Goal: Task Accomplishment & Management: Complete application form

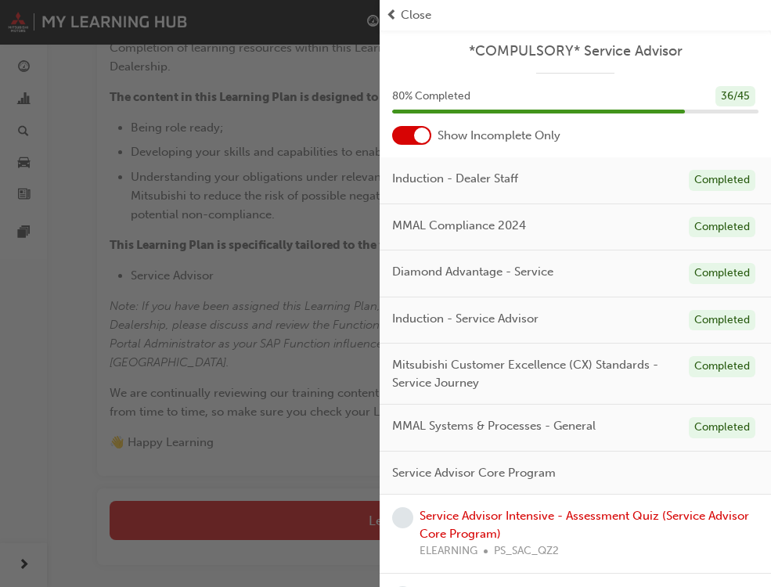
scroll to position [78, 0]
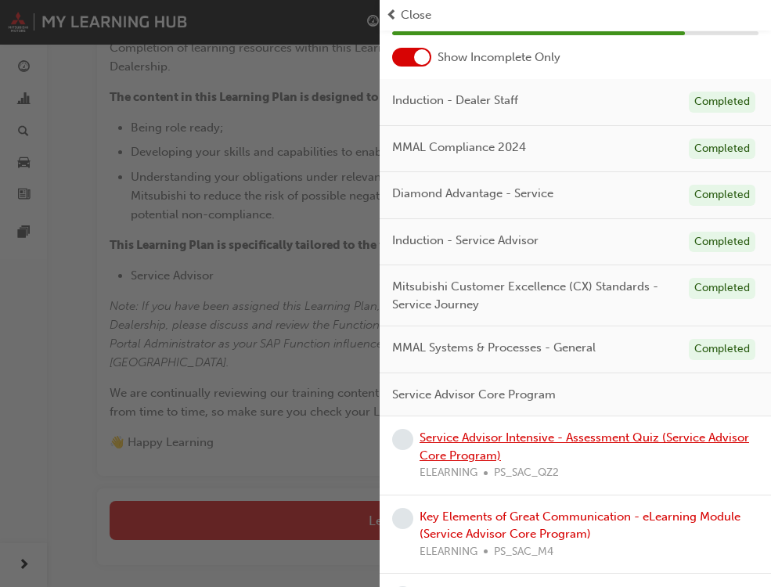
click at [492, 438] on link "Service Advisor Intensive - Assessment Quiz (Service Advisor Core Program)" at bounding box center [585, 447] width 330 height 32
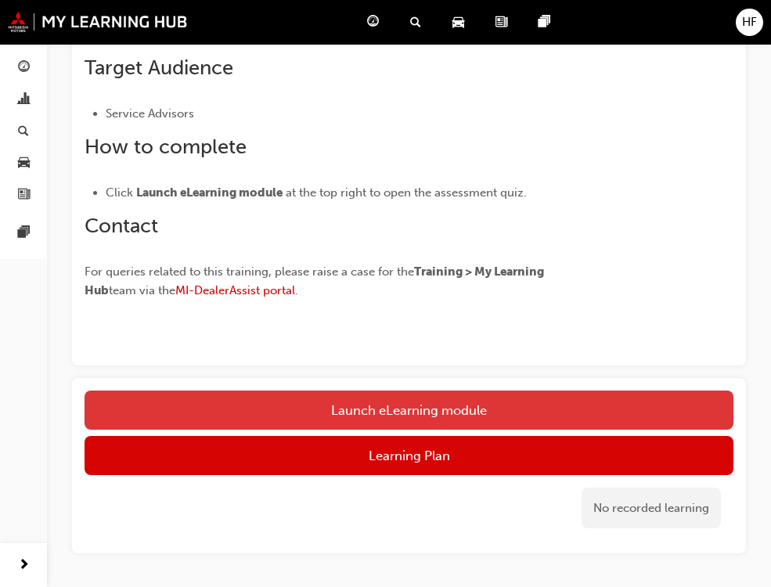
click at [408, 406] on link "Launch eLearning module" at bounding box center [409, 410] width 649 height 39
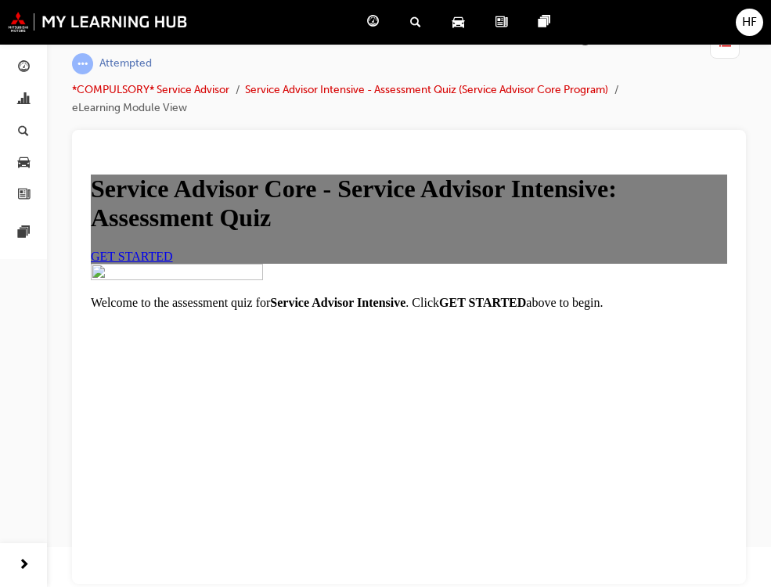
click at [173, 262] on span "GET STARTED" at bounding box center [132, 255] width 82 height 13
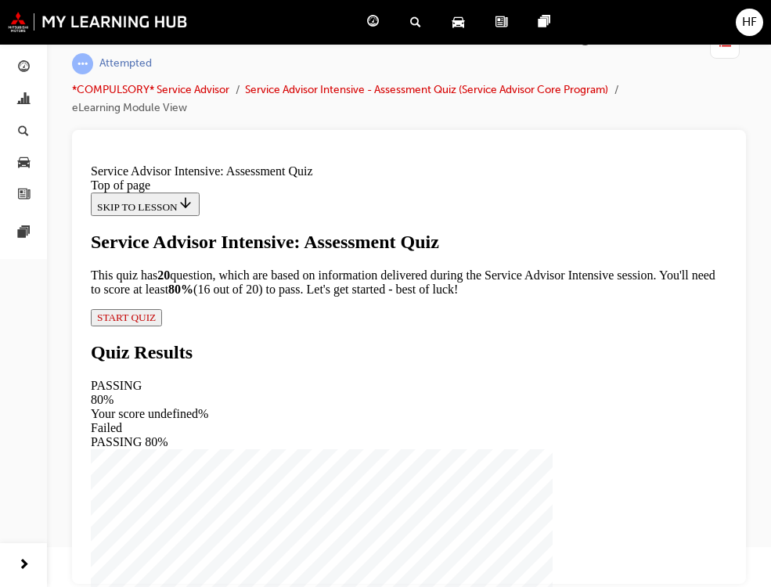
scroll to position [178, 0]
click at [156, 323] on span "START QUIZ" at bounding box center [126, 317] width 59 height 12
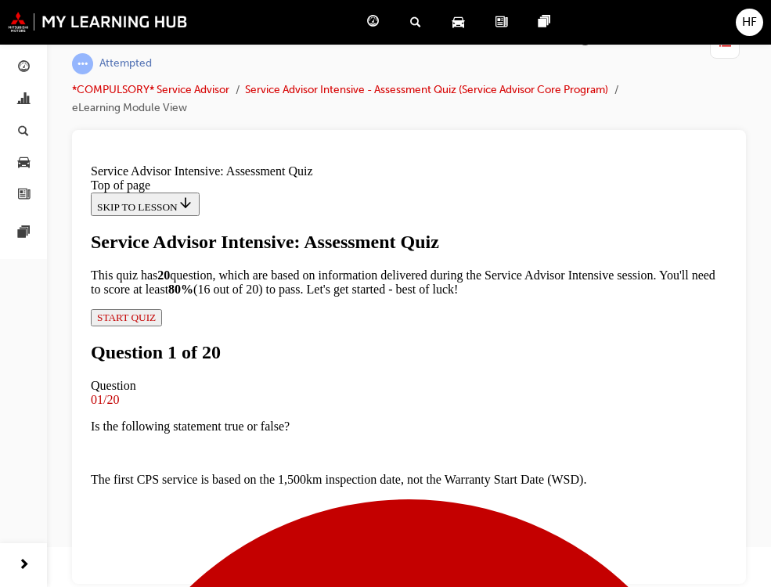
scroll to position [157, 0]
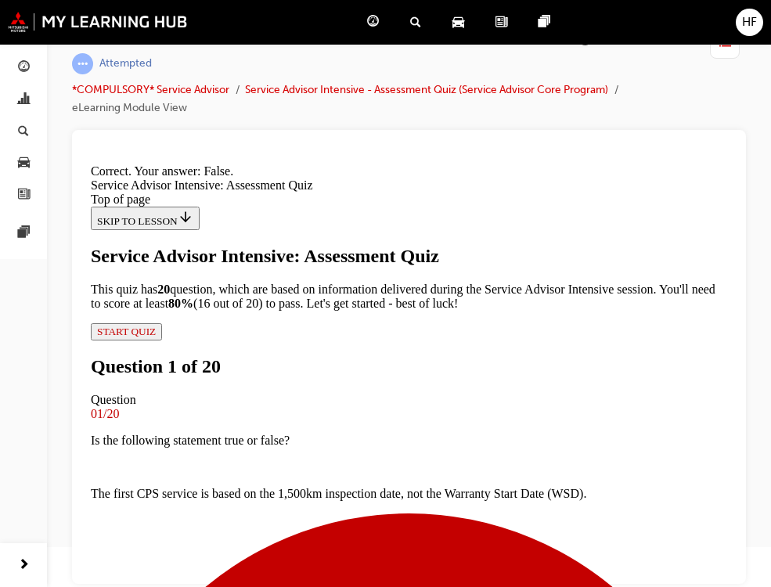
scroll to position [322, 0]
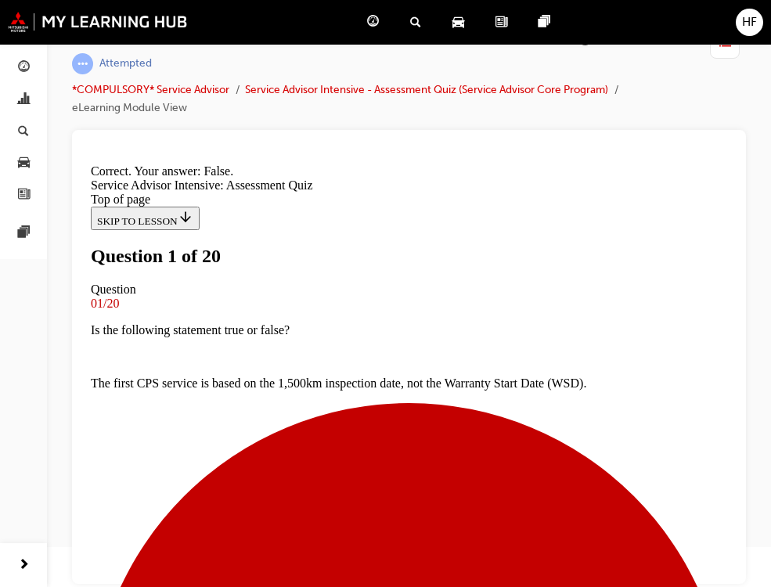
scroll to position [391, 0]
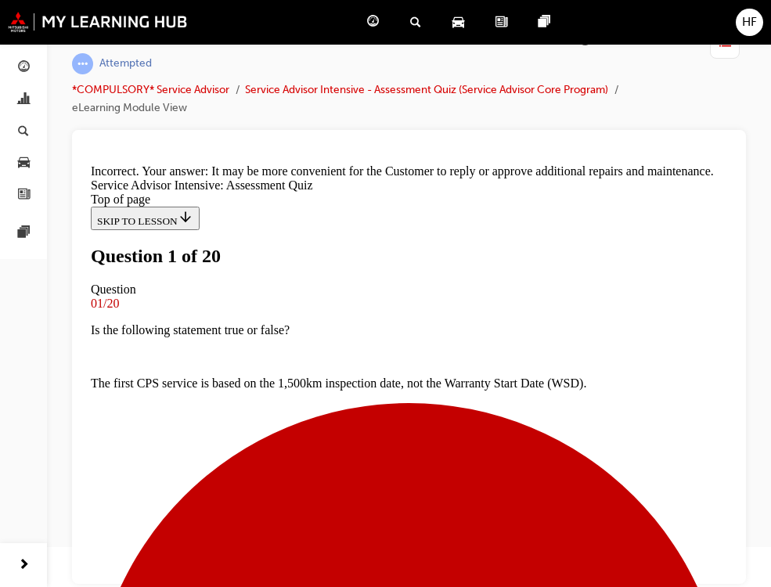
scroll to position [525, 0]
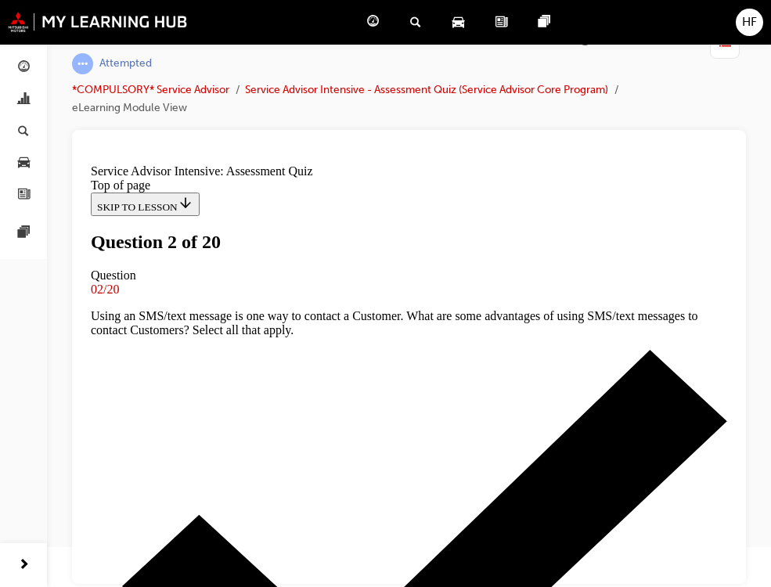
scroll to position [313, 0]
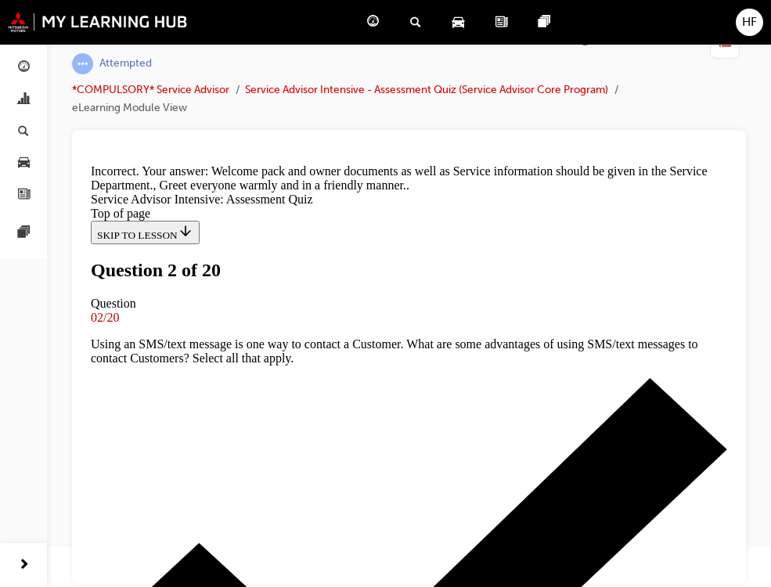
scroll to position [530, 0]
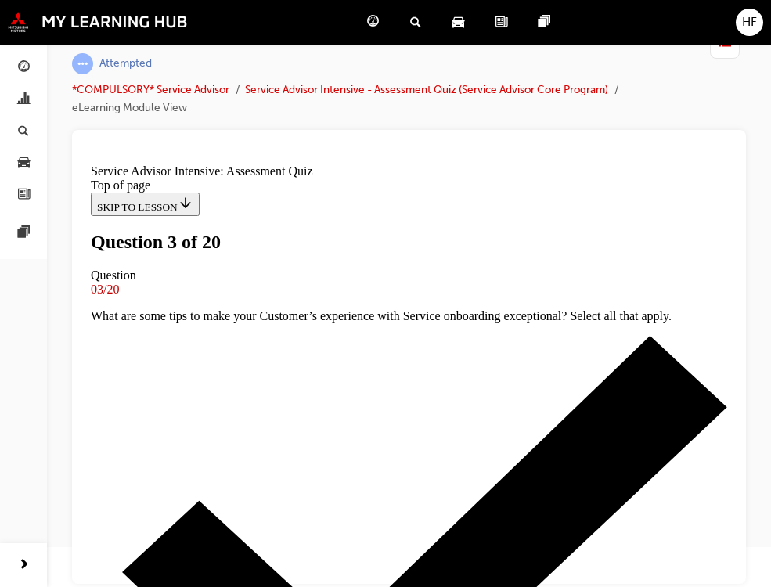
scroll to position [157, 0]
drag, startPoint x: 247, startPoint y: 339, endPoint x: 438, endPoint y: 359, distance: 192.8
drag, startPoint x: 243, startPoint y: 351, endPoint x: 425, endPoint y: 420, distance: 194.2
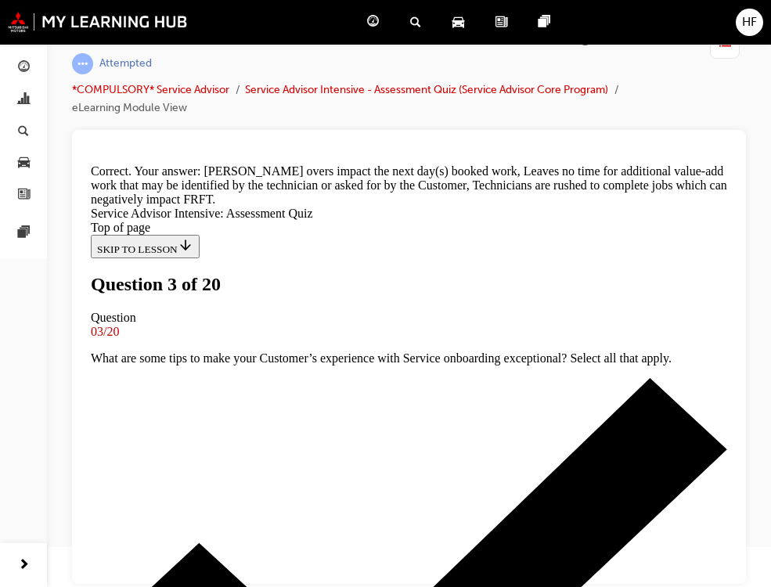
scroll to position [503, 0]
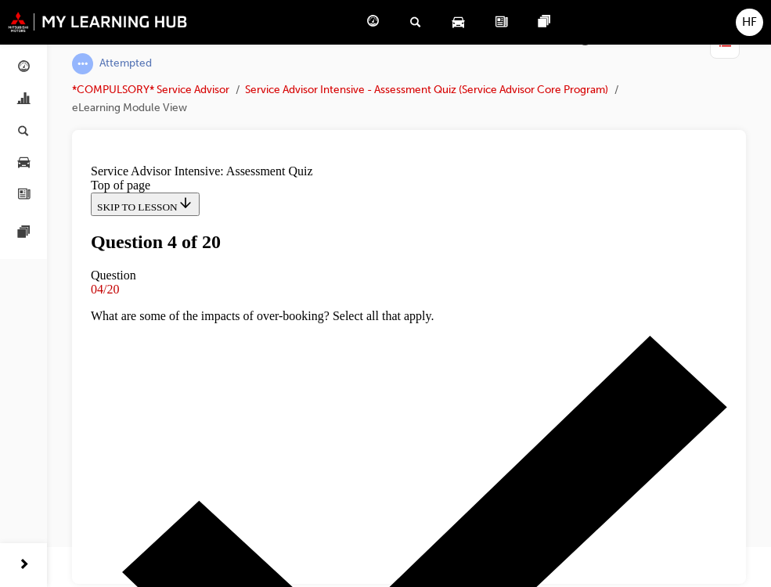
scroll to position [235, 0]
drag, startPoint x: 247, startPoint y: 275, endPoint x: 279, endPoint y: 303, distance: 42.1
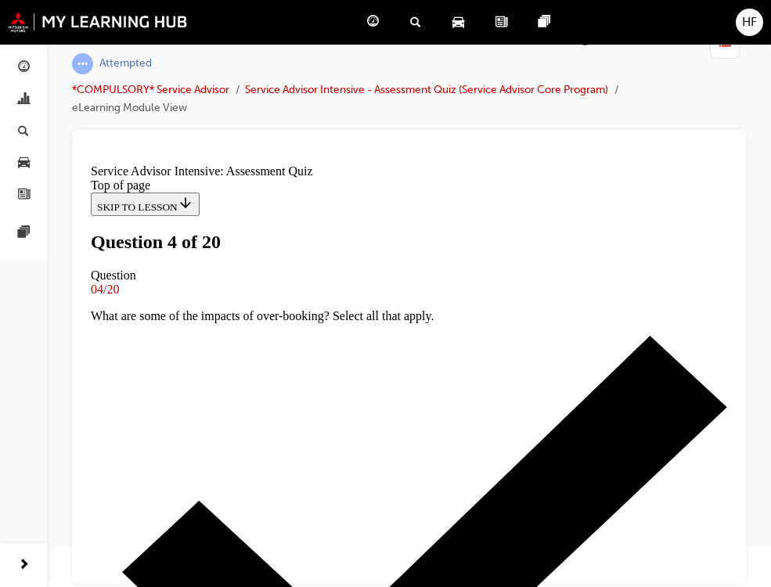
drag, startPoint x: 247, startPoint y: 265, endPoint x: 307, endPoint y: 312, distance: 76.3
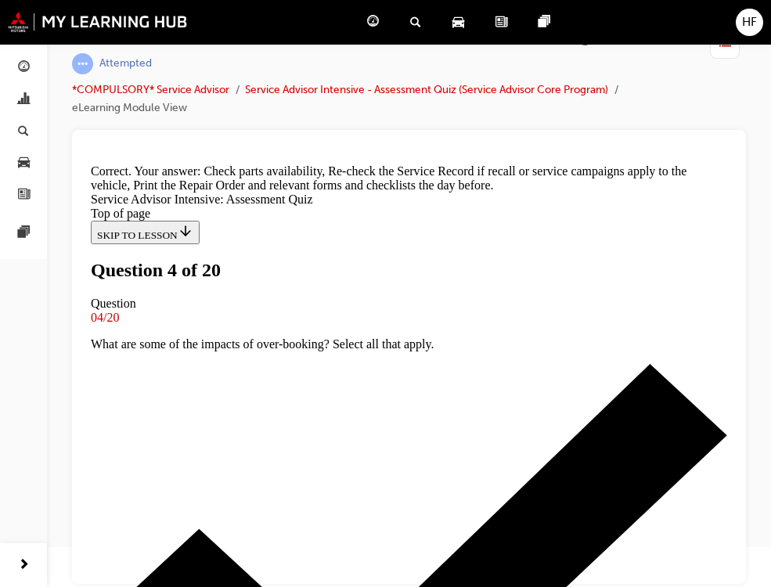
scroll to position [483, 0]
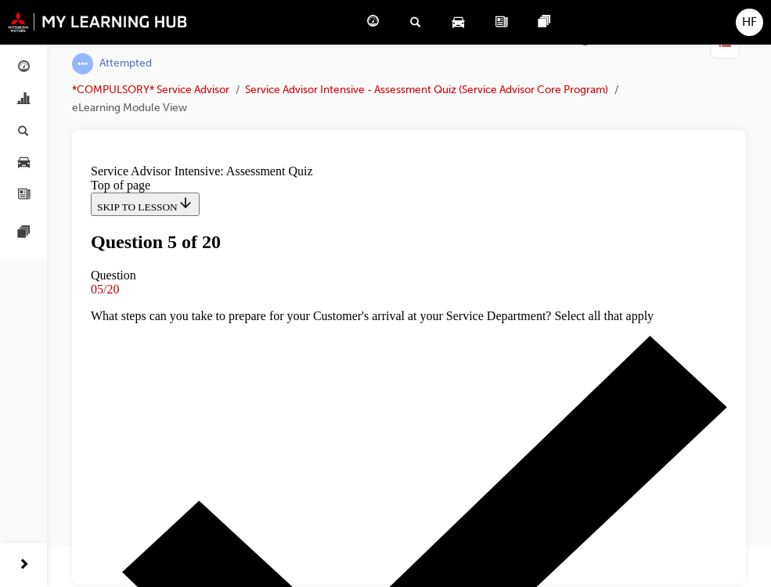
scroll to position [157, 0]
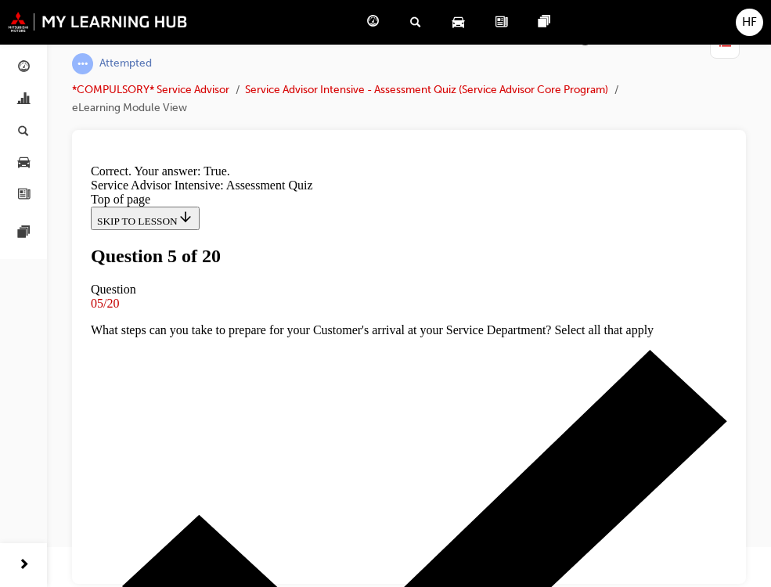
scroll to position [322, 0]
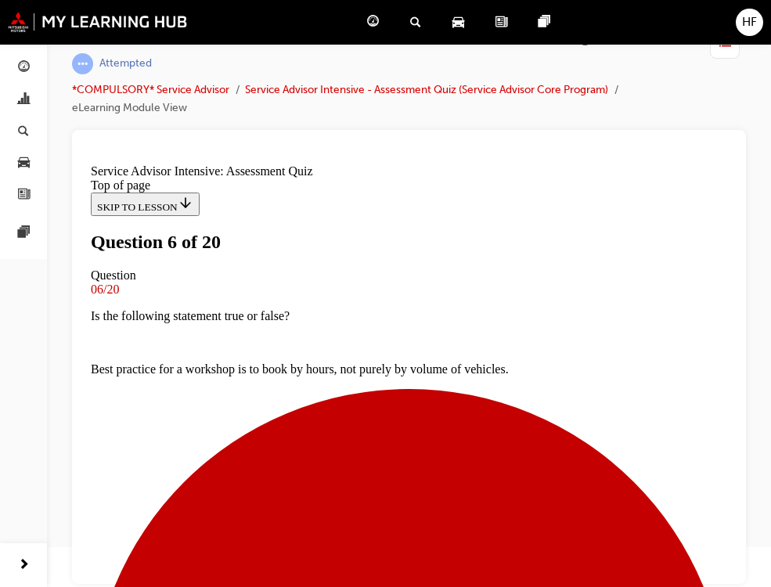
scroll to position [157, 0]
drag, startPoint x: 249, startPoint y: 337, endPoint x: 343, endPoint y: 365, distance: 97.9
drag, startPoint x: 242, startPoint y: 355, endPoint x: 321, endPoint y: 387, distance: 85.3
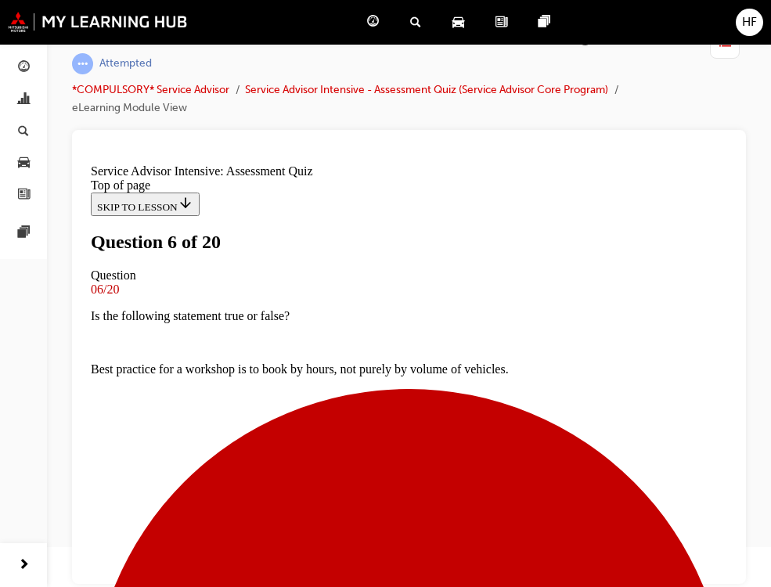
drag, startPoint x: 374, startPoint y: 443, endPoint x: 479, endPoint y: 442, distance: 104.9
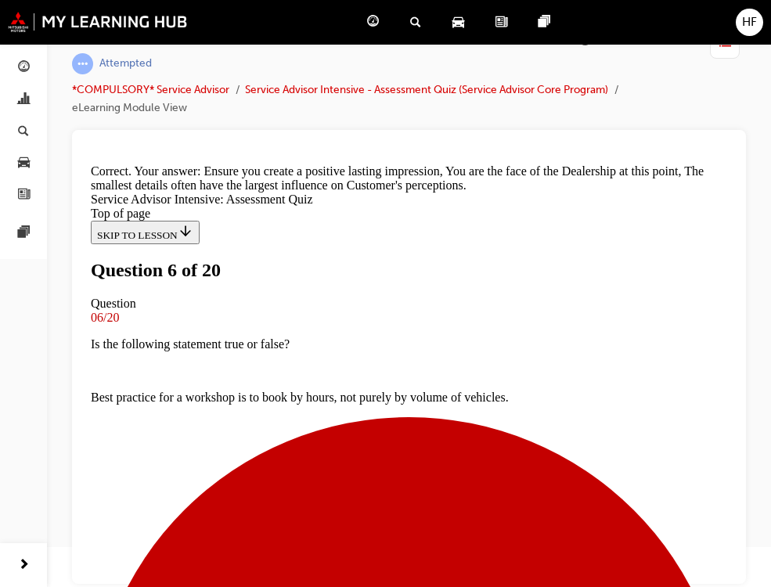
scroll to position [488, 0]
drag, startPoint x: 426, startPoint y: 501, endPoint x: 439, endPoint y: 501, distance: 13.3
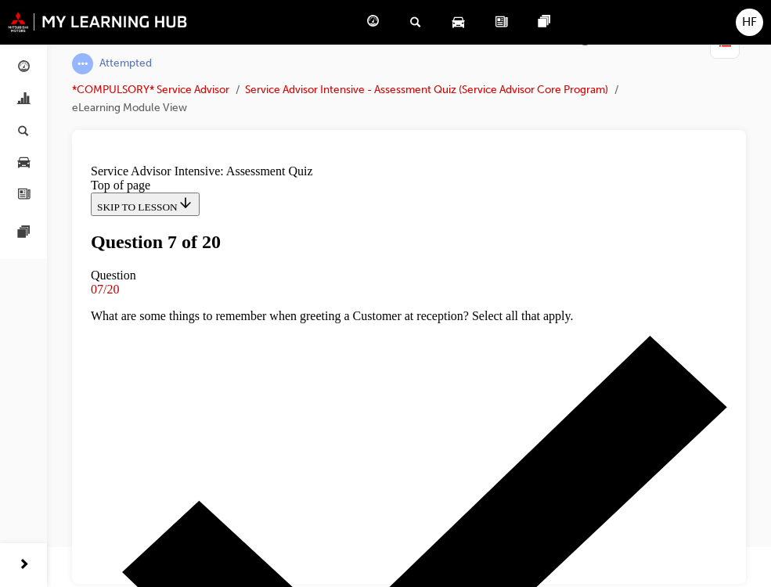
scroll to position [157, 0]
drag, startPoint x: 250, startPoint y: 371, endPoint x: 391, endPoint y: 408, distance: 145.6
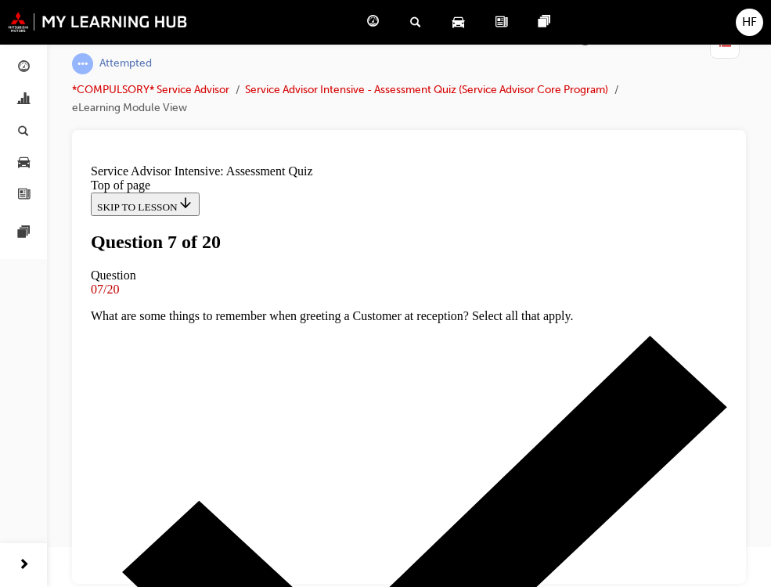
scroll to position [548, 0]
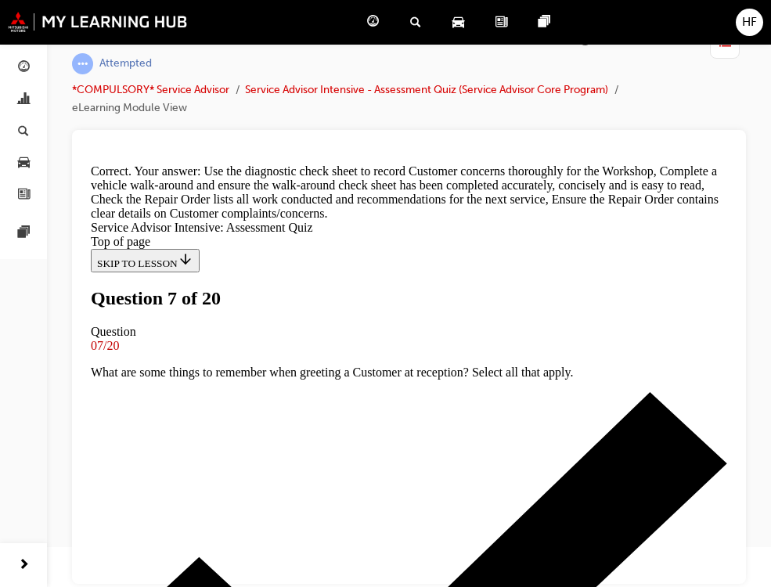
scroll to position [733, 0]
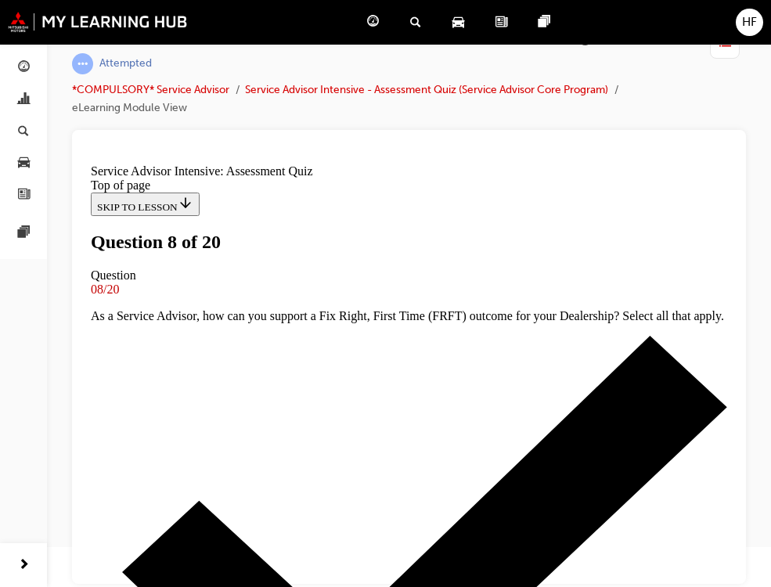
scroll to position [235, 0]
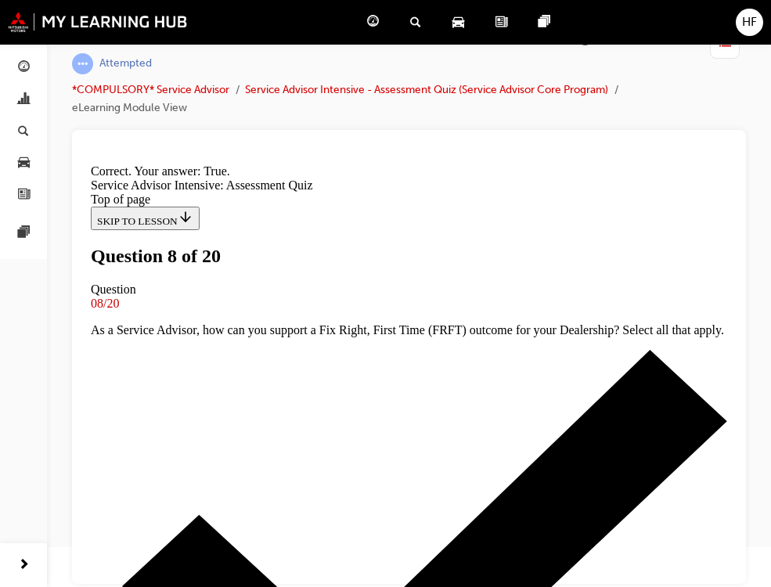
scroll to position [428, 0]
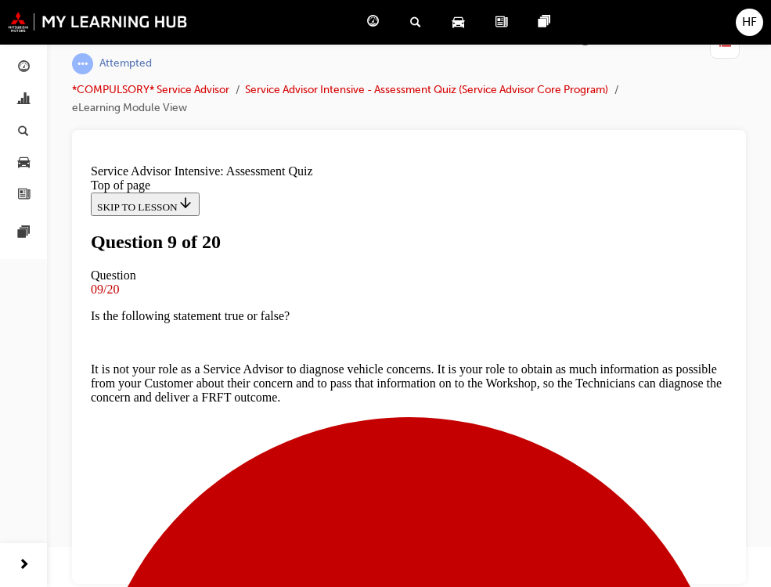
scroll to position [157, 0]
drag, startPoint x: 249, startPoint y: 405, endPoint x: 361, endPoint y: 462, distance: 125.3
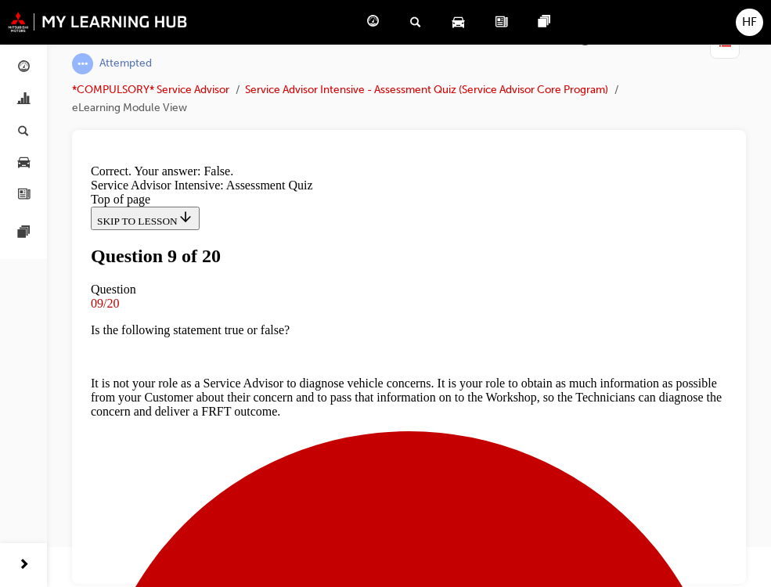
scroll to position [348, 0]
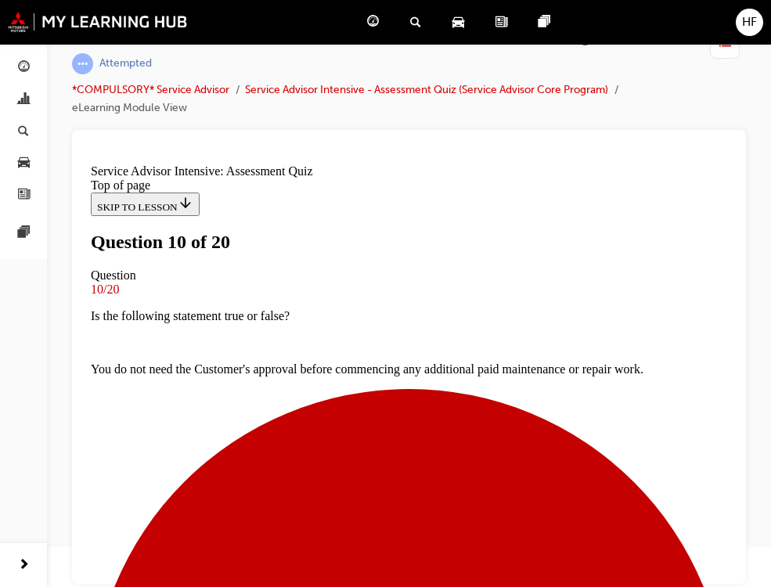
scroll to position [157, 0]
drag, startPoint x: 241, startPoint y: 402, endPoint x: 292, endPoint y: 420, distance: 54.0
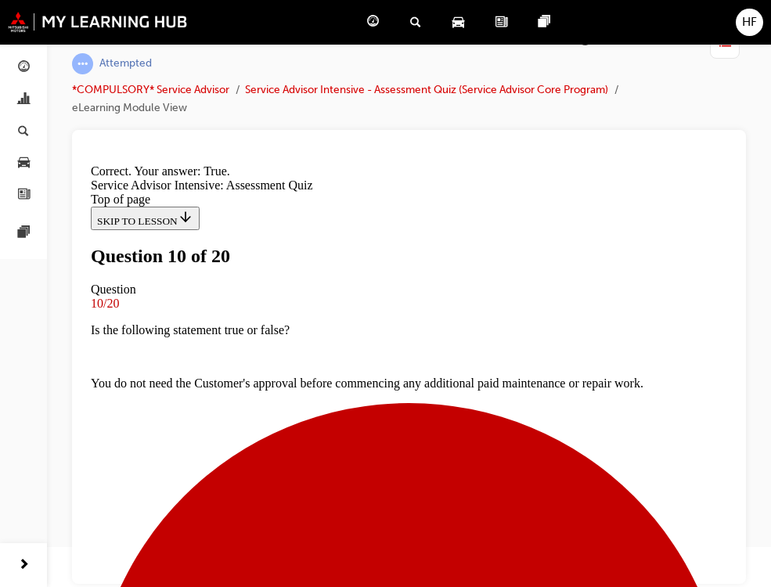
scroll to position [348, 0]
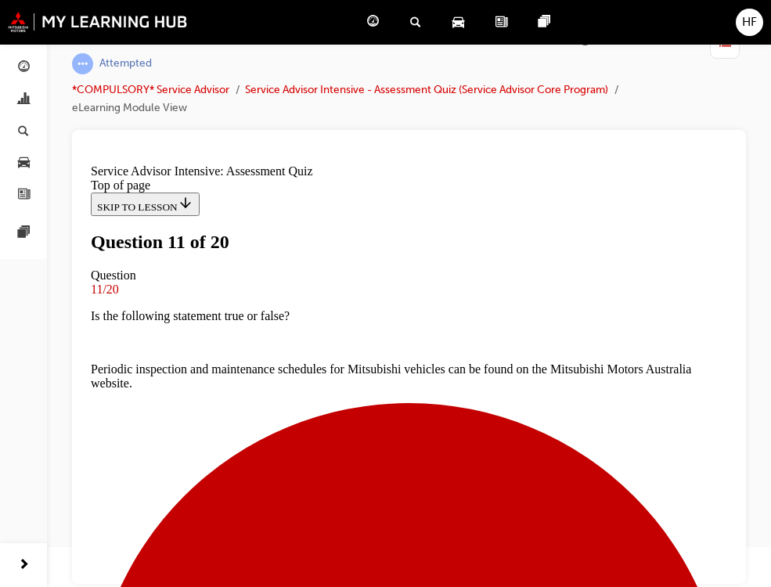
scroll to position [157, 0]
drag, startPoint x: 412, startPoint y: 478, endPoint x: 506, endPoint y: 497, distance: 96.6
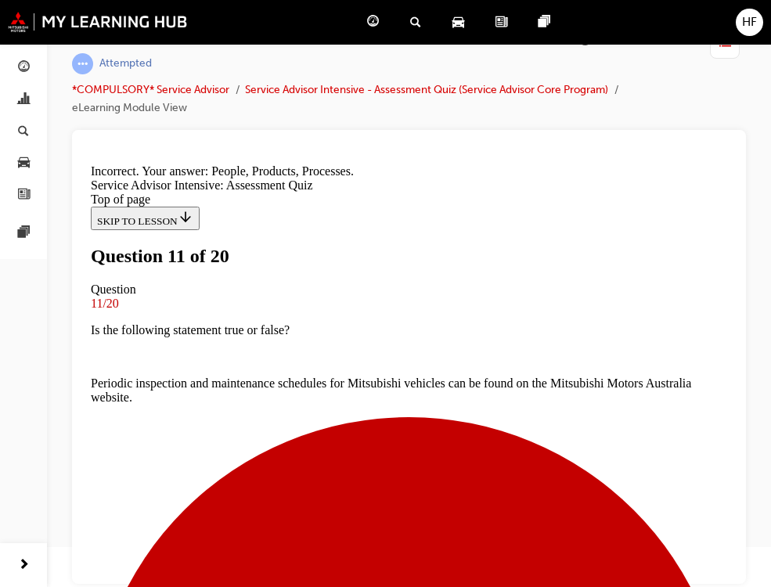
scroll to position [394, 0]
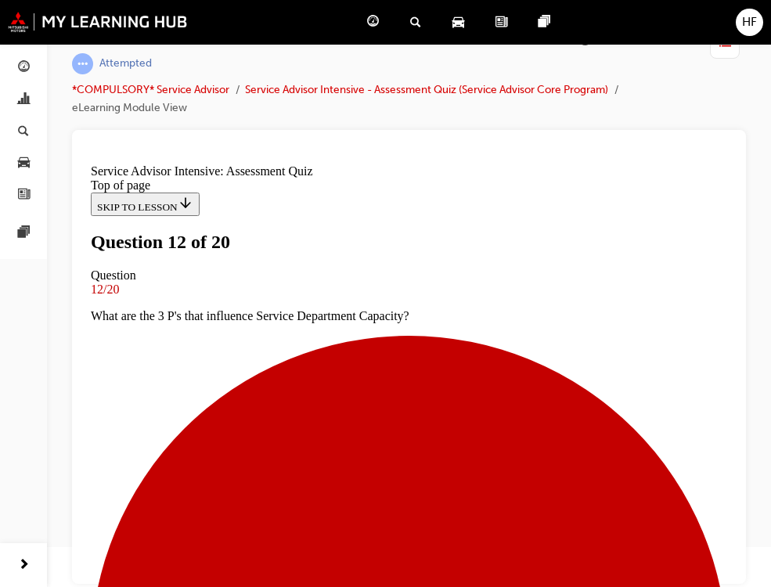
scroll to position [157, 0]
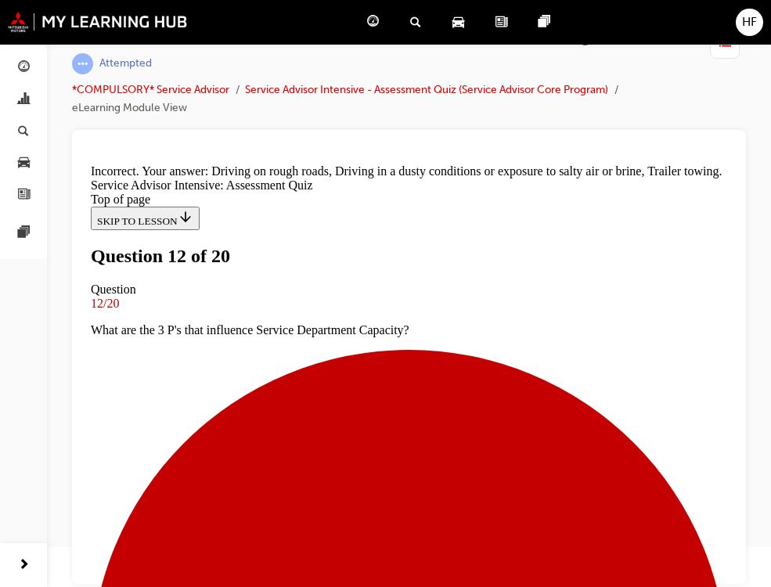
scroll to position [436, 0]
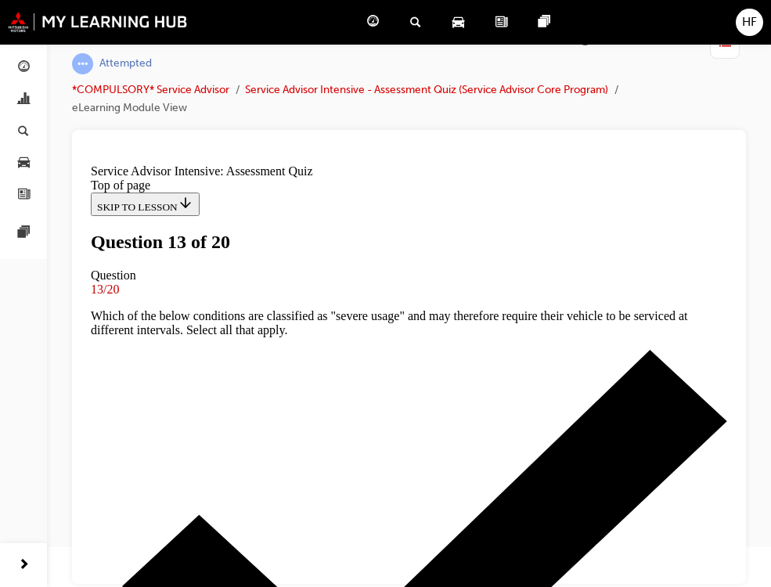
scroll to position [235, 0]
drag, startPoint x: 244, startPoint y: 261, endPoint x: 243, endPoint y: 305, distance: 43.1
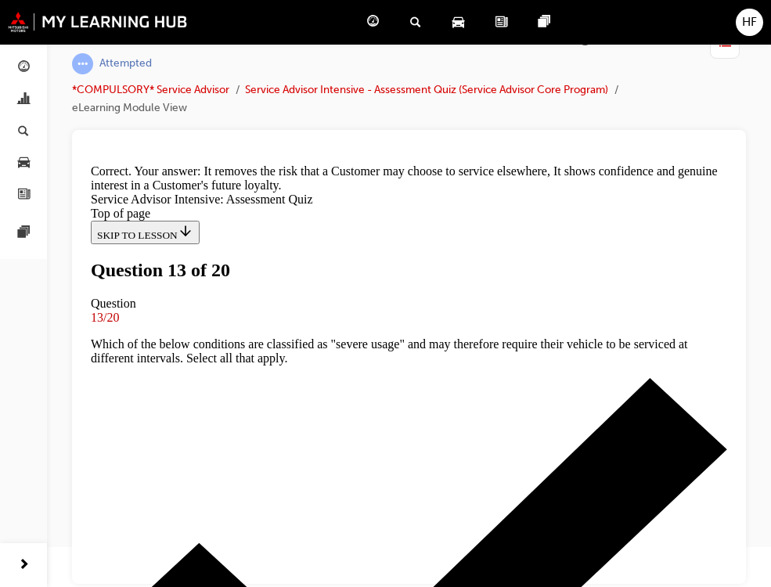
scroll to position [456, 0]
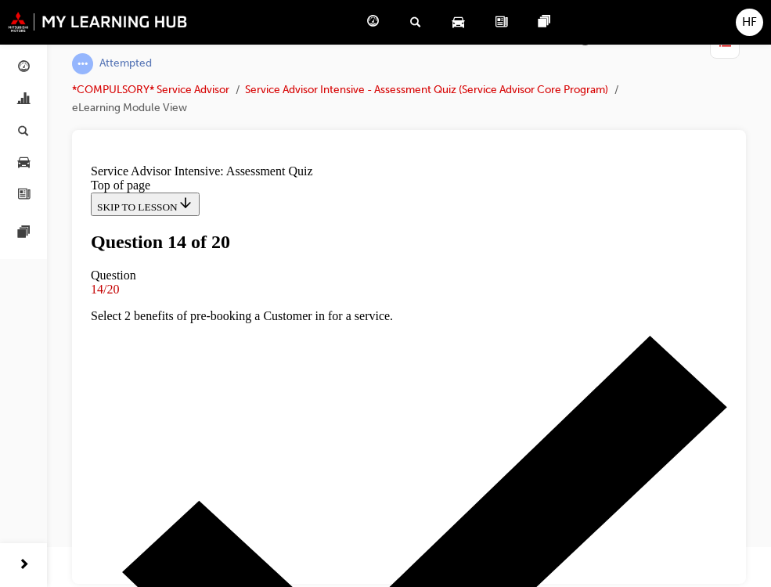
scroll to position [157, 0]
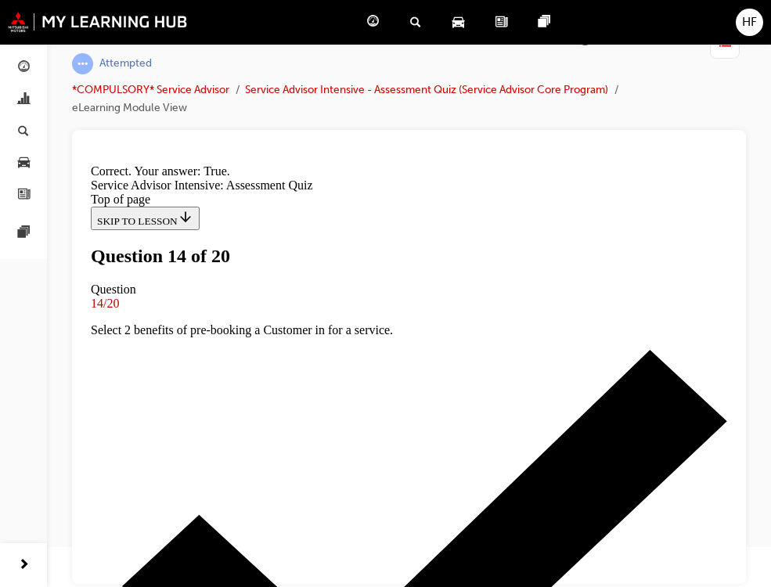
scroll to position [322, 0]
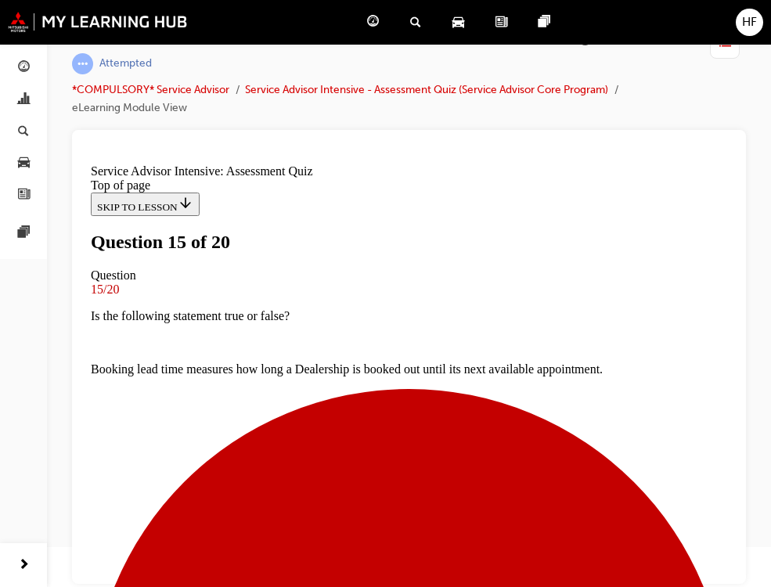
scroll to position [235, 0]
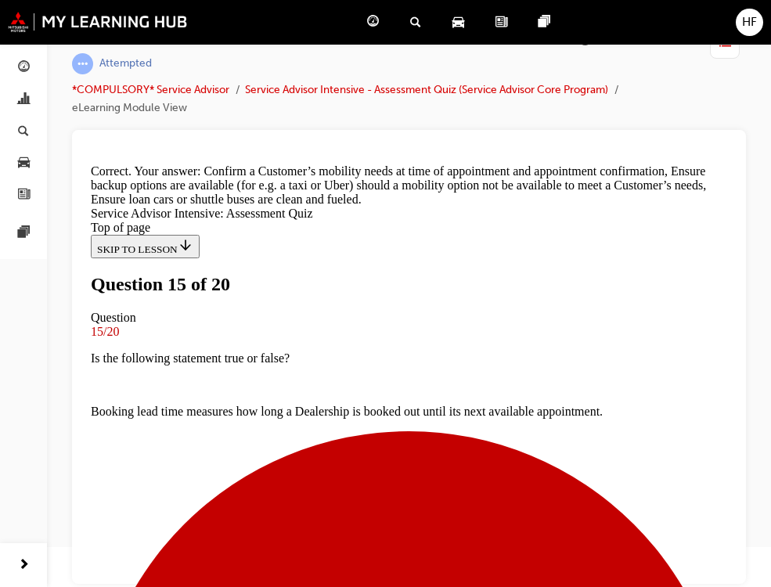
scroll to position [624, 0]
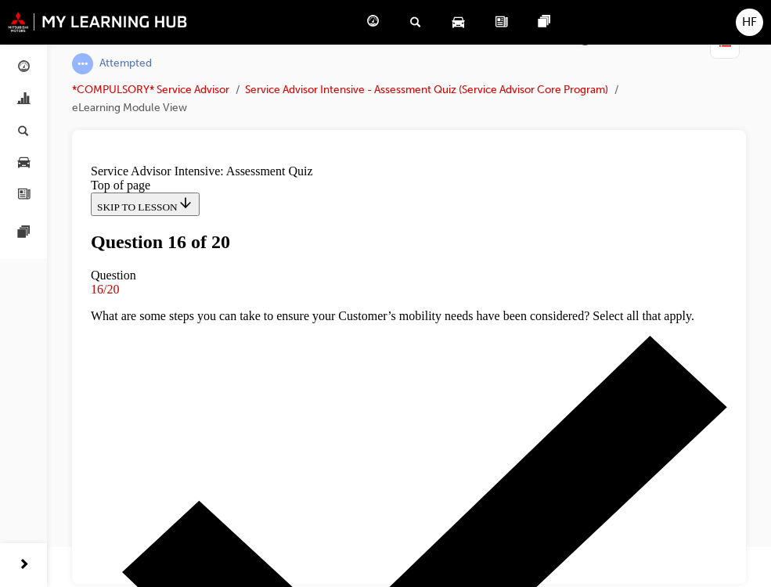
scroll to position [157, 0]
drag, startPoint x: 245, startPoint y: 331, endPoint x: 316, endPoint y: 355, distance: 75.0
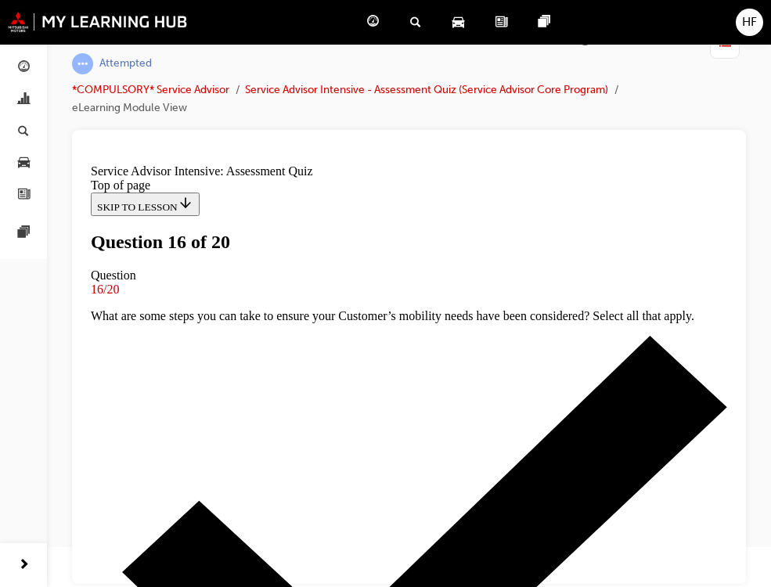
drag, startPoint x: 409, startPoint y: 547, endPoint x: 438, endPoint y: 542, distance: 30.2
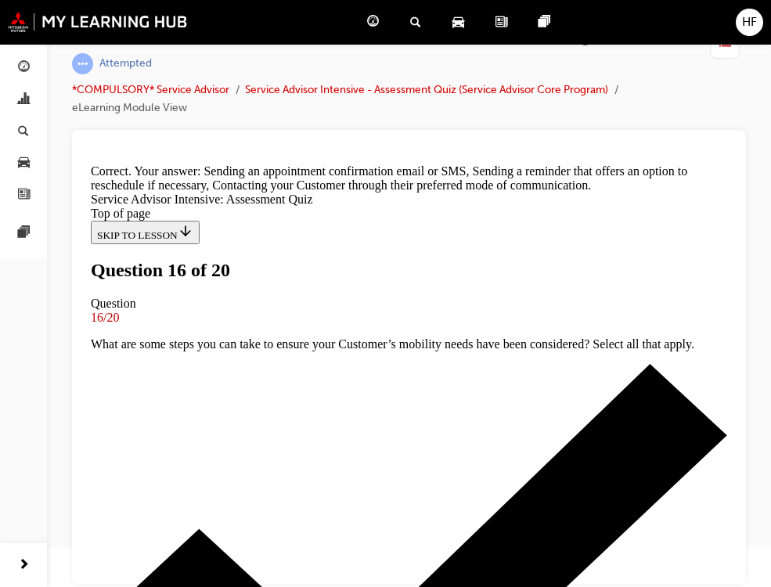
scroll to position [472, 0]
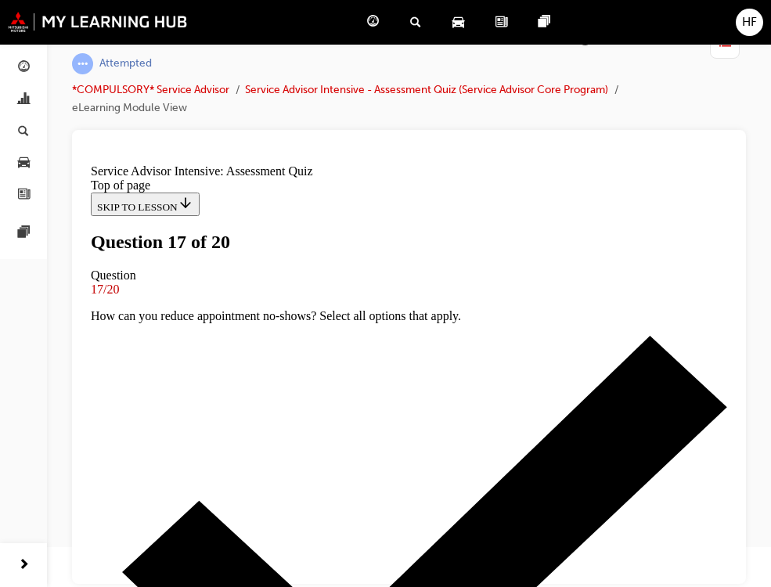
scroll to position [235, 0]
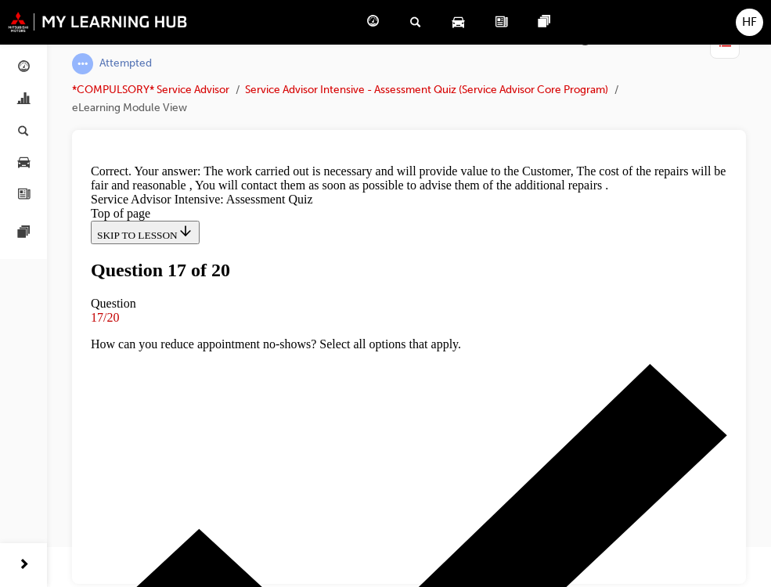
scroll to position [635, 0]
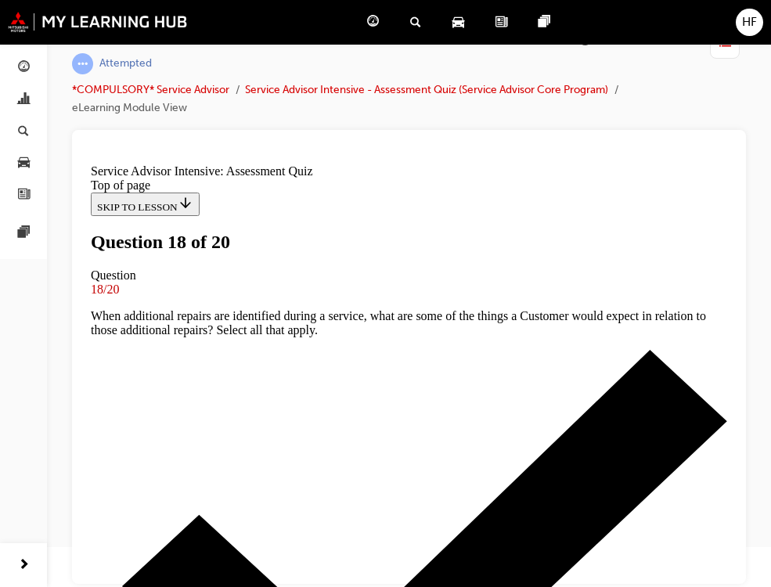
scroll to position [313, 0]
drag, startPoint x: 248, startPoint y: 489, endPoint x: 329, endPoint y: 497, distance: 81.0
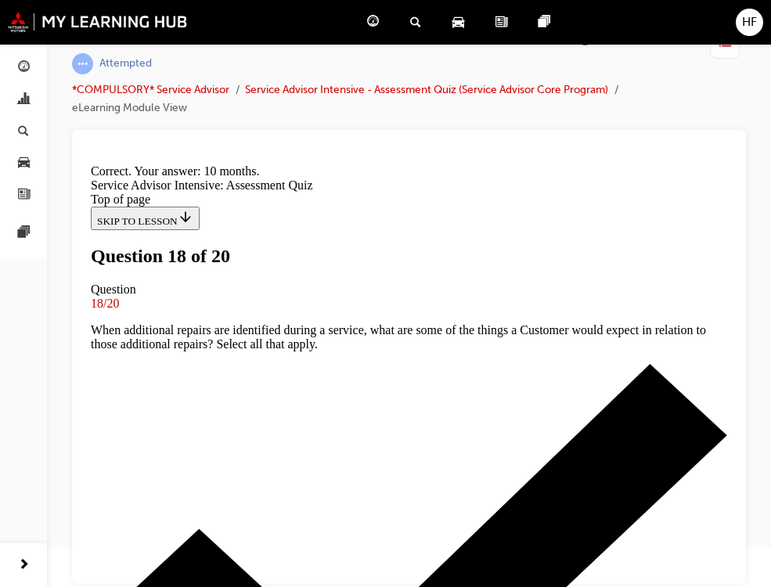
scroll to position [527, 0]
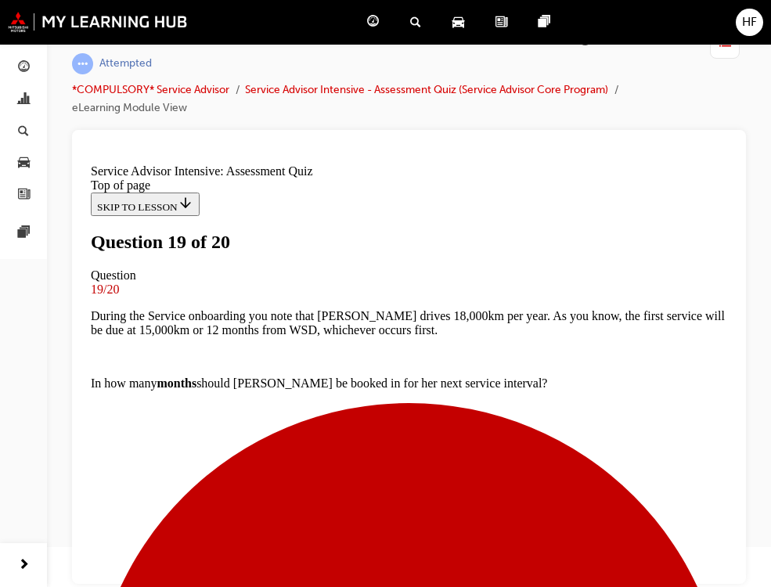
scroll to position [235, 0]
drag, startPoint x: 405, startPoint y: 497, endPoint x: 516, endPoint y: 514, distance: 112.4
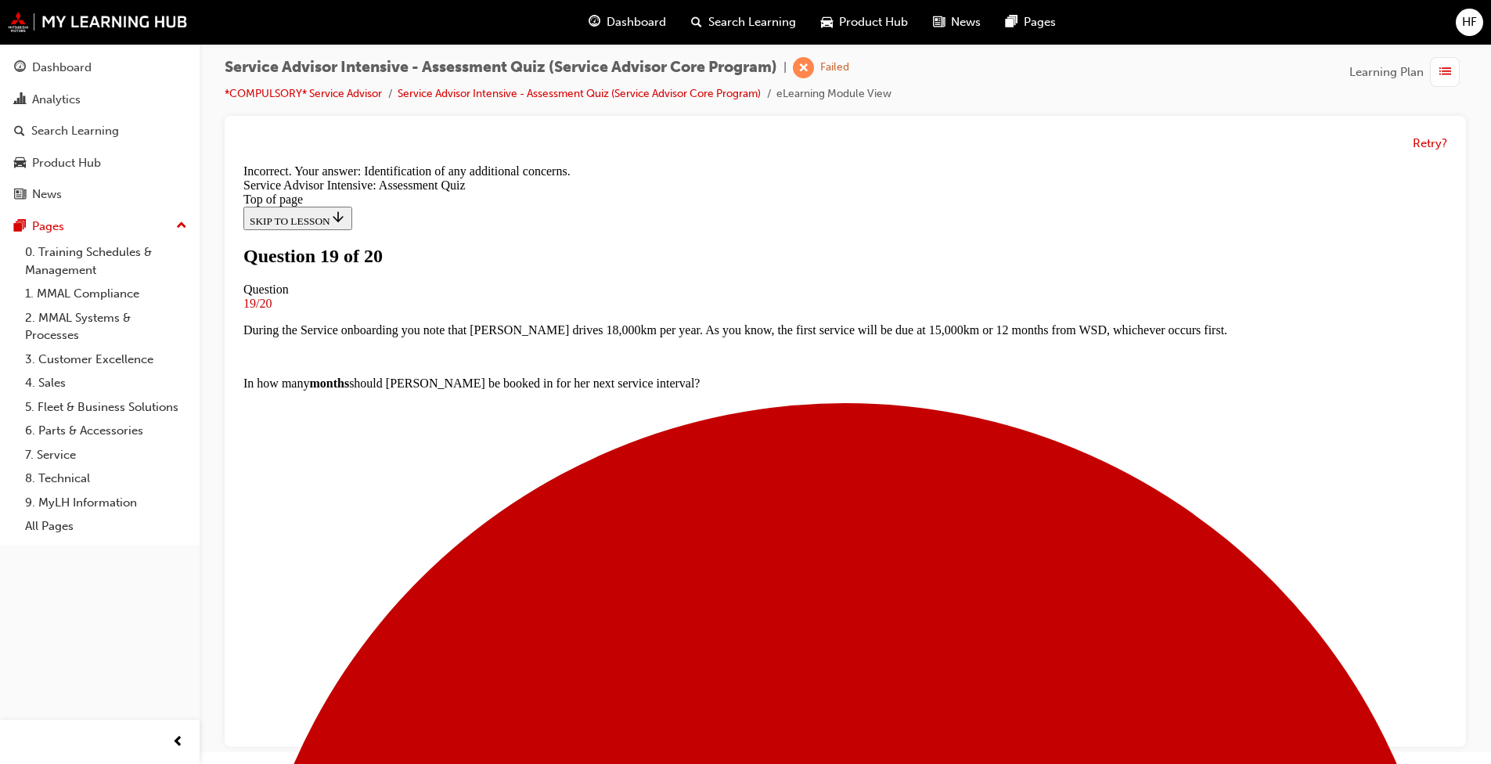
scroll to position [279, 0]
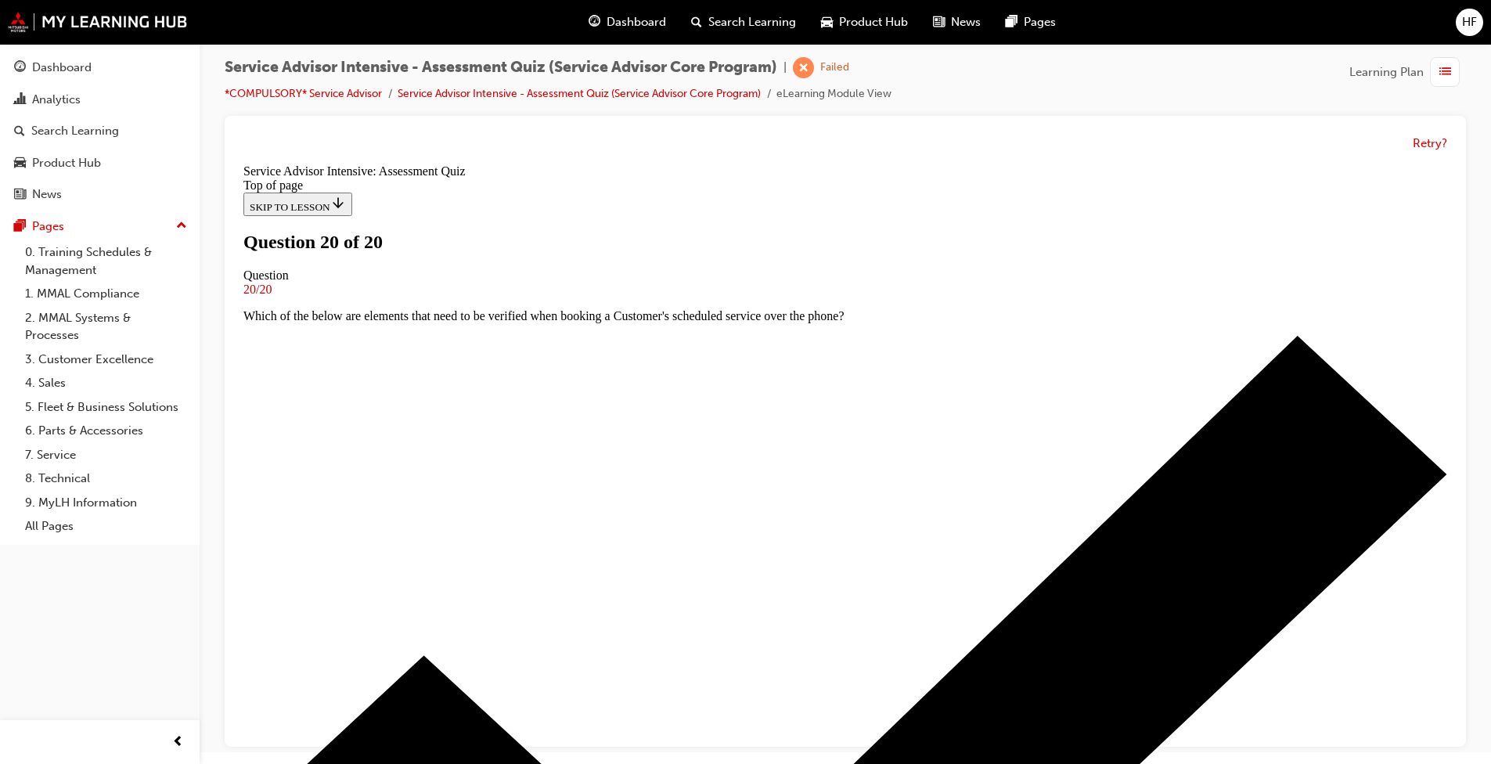
scroll to position [214, 0]
click at [770, 146] on button "Retry?" at bounding box center [1430, 144] width 34 height 18
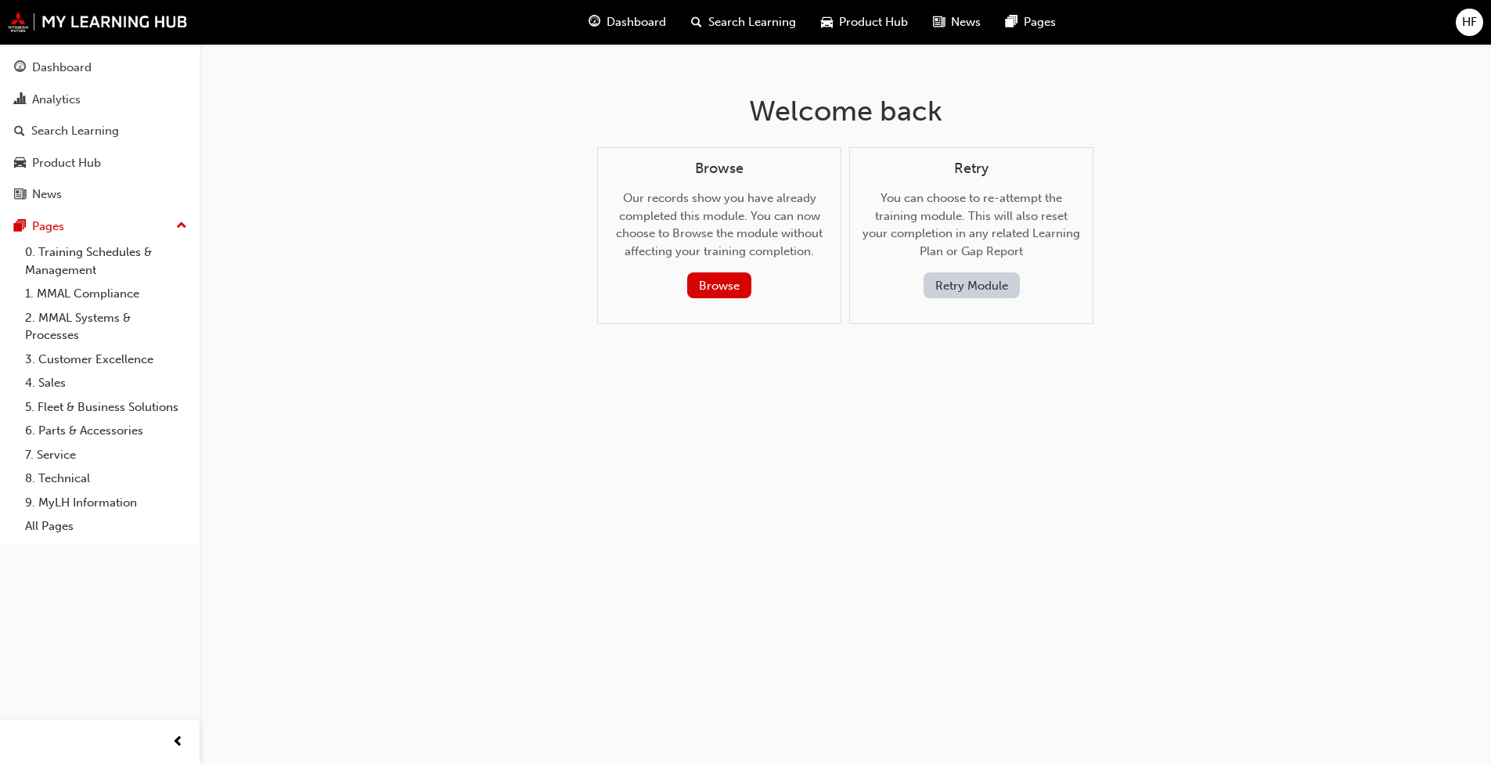
scroll to position [0, 0]
click at [723, 287] on button "Browse" at bounding box center [726, 285] width 64 height 26
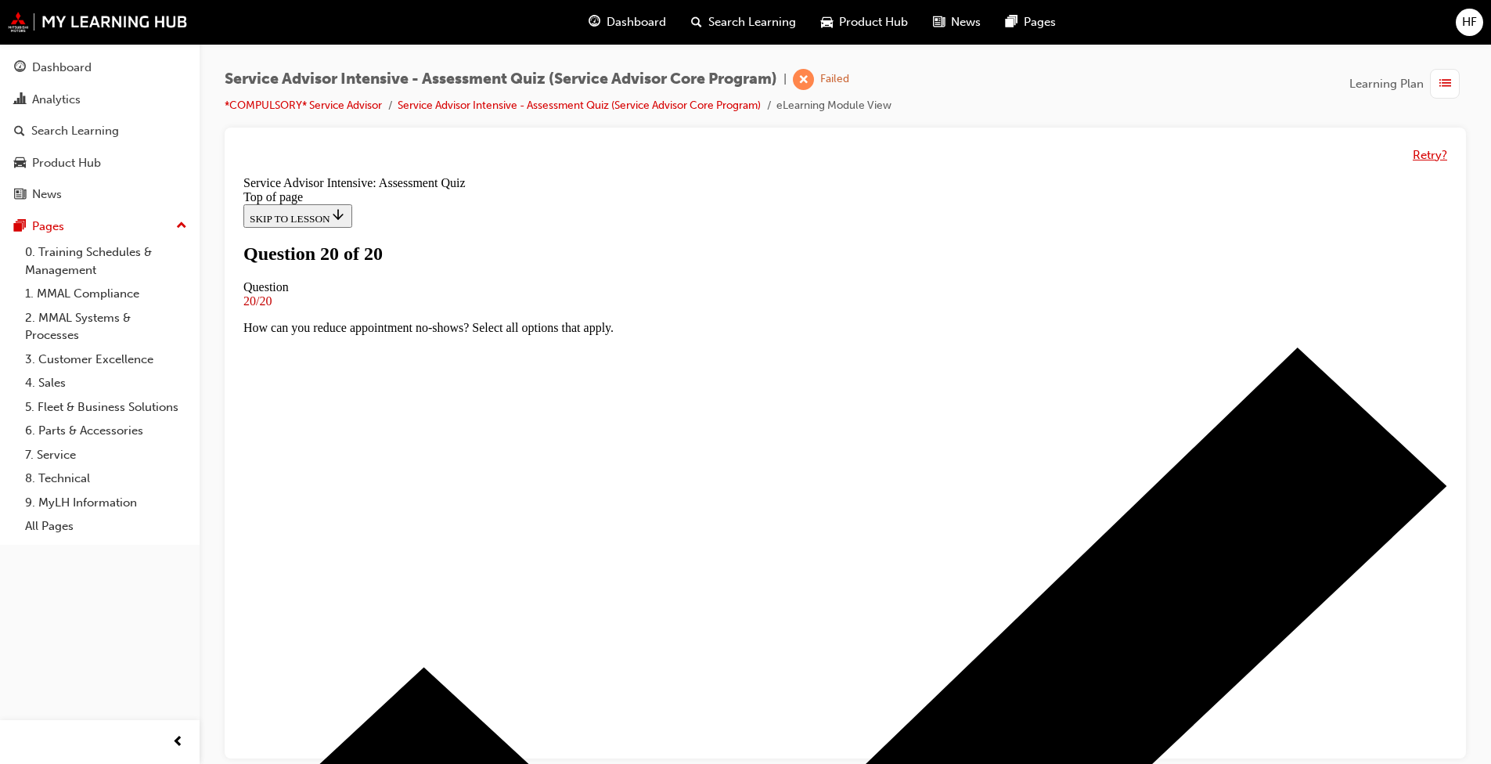
click at [770, 153] on button "Retry?" at bounding box center [1430, 155] width 34 height 18
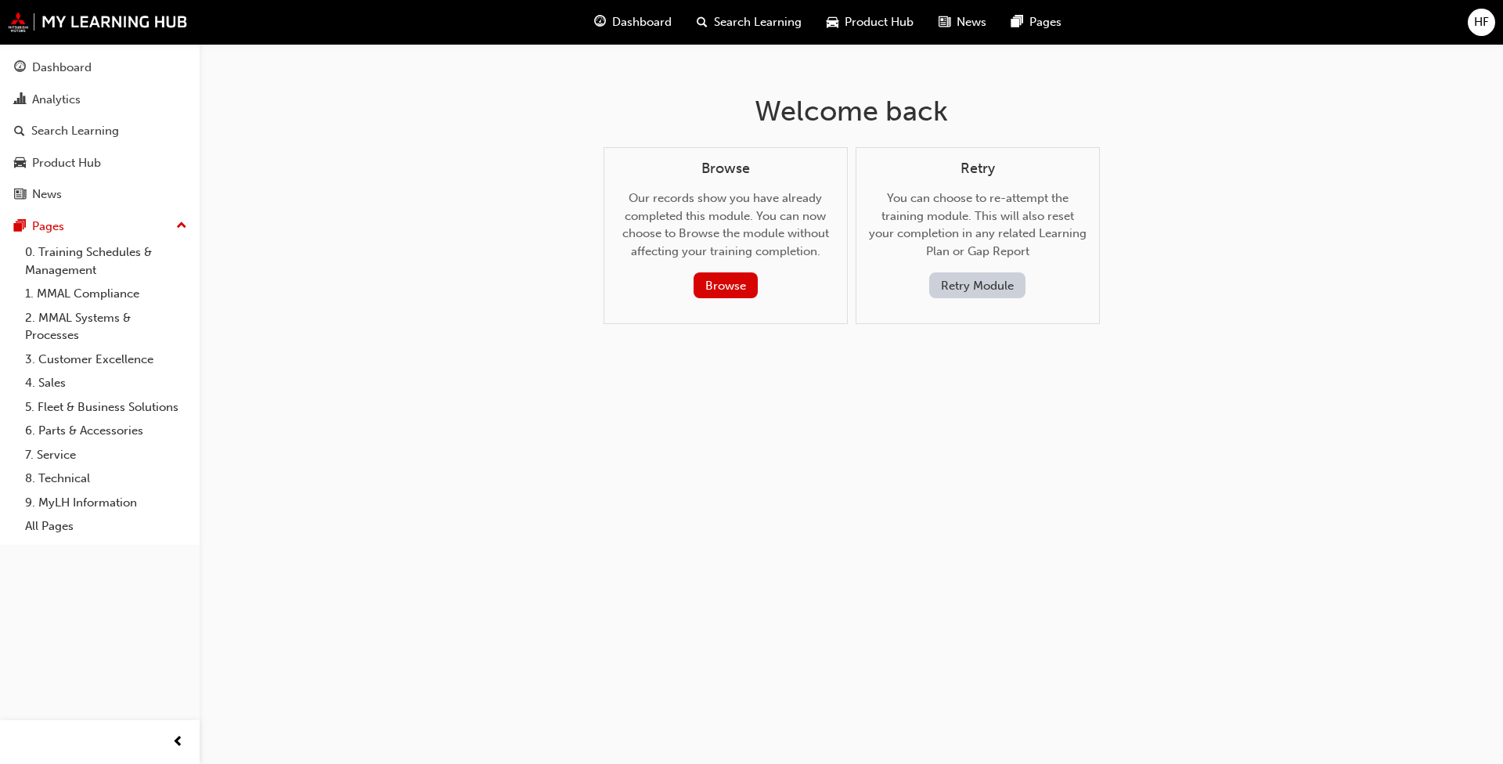
click at [770, 280] on button "Retry Module" at bounding box center [977, 285] width 96 height 26
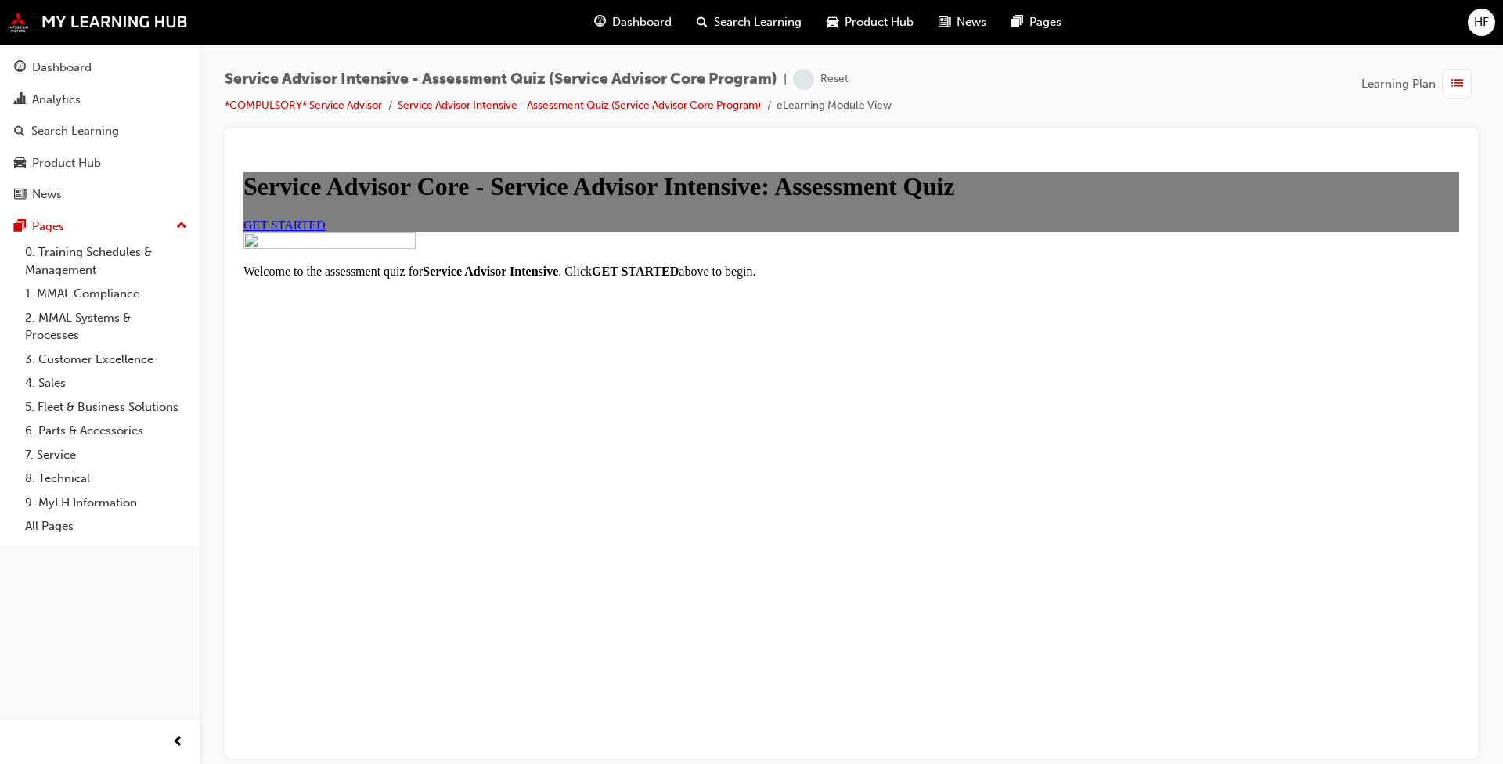
click at [326, 231] on span "GET STARTED" at bounding box center [284, 224] width 82 height 13
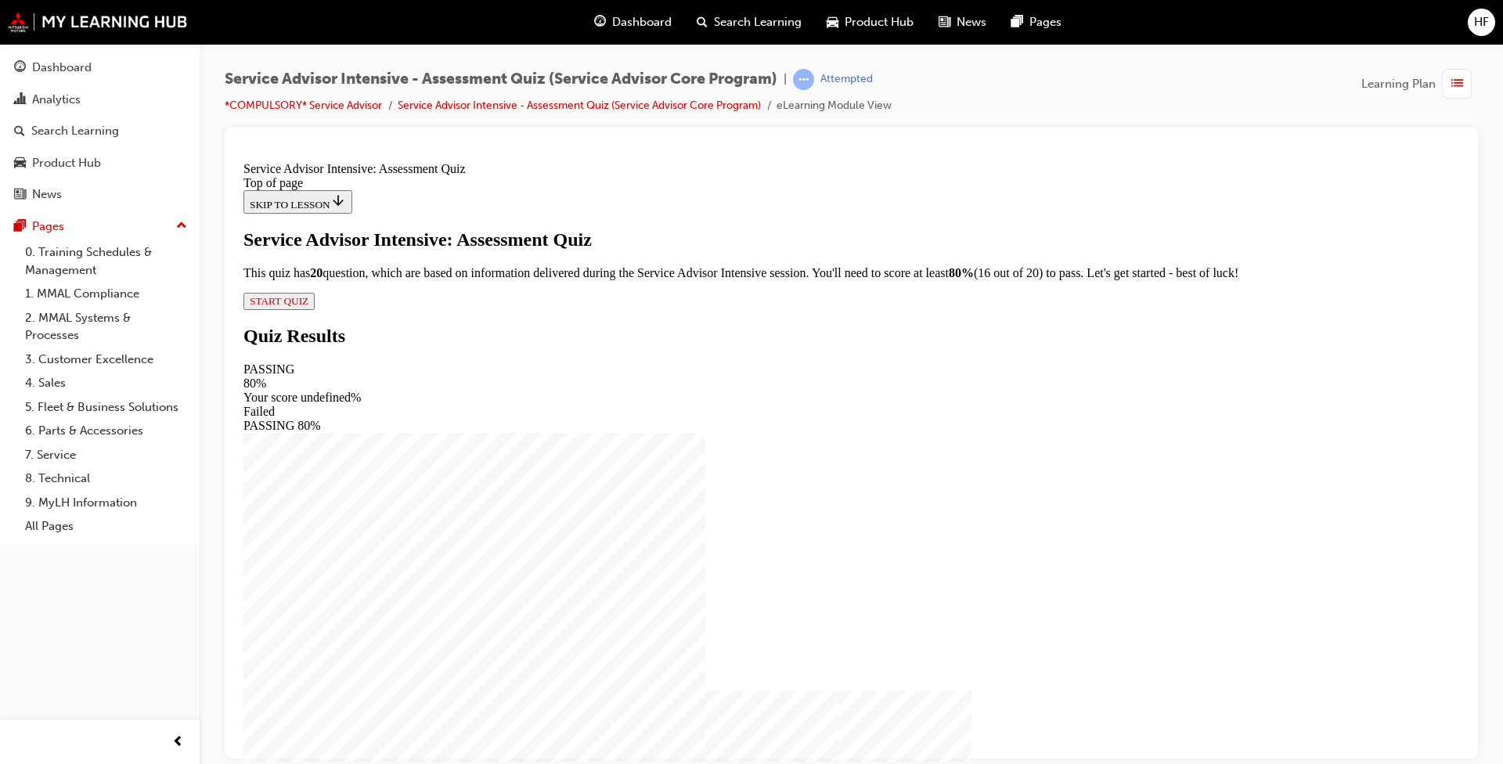
drag, startPoint x: 597, startPoint y: 597, endPoint x: 811, endPoint y: 629, distance: 216.9
click at [308, 306] on span "START QUIZ" at bounding box center [279, 300] width 59 height 12
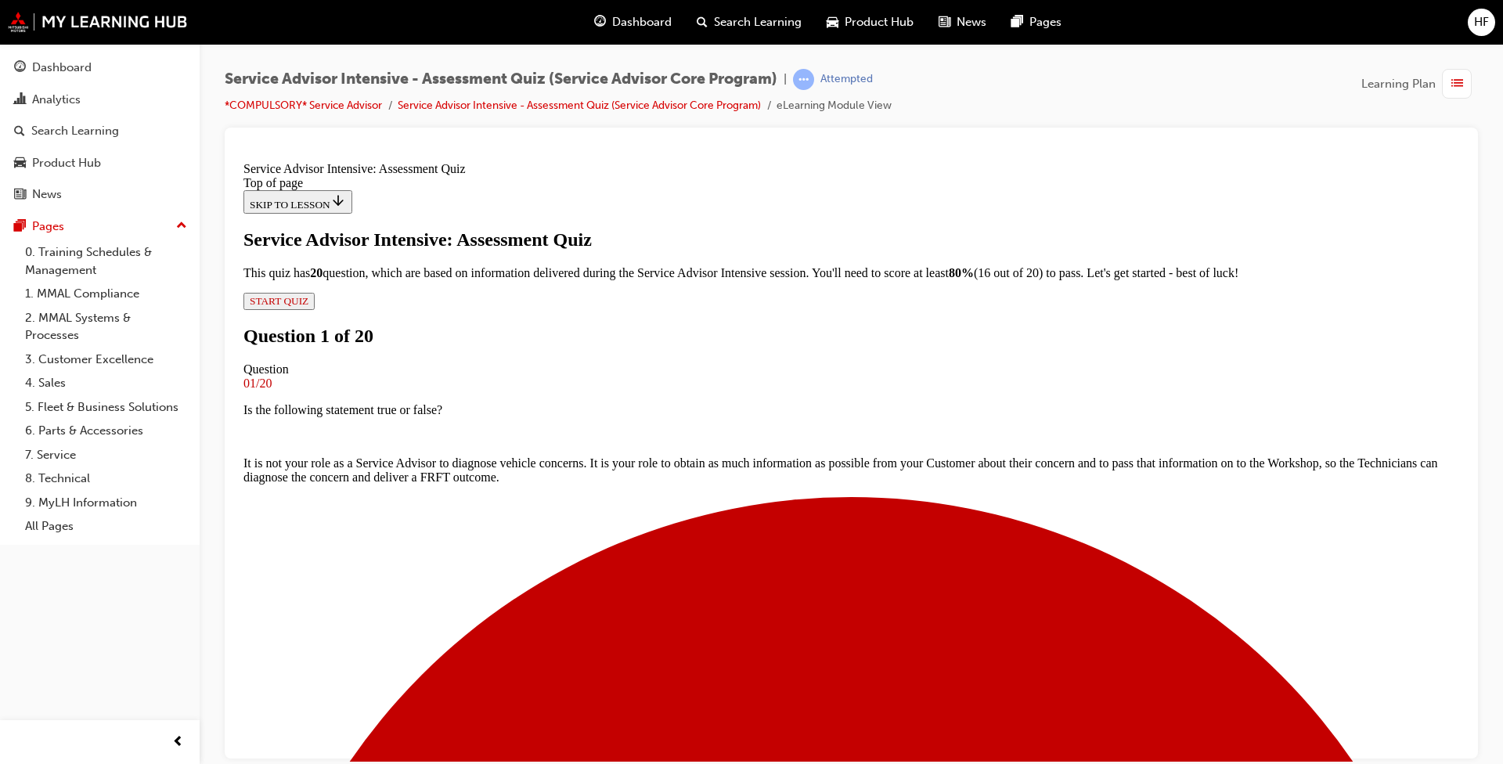
scroll to position [149, 0]
drag, startPoint x: 856, startPoint y: 616, endPoint x: 867, endPoint y: 625, distance: 13.8
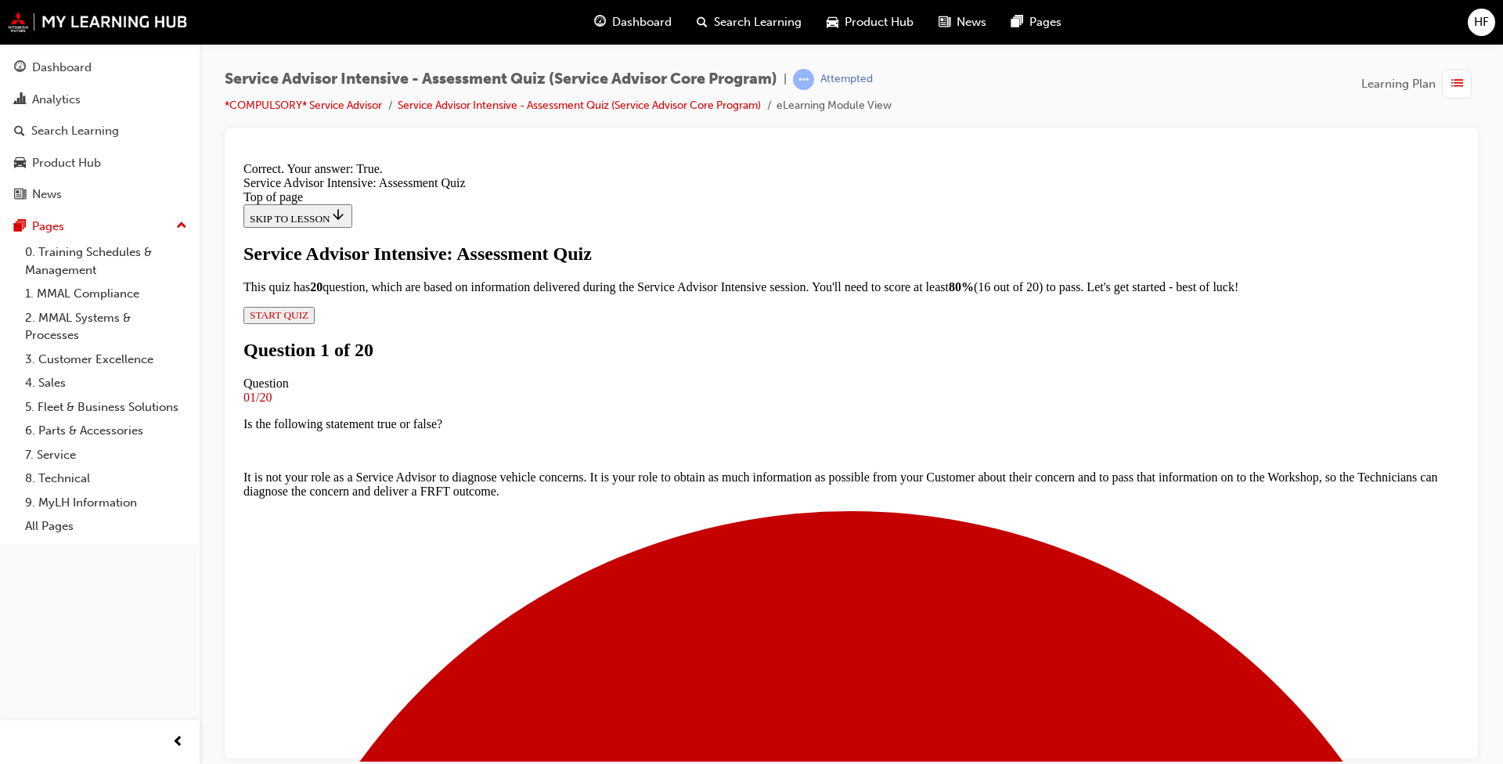
scroll to position [198, 0]
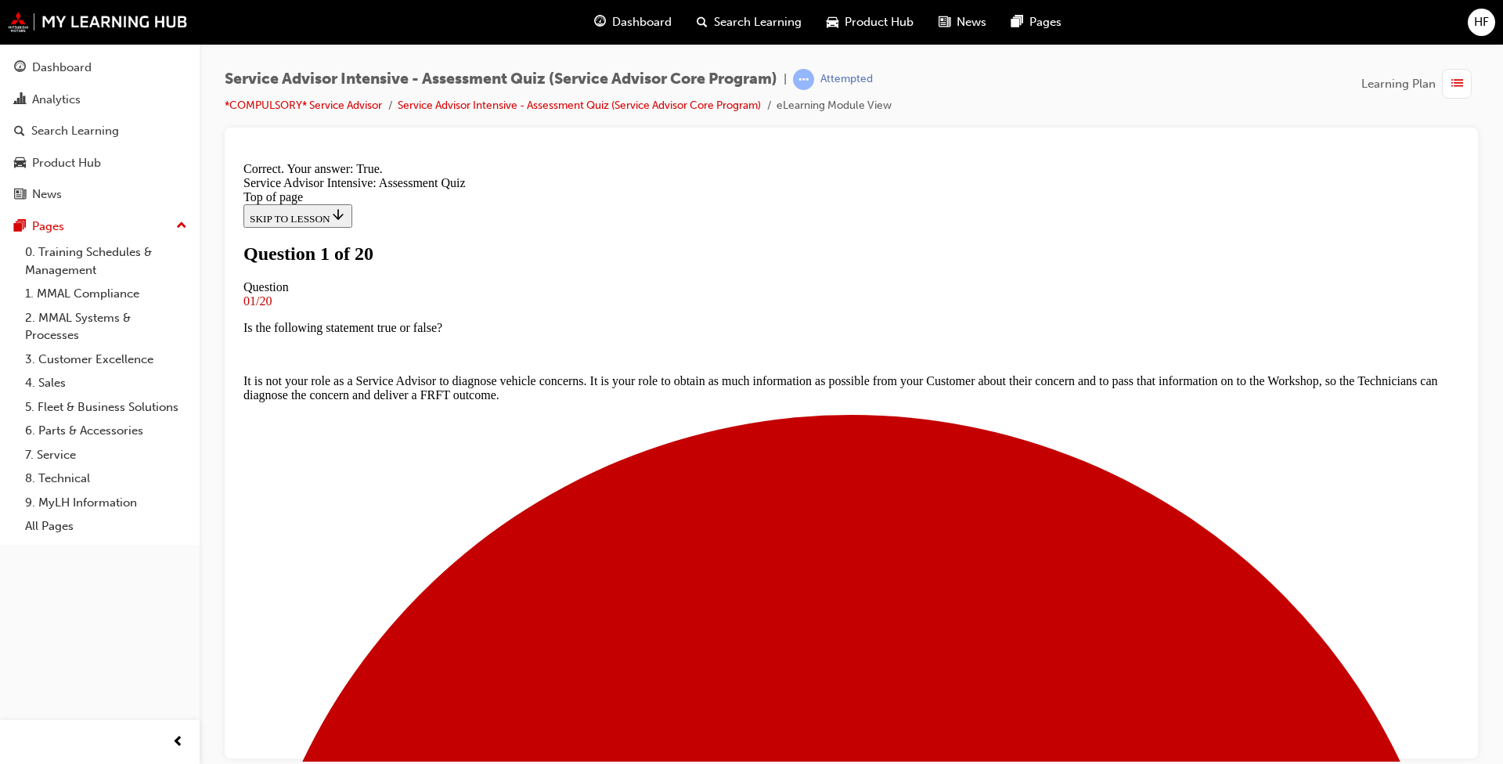
scroll to position [78, 0]
drag, startPoint x: 606, startPoint y: 401, endPoint x: 799, endPoint y: 595, distance: 274.0
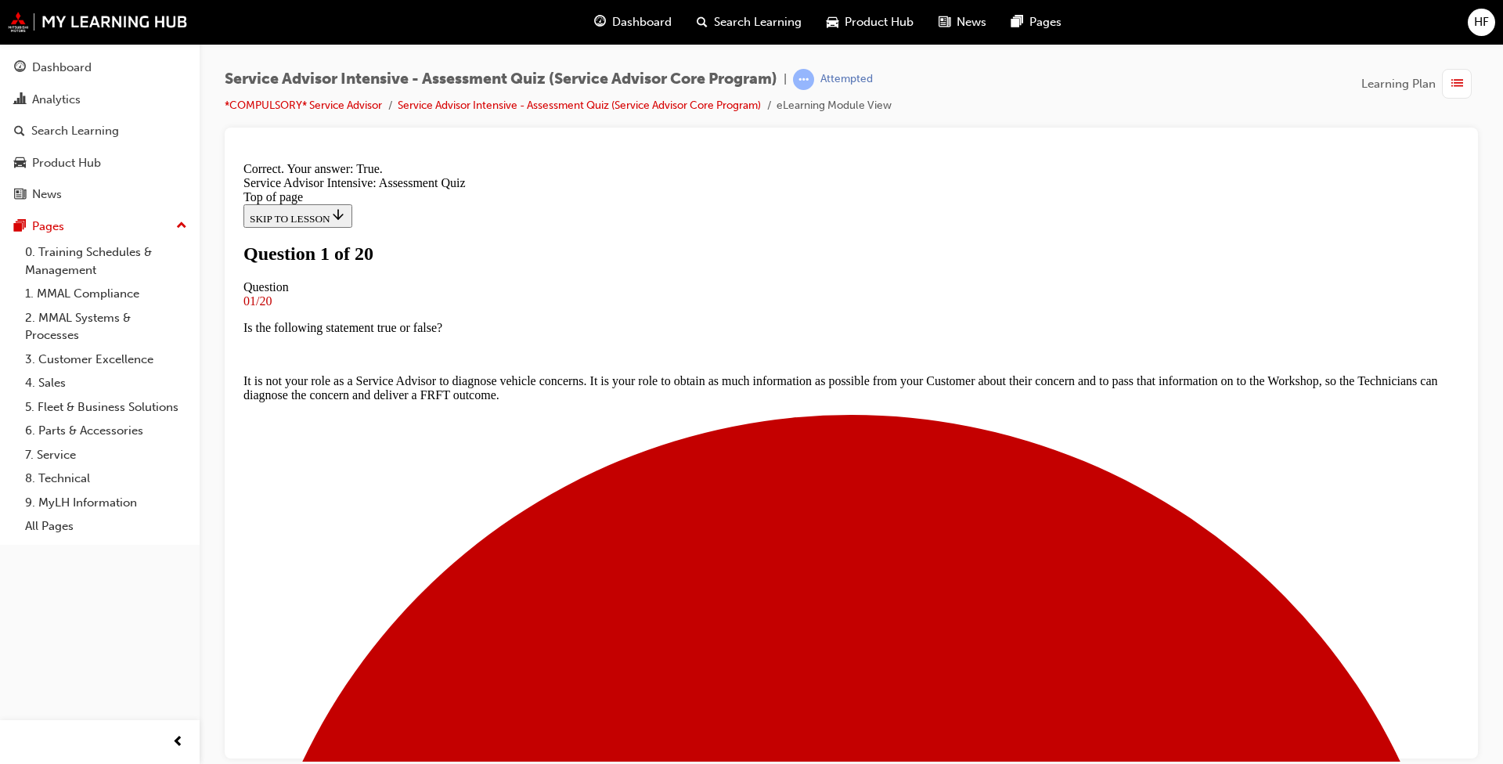
drag, startPoint x: 867, startPoint y: 698, endPoint x: 945, endPoint y: 663, distance: 85.1
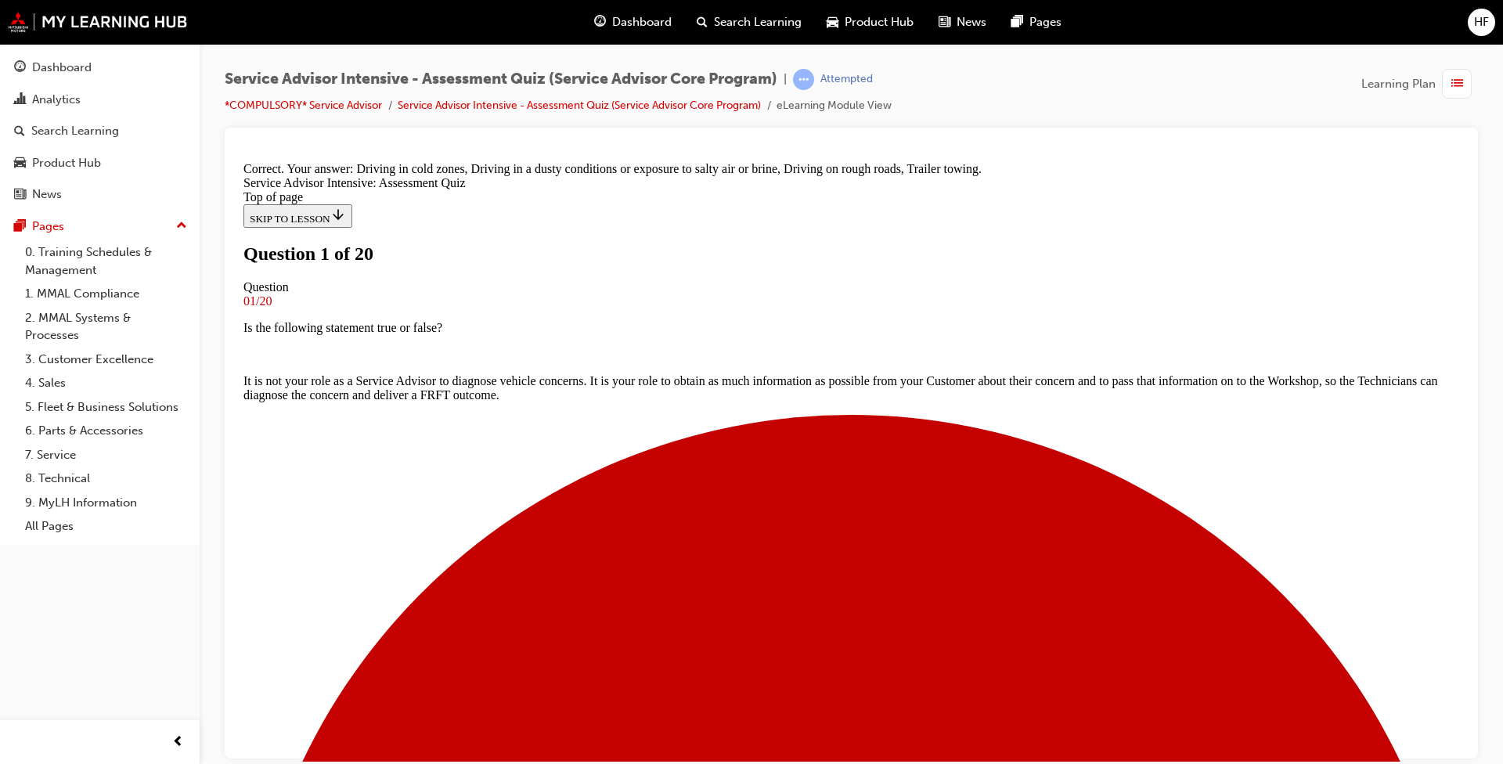
scroll to position [217, 0]
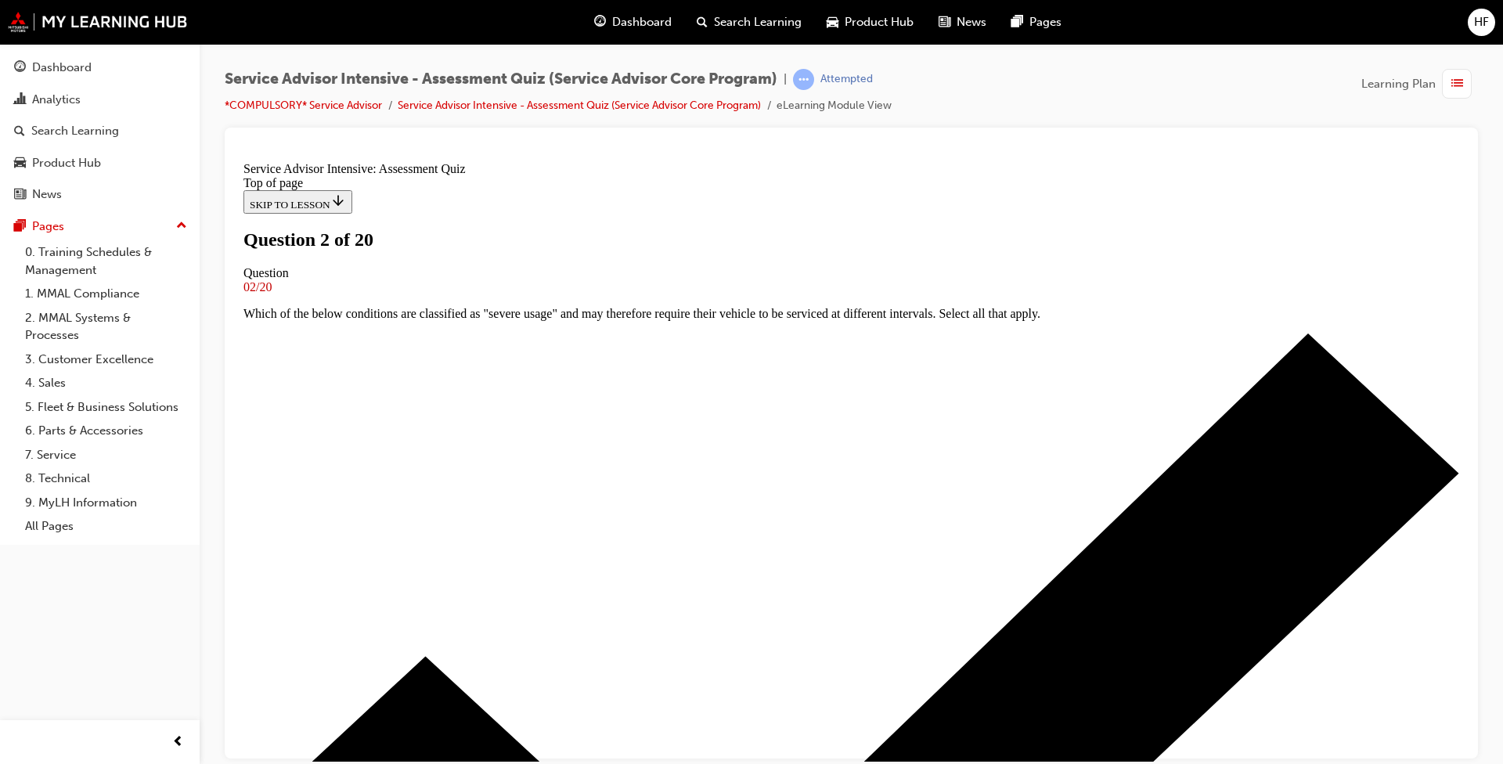
scroll to position [157, 0]
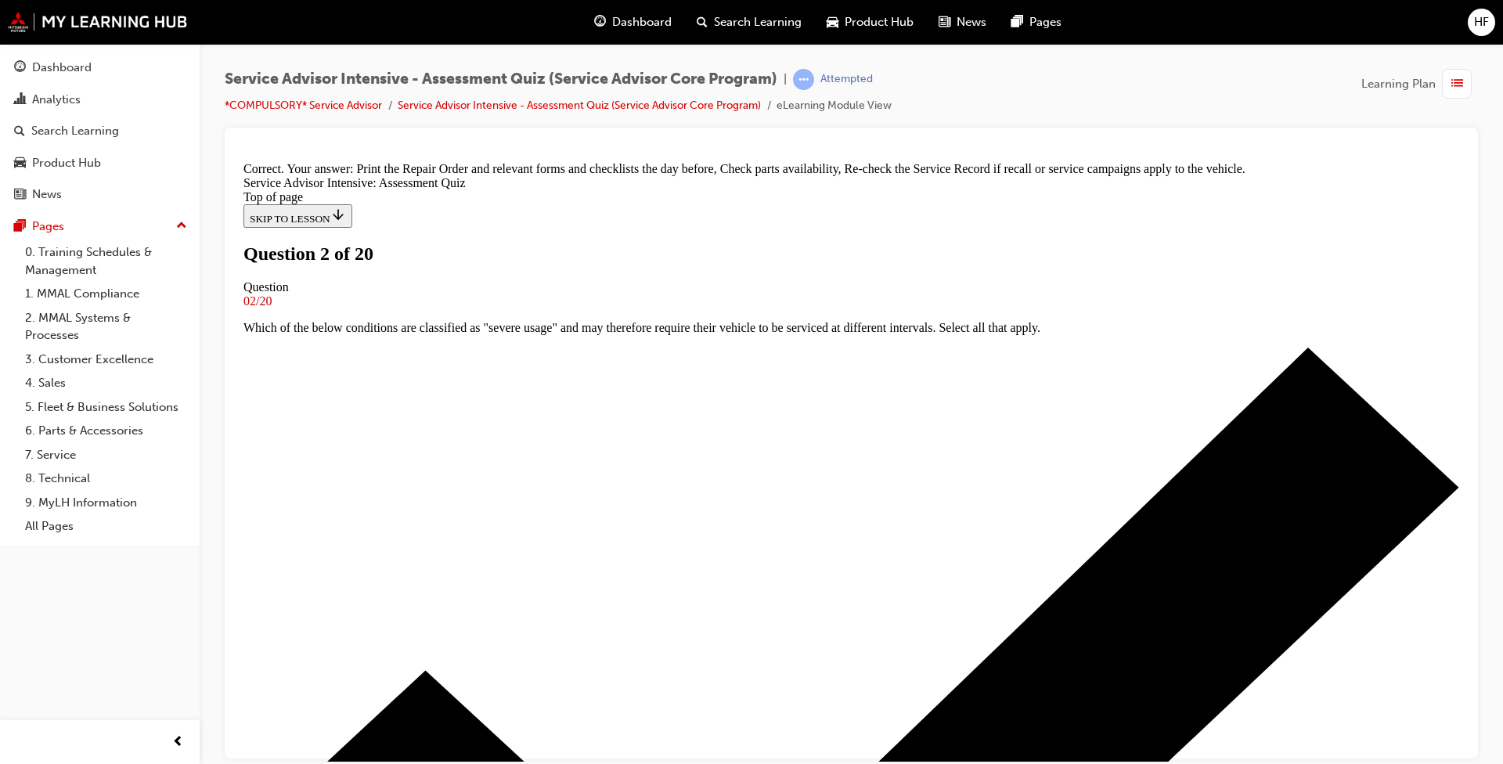
scroll to position [264, 0]
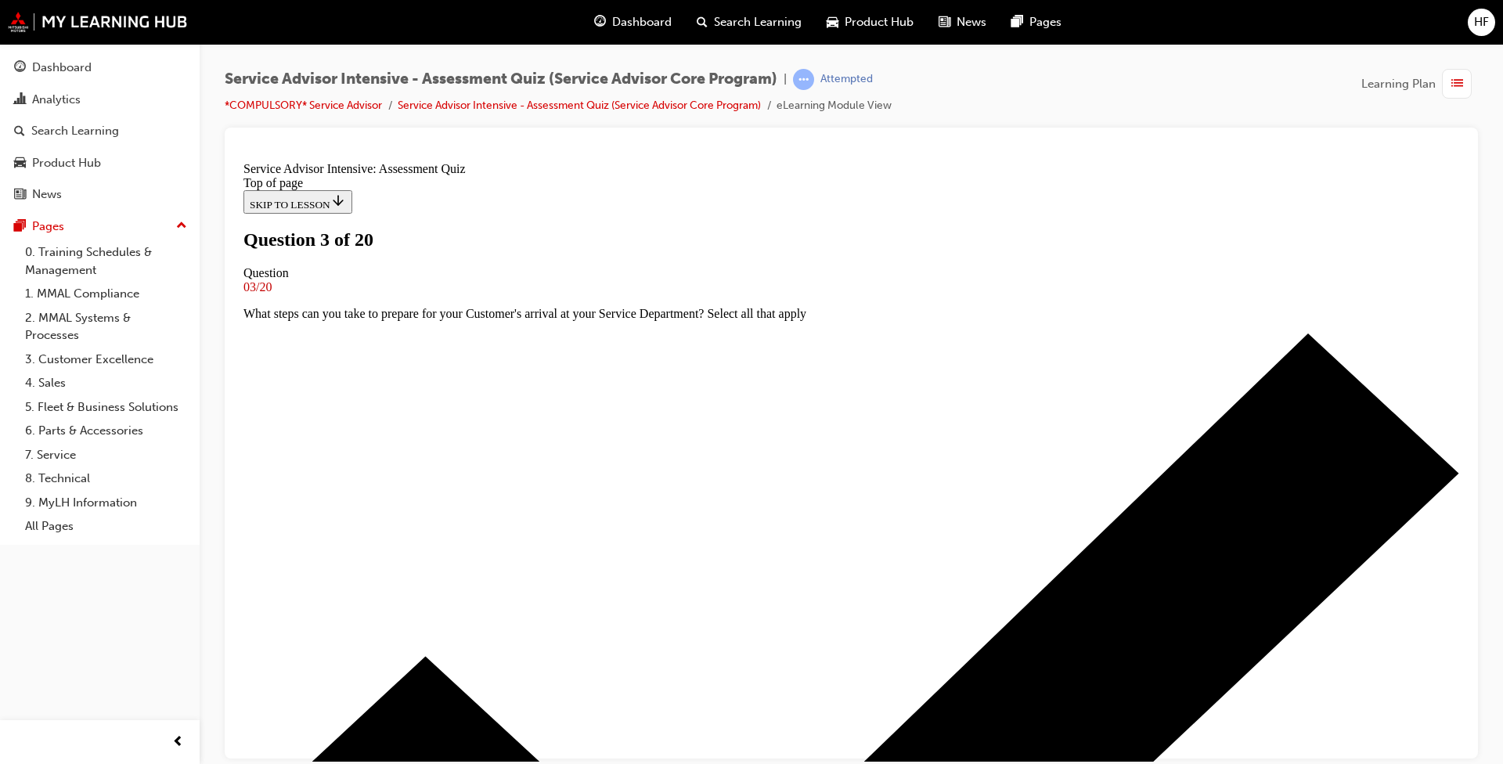
scroll to position [152, 0]
drag, startPoint x: 604, startPoint y: 524, endPoint x: 742, endPoint y: 536, distance: 138.3
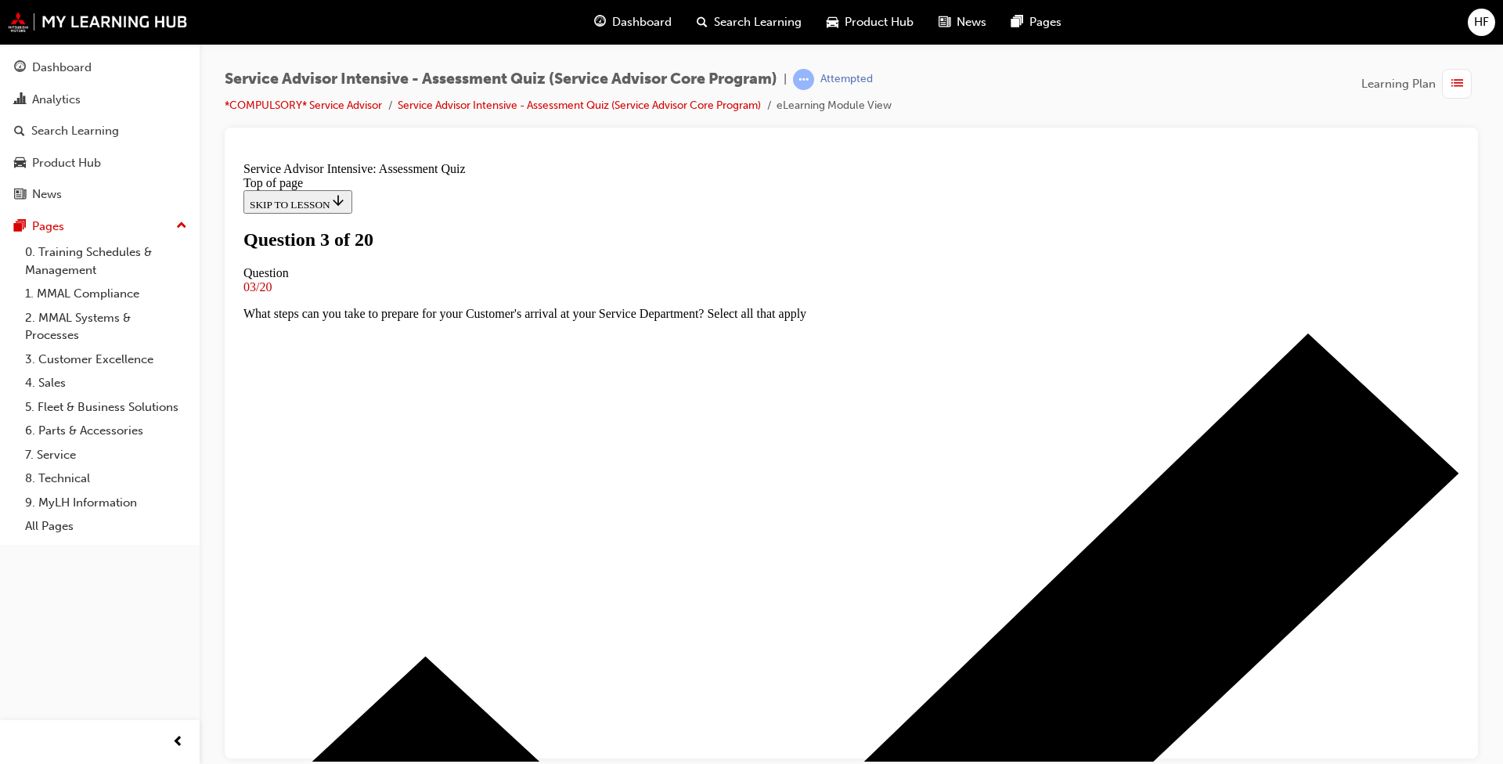
drag, startPoint x: 607, startPoint y: 582, endPoint x: 719, endPoint y: 618, distance: 118.6
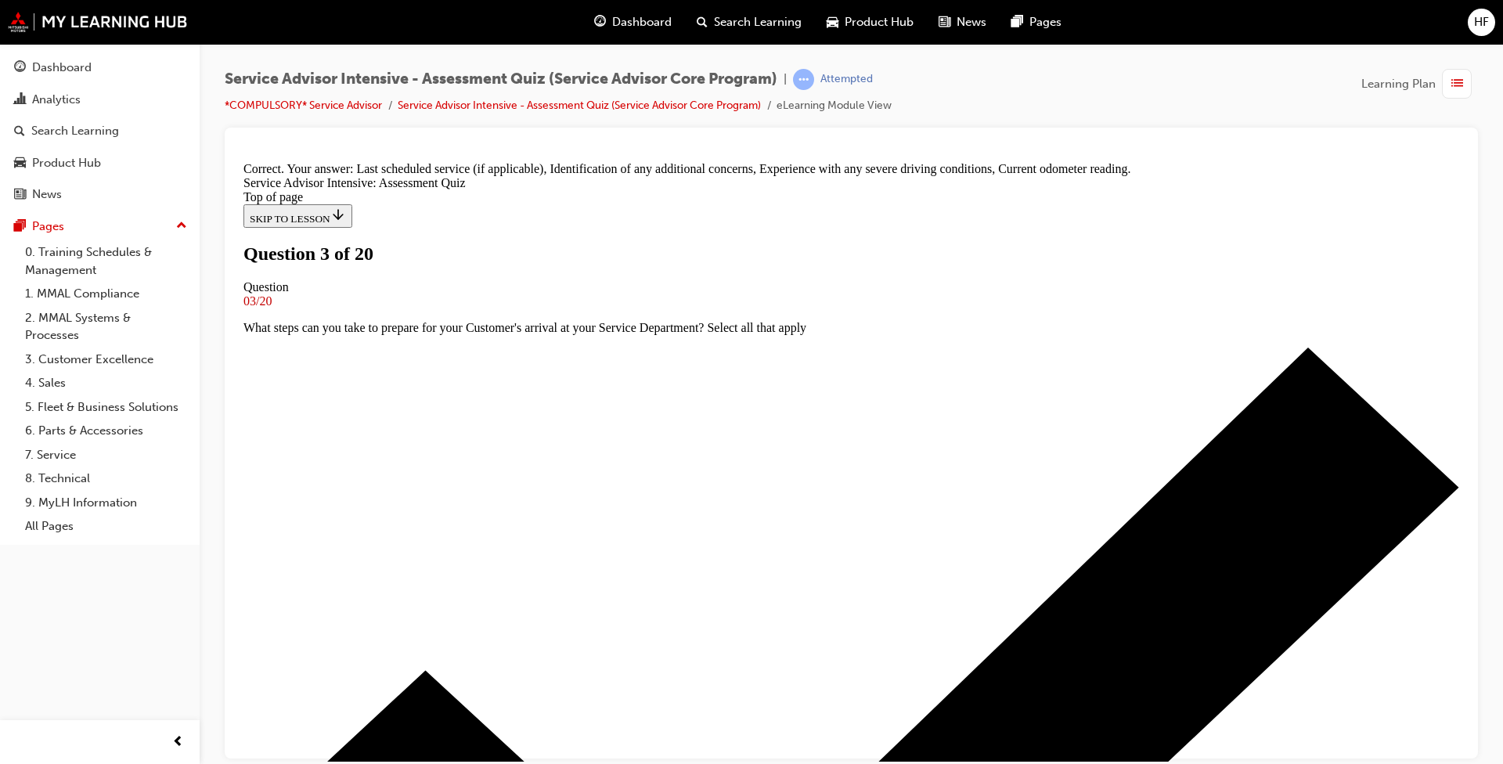
scroll to position [279, 0]
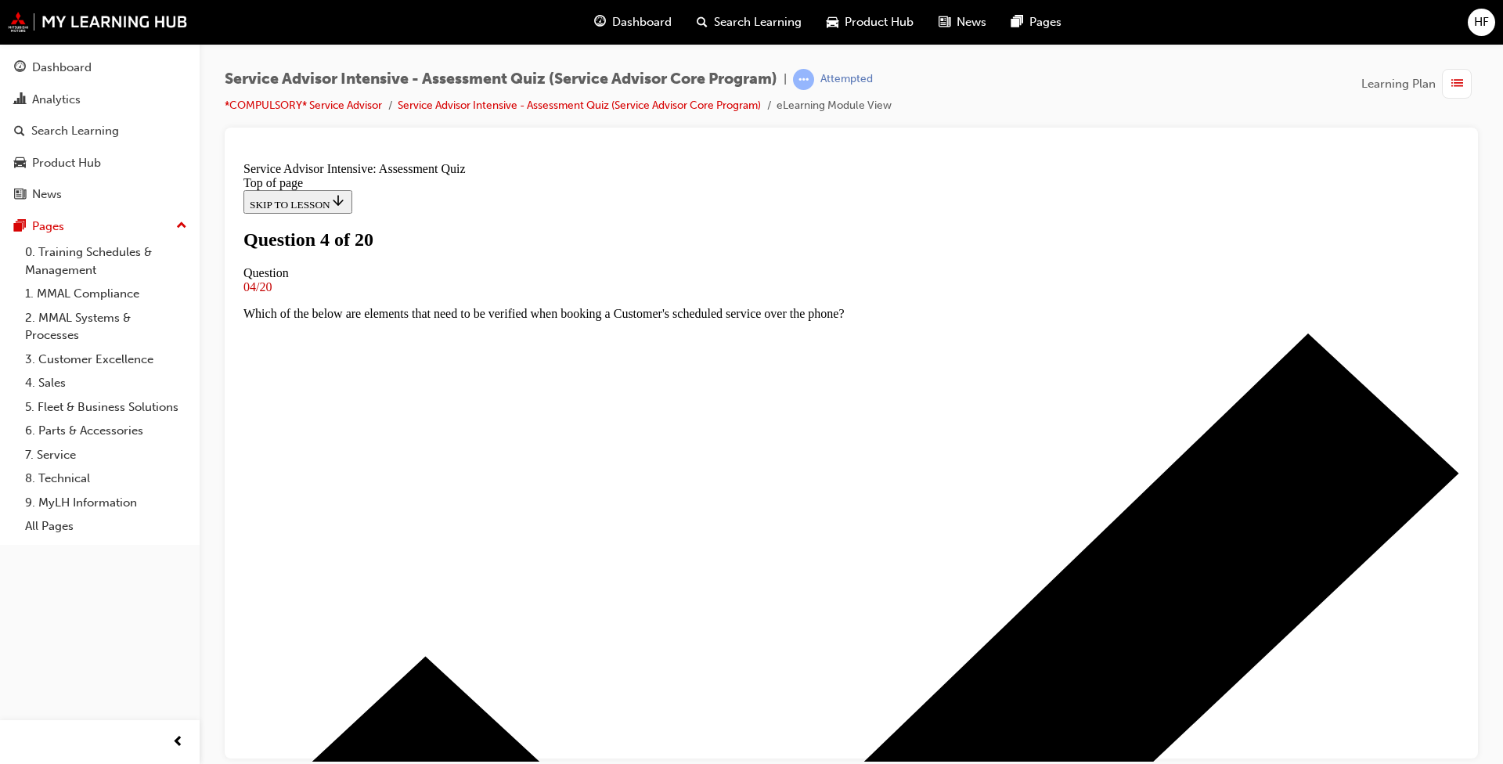
scroll to position [96, 0]
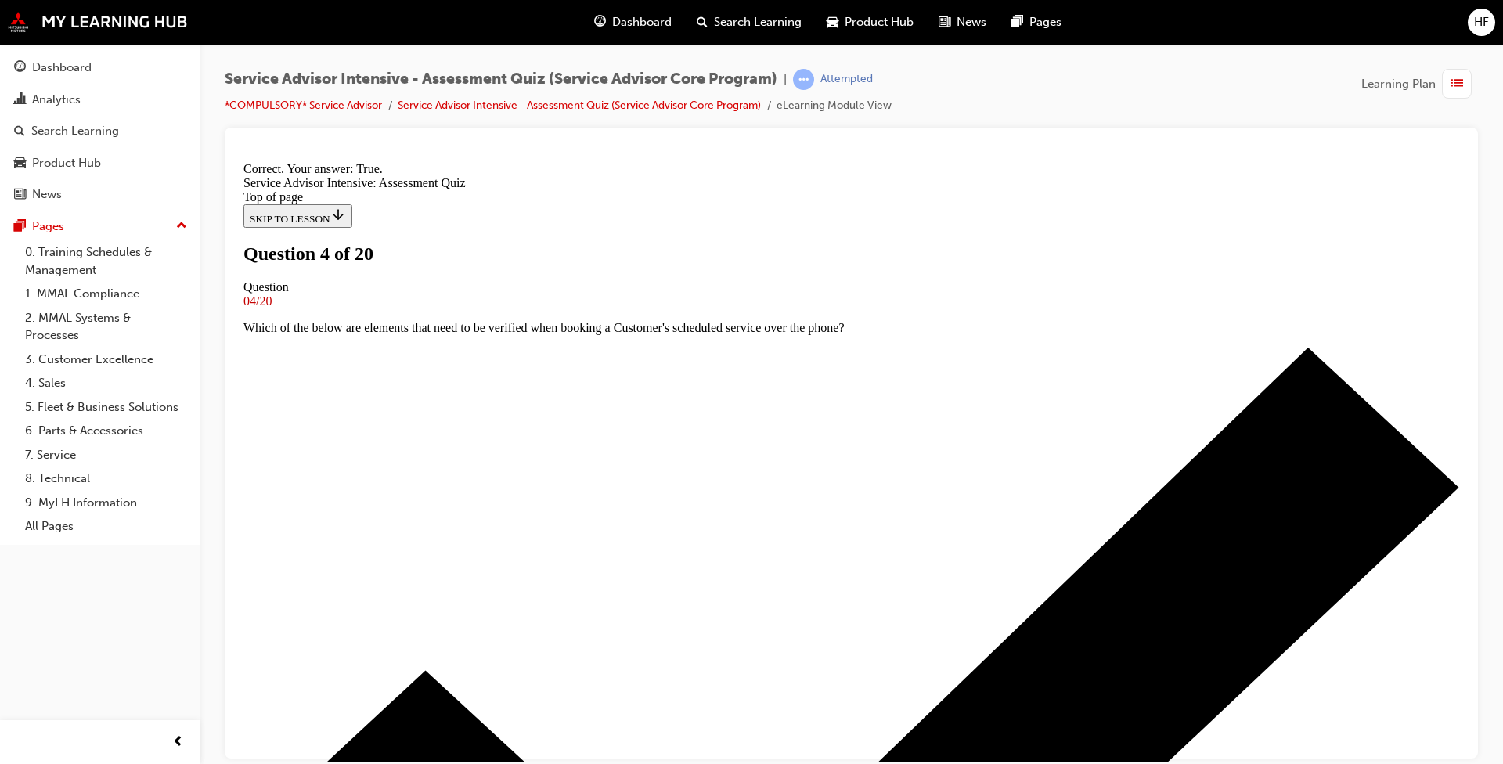
scroll to position [145, 0]
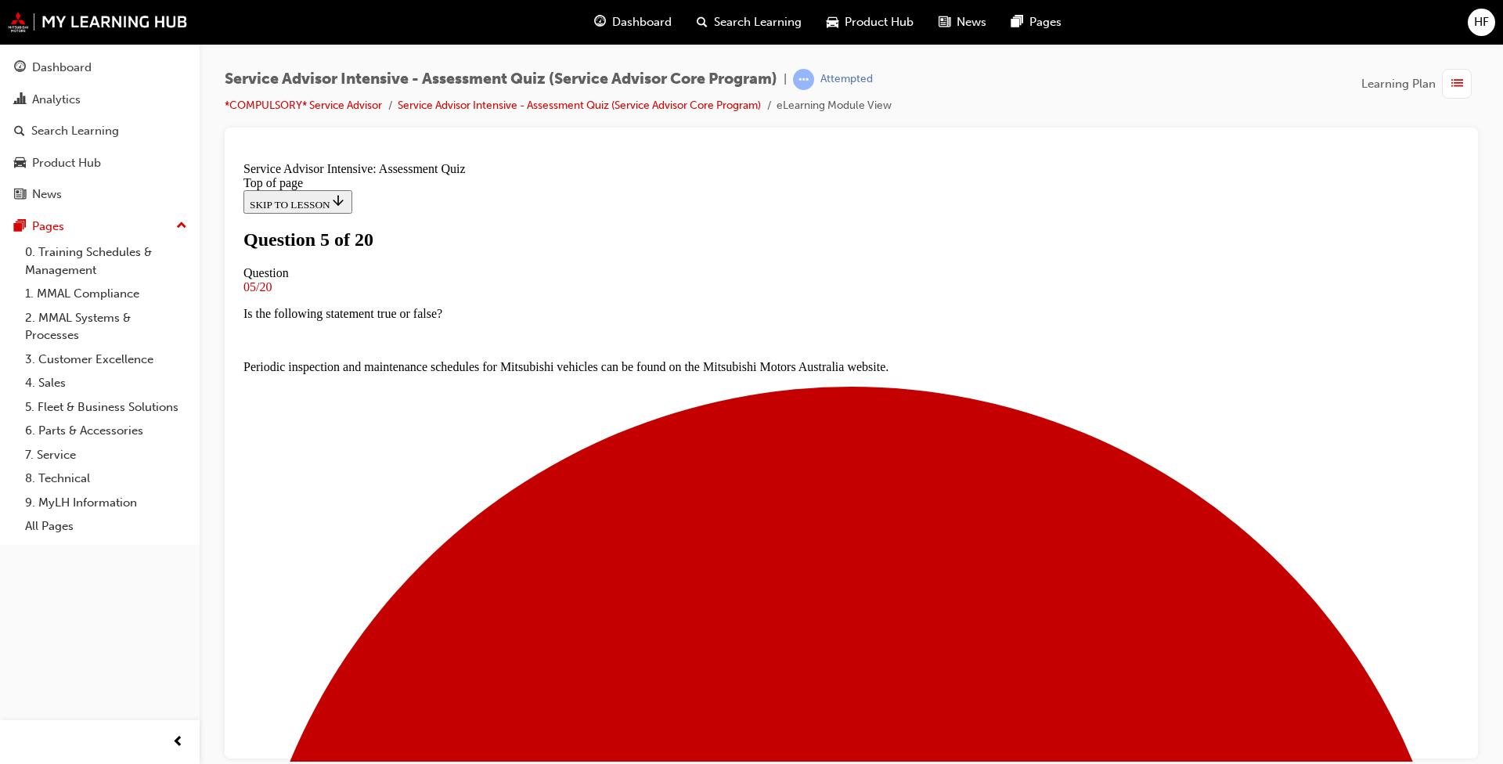
scroll to position [157, 0]
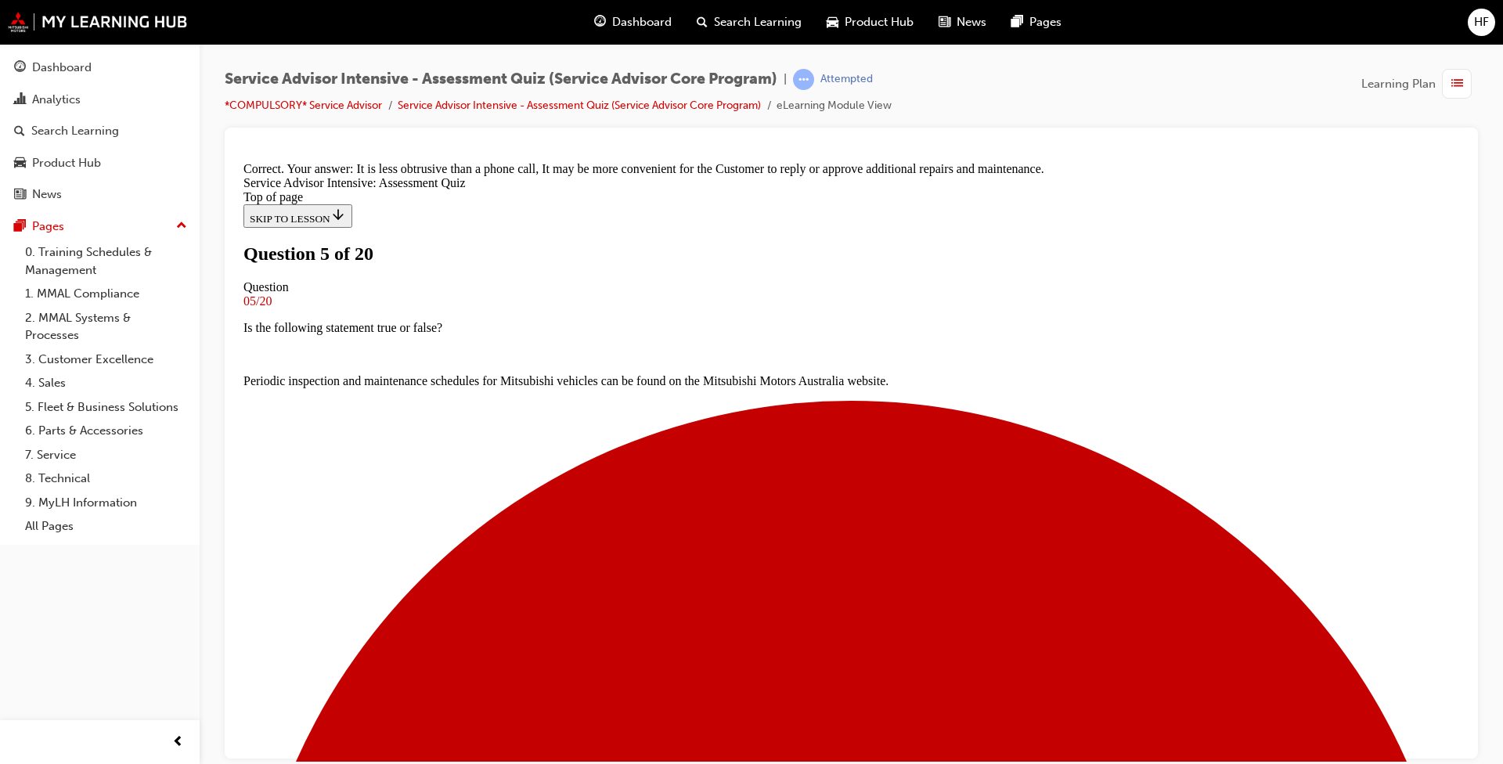
scroll to position [290, 0]
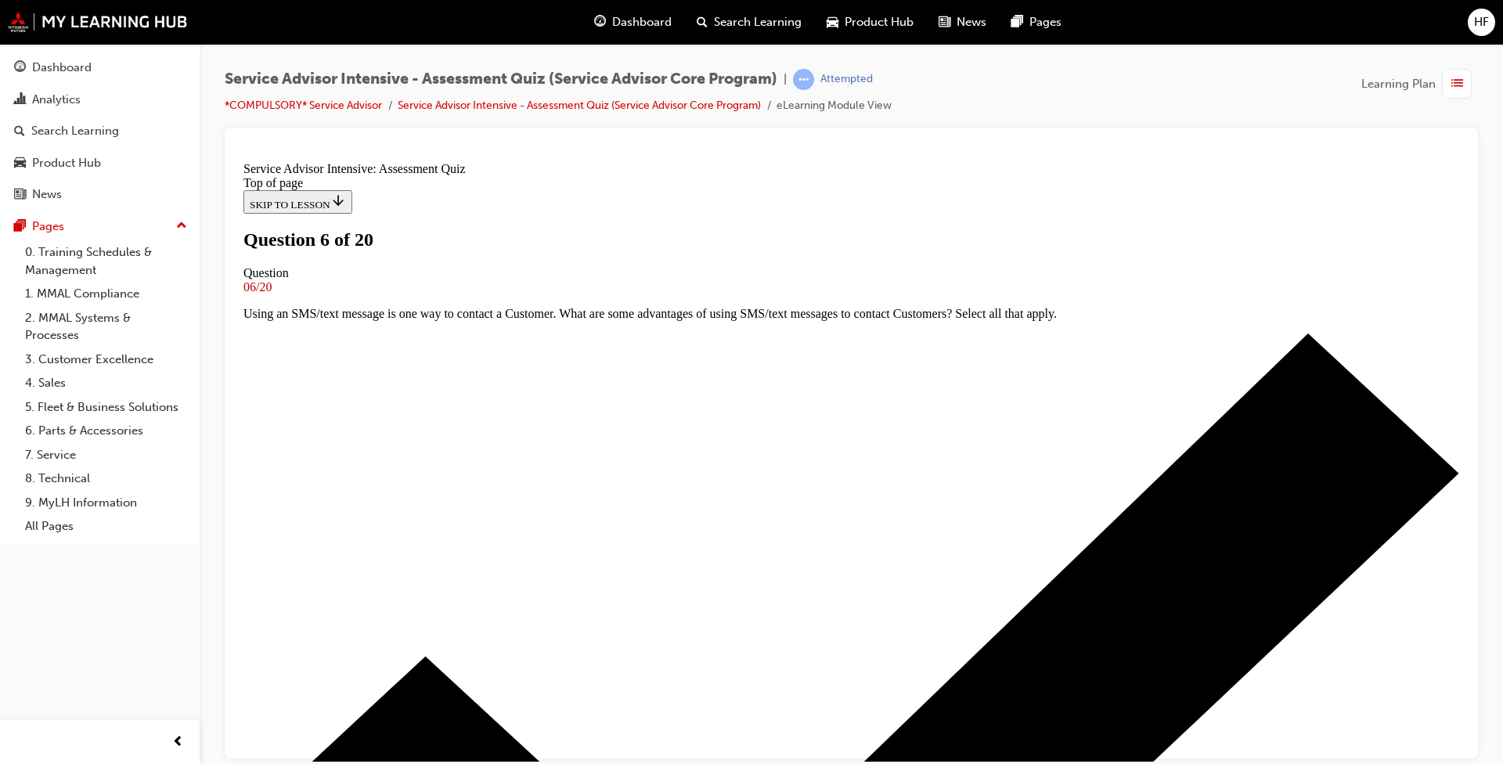
drag, startPoint x: 600, startPoint y: 553, endPoint x: 712, endPoint y: 606, distance: 122.9
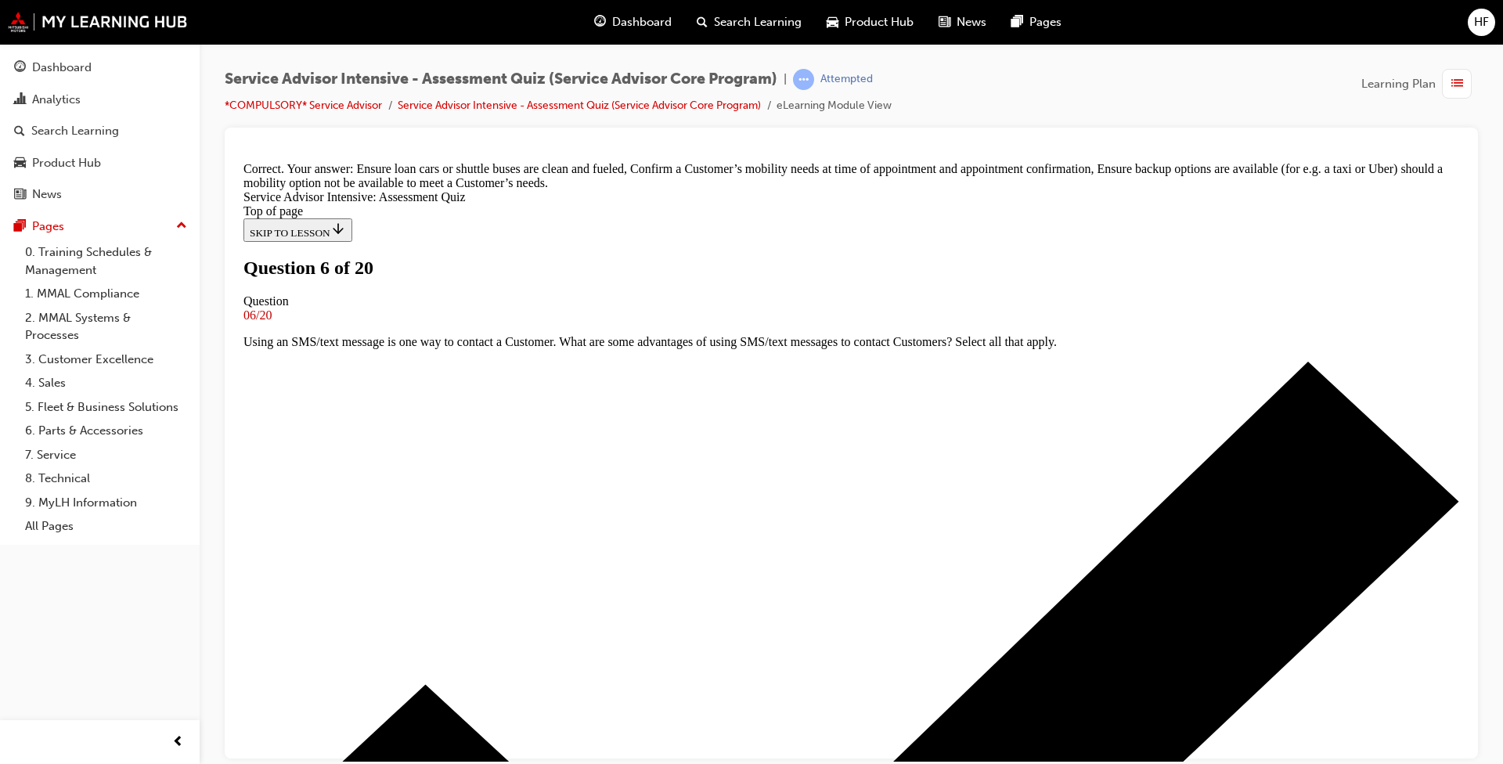
scroll to position [326, 0]
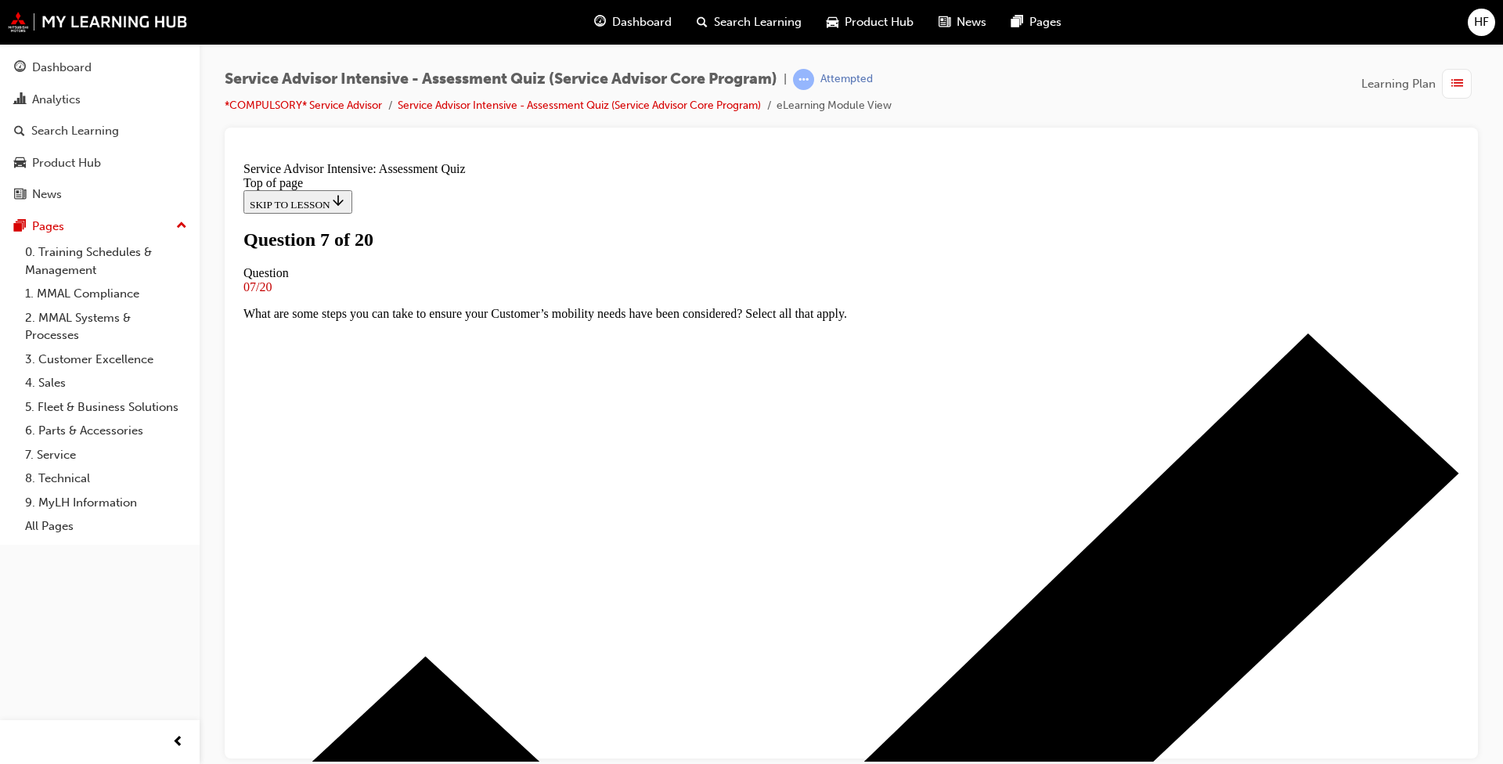
drag, startPoint x: 605, startPoint y: 445, endPoint x: 703, endPoint y: 524, distance: 125.8
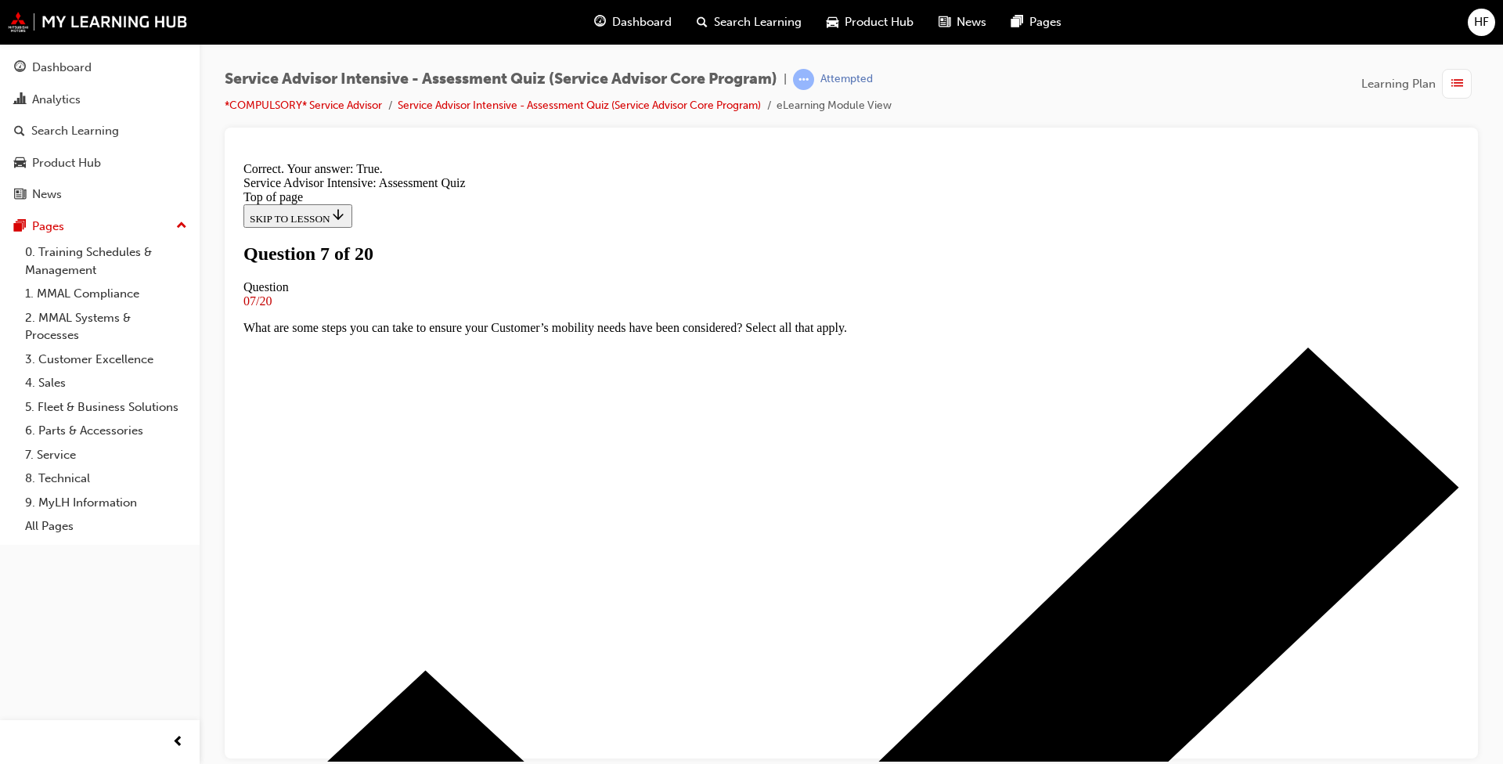
scroll to position [145, 0]
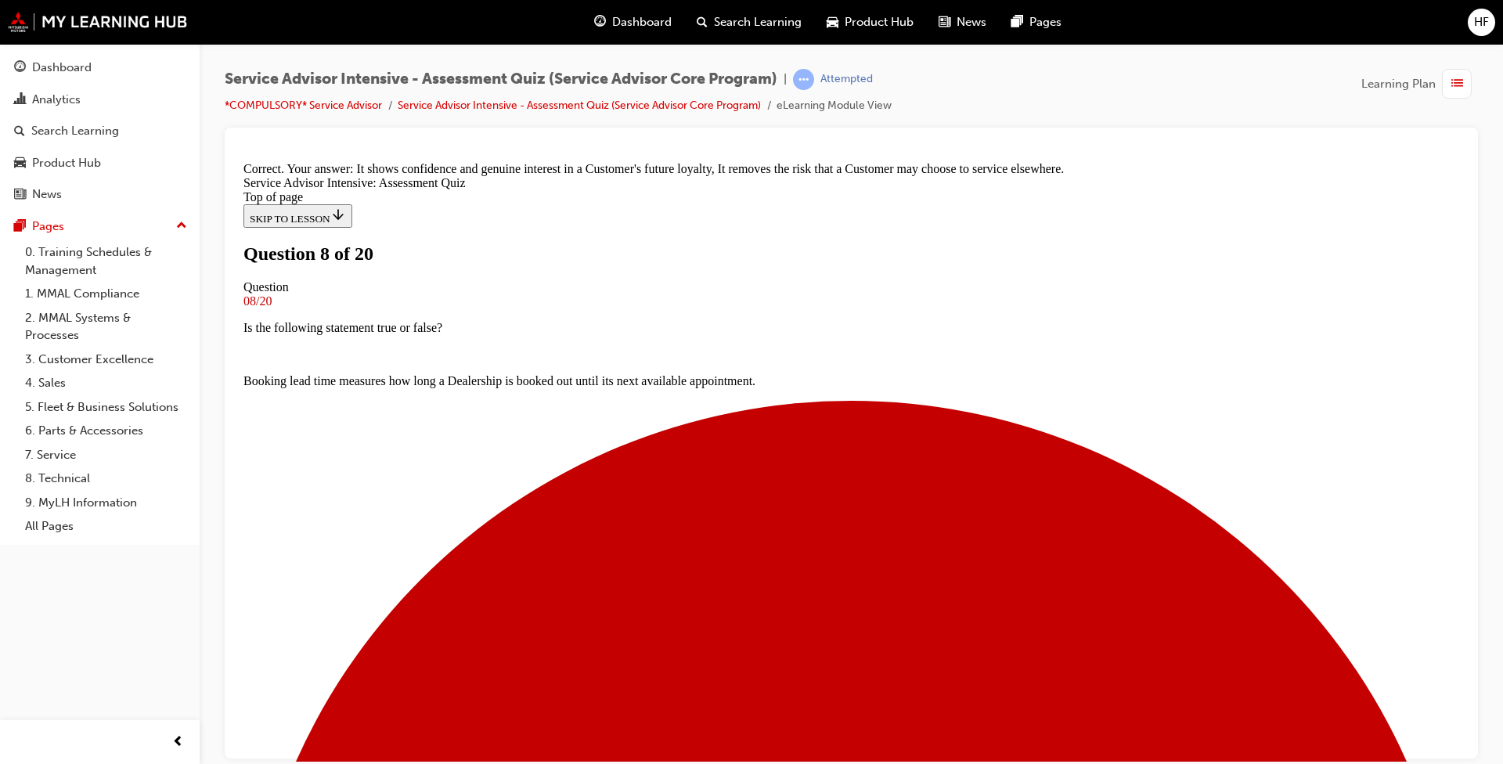
scroll to position [253, 0]
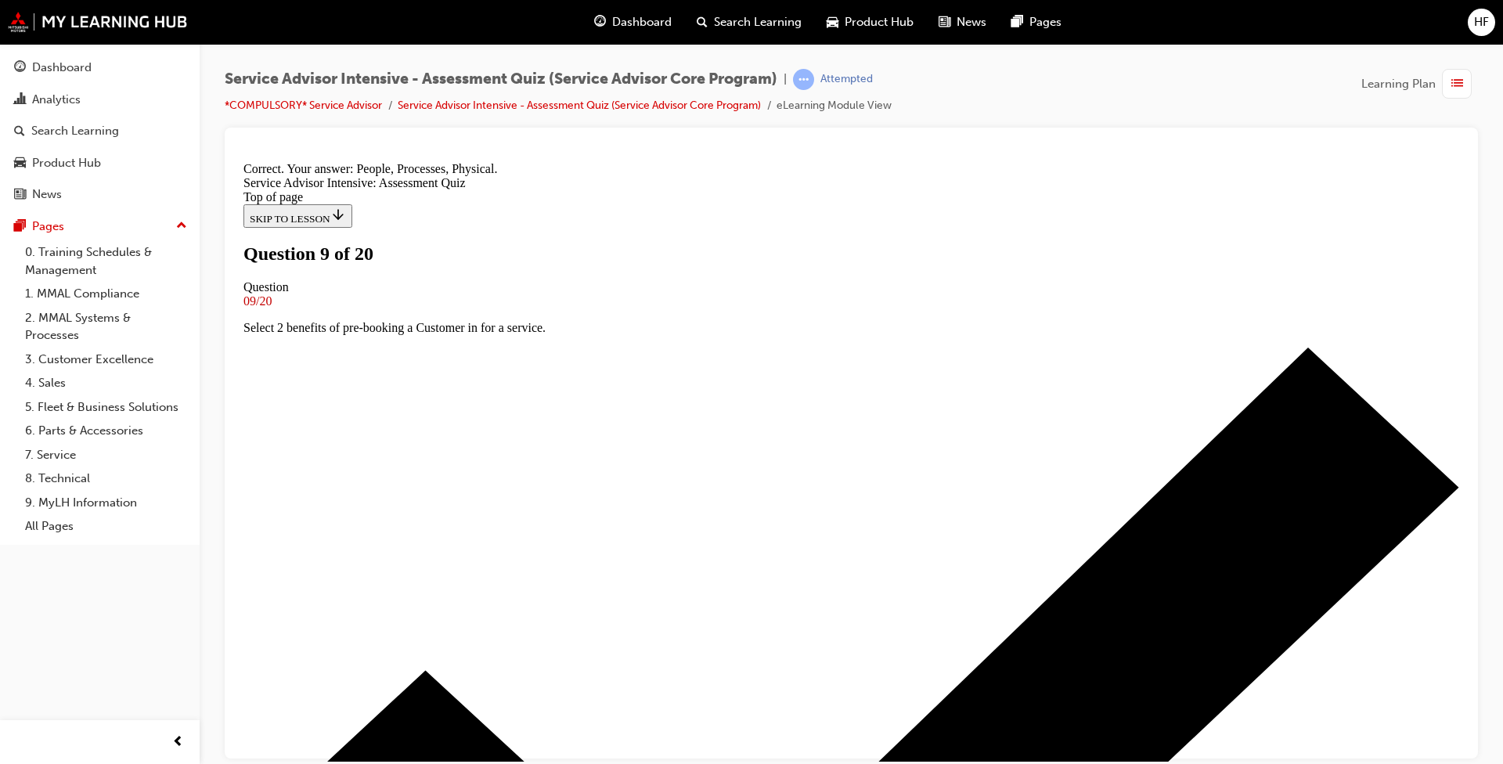
scroll to position [190, 0]
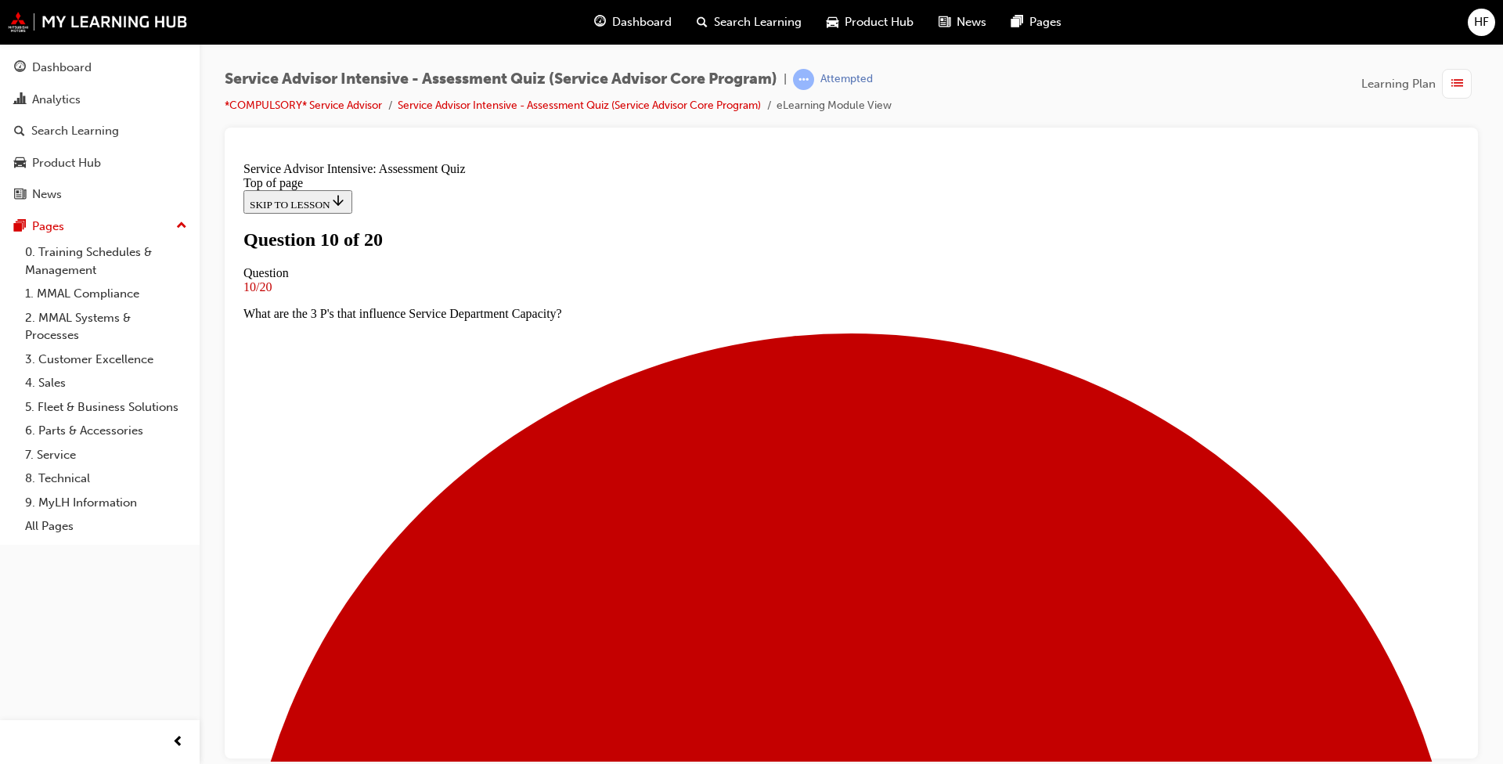
drag, startPoint x: 605, startPoint y: 482, endPoint x: 648, endPoint y: 526, distance: 61.4
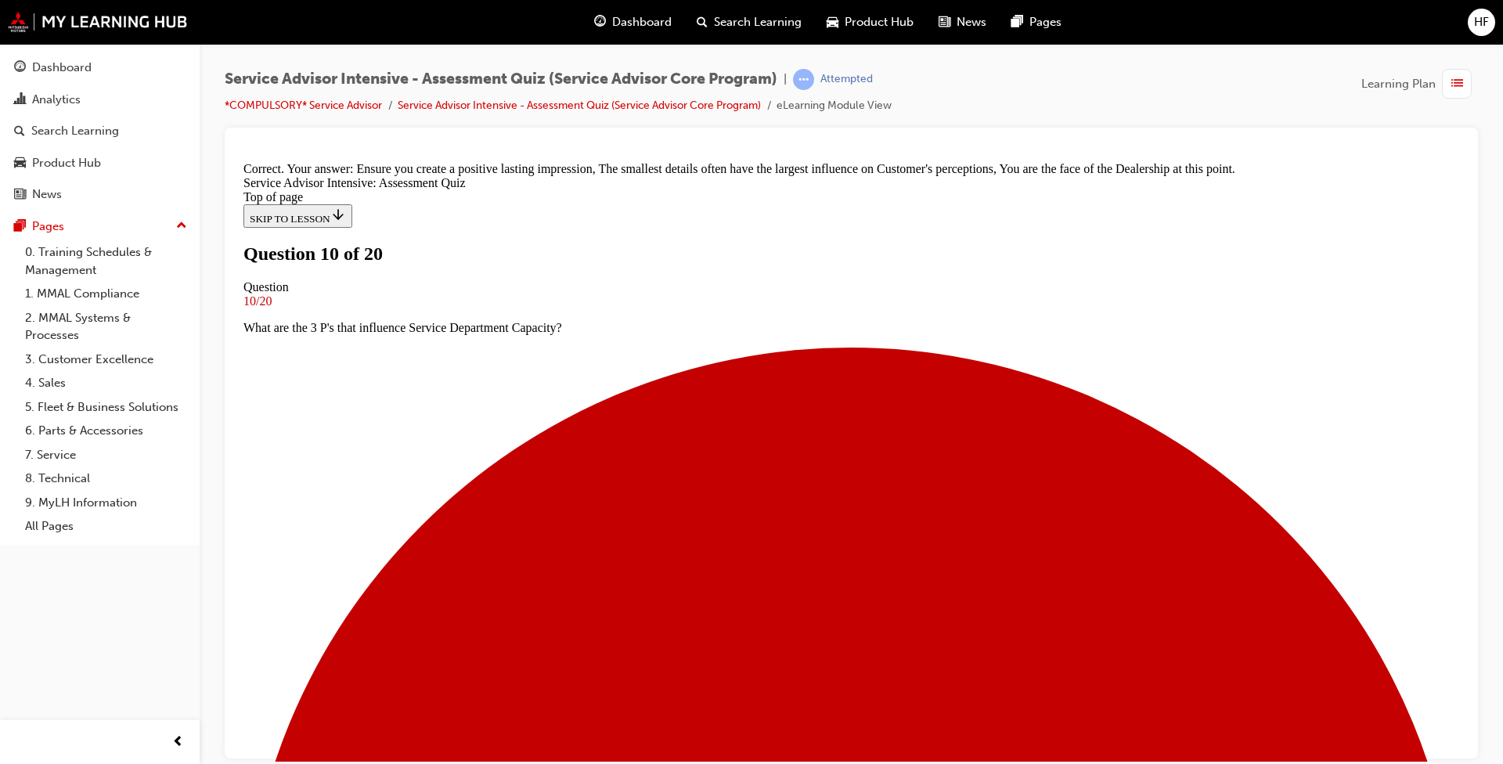
scroll to position [248, 0]
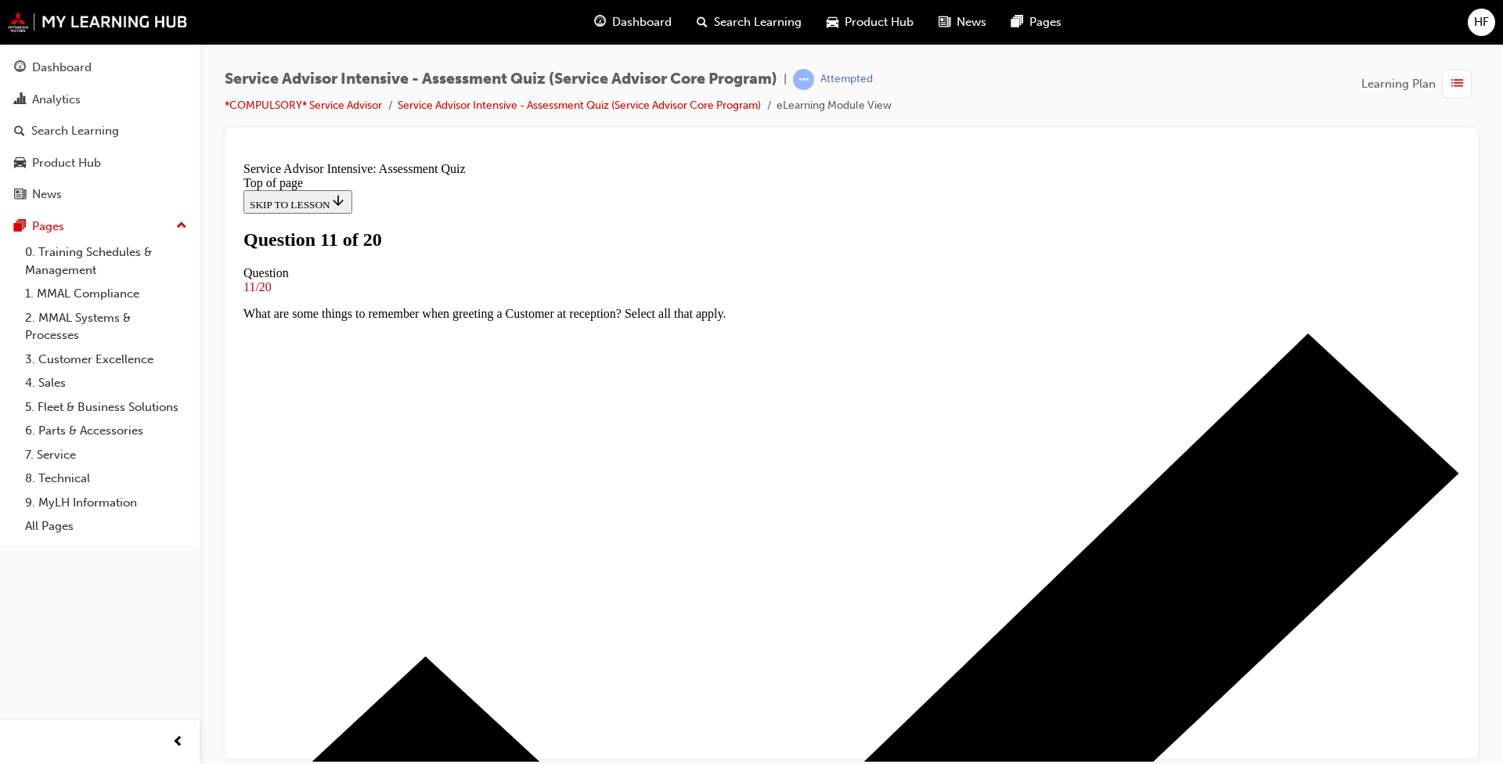
scroll to position [78, 0]
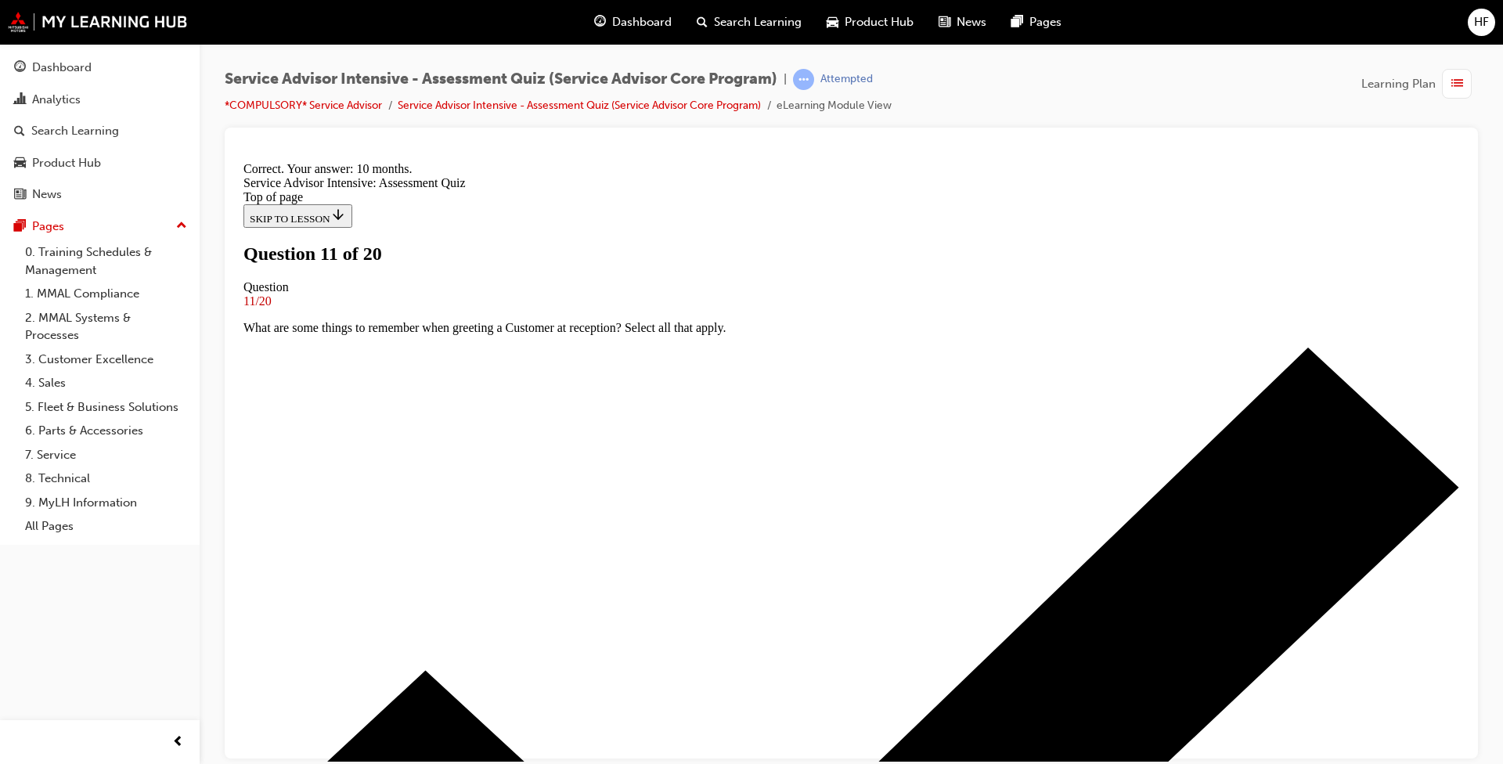
scroll to position [297, 0]
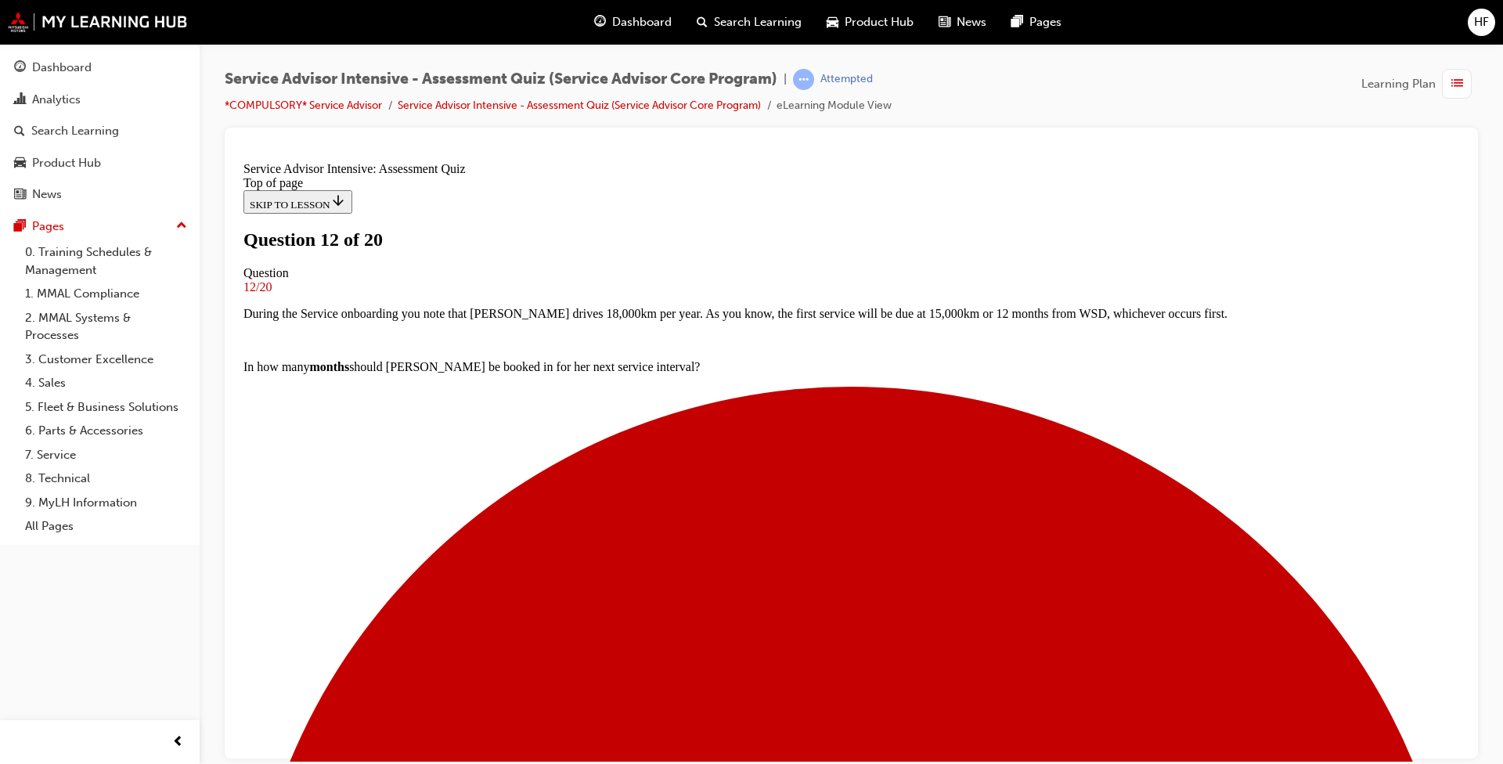
scroll to position [78, 0]
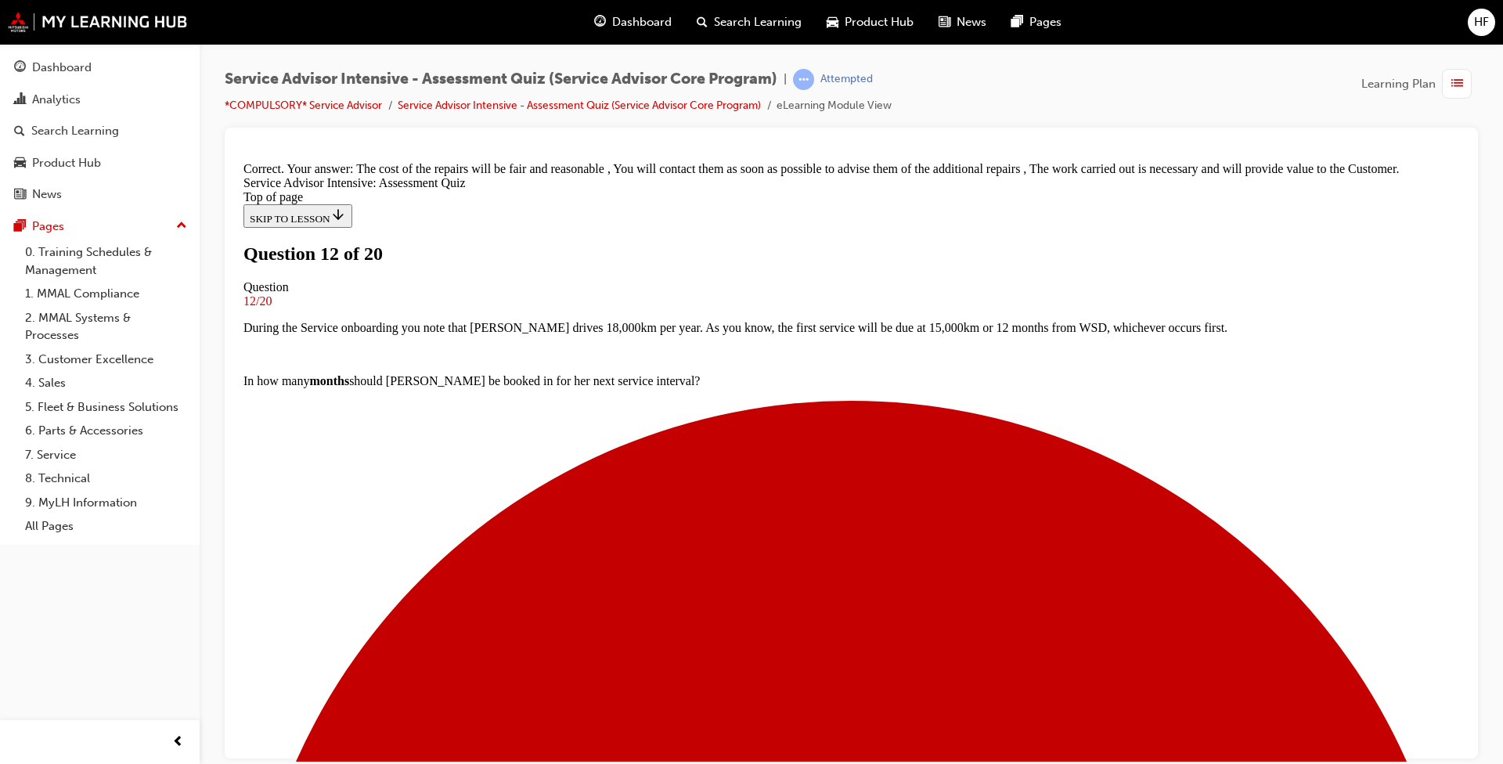
scroll to position [369, 0]
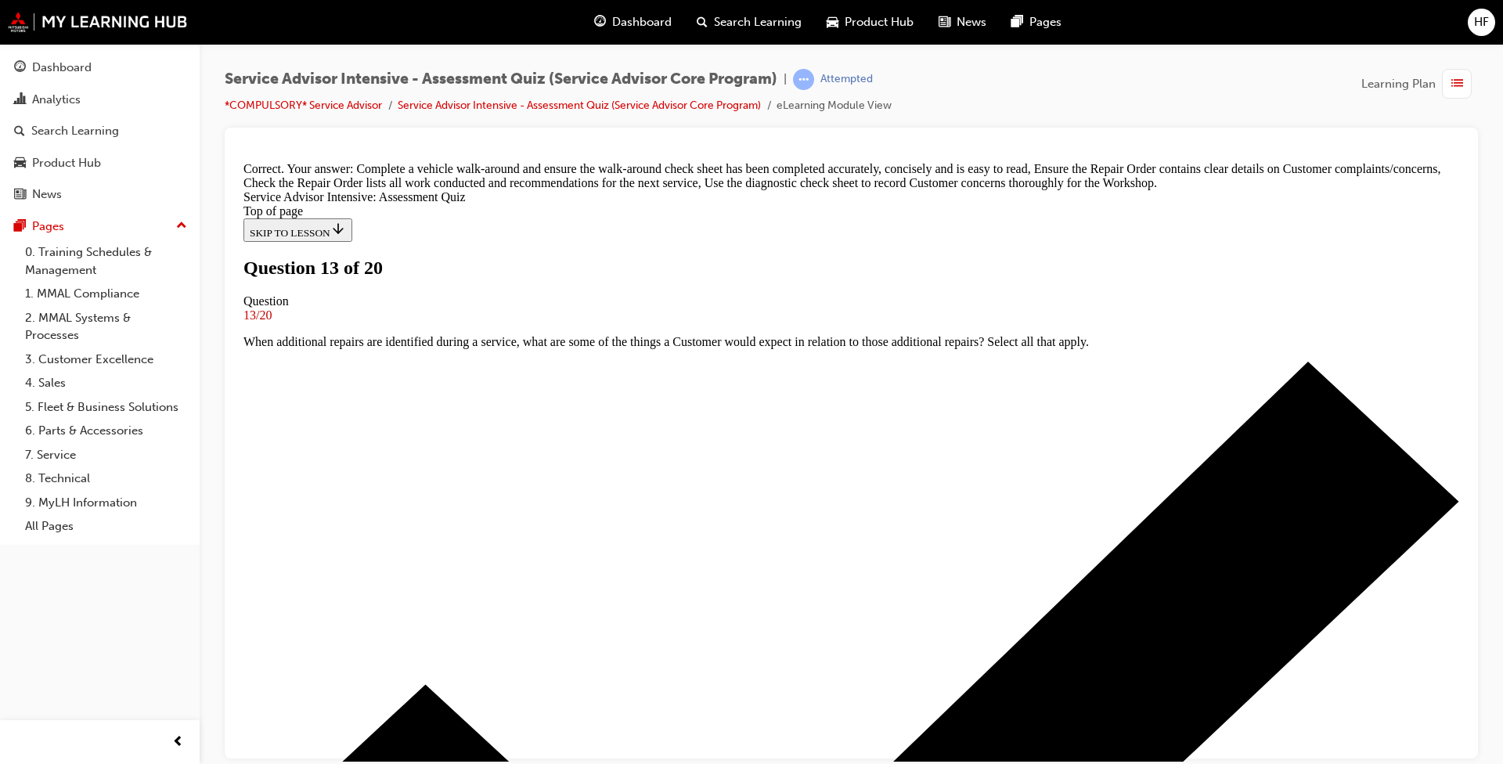
scroll to position [436, 0]
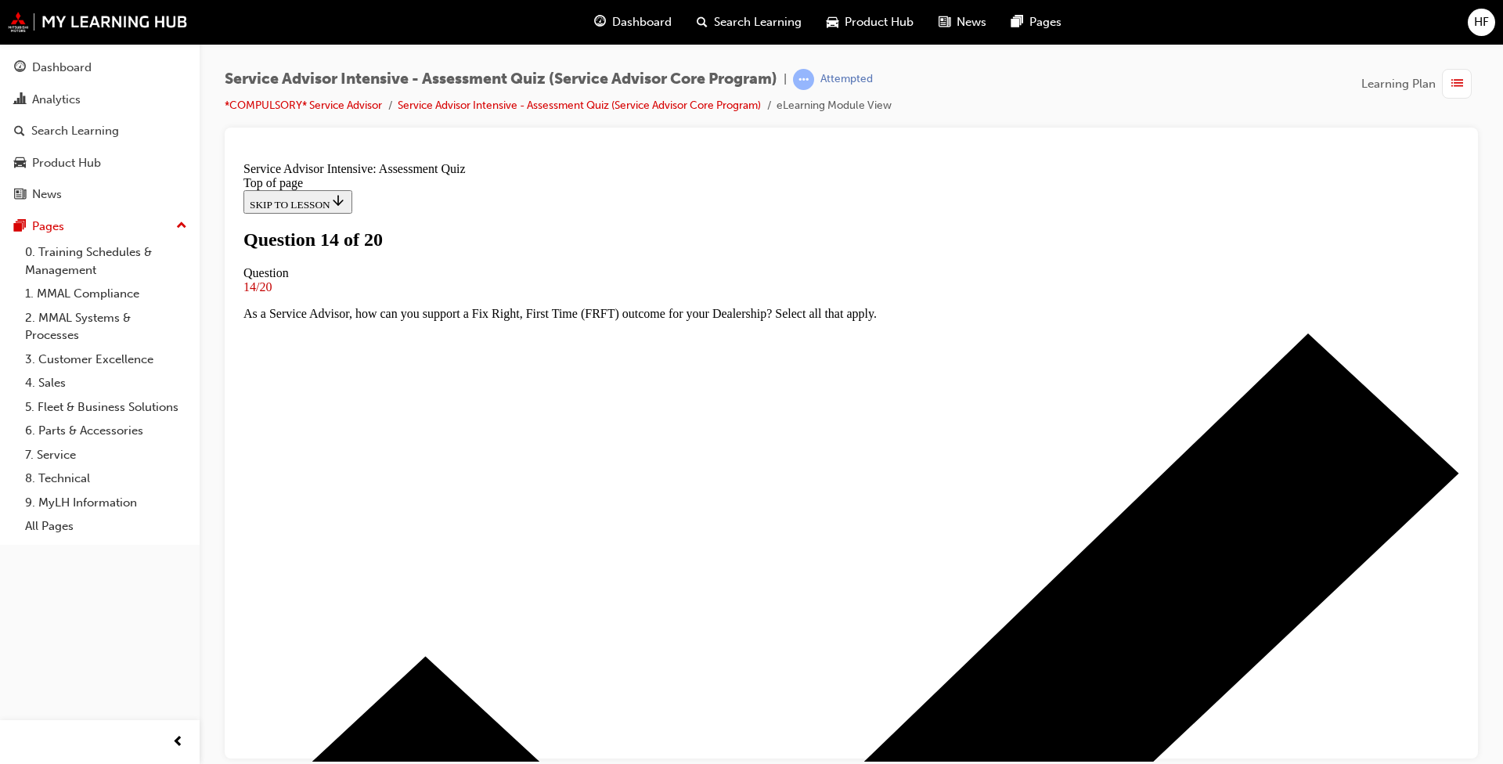
scroll to position [0, 0]
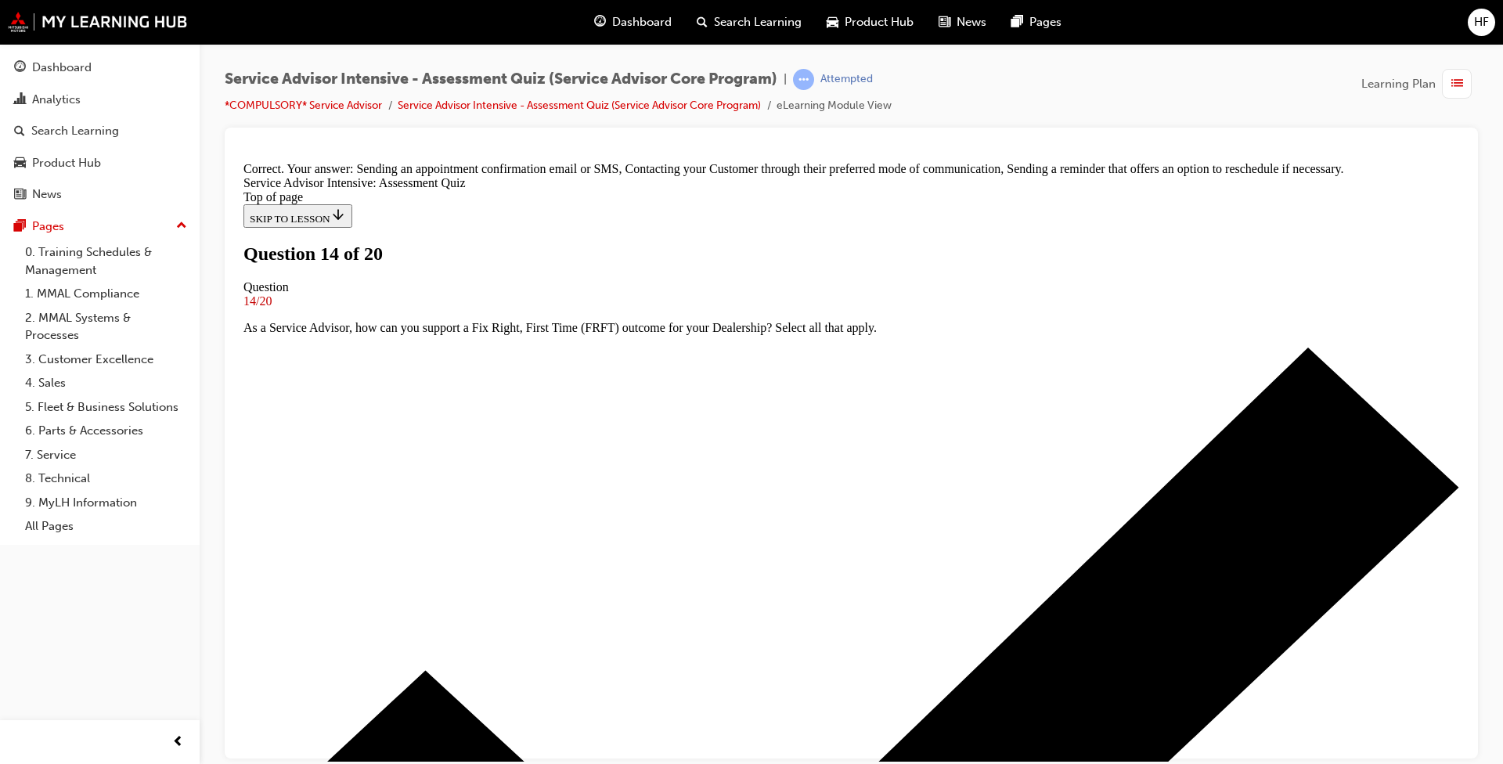
scroll to position [222, 0]
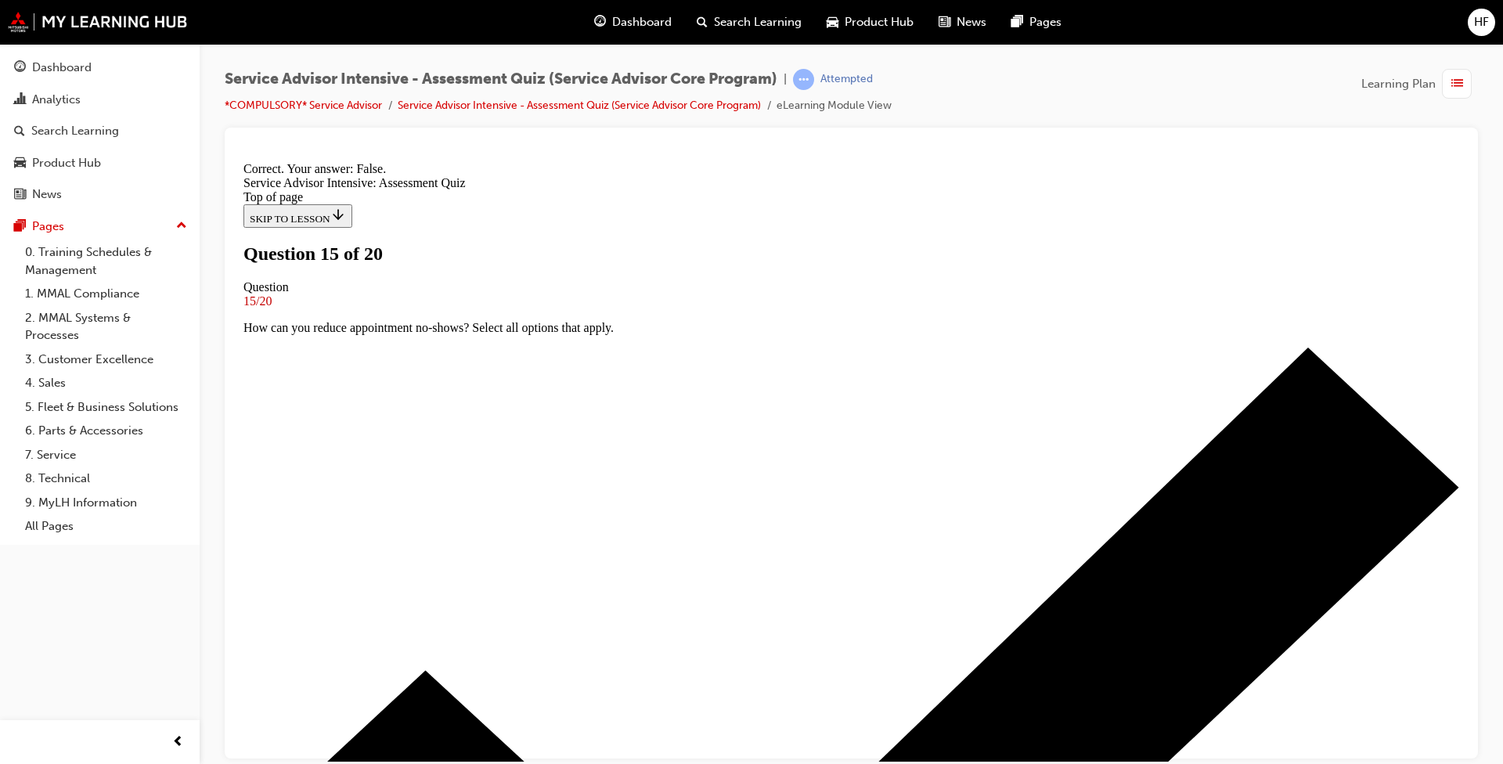
scroll to position [145, 0]
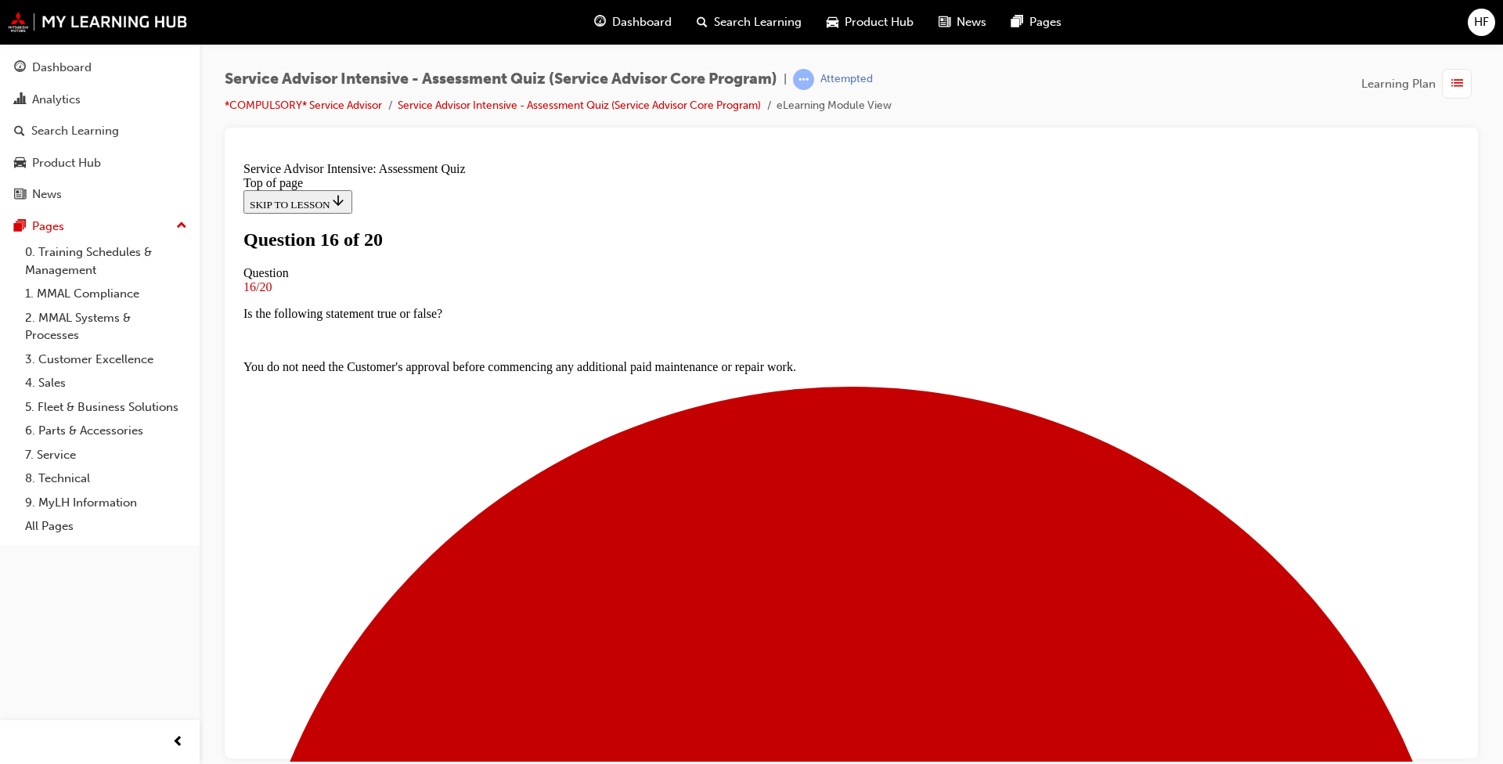
drag, startPoint x: 600, startPoint y: 502, endPoint x: 849, endPoint y: 592, distance: 264.0
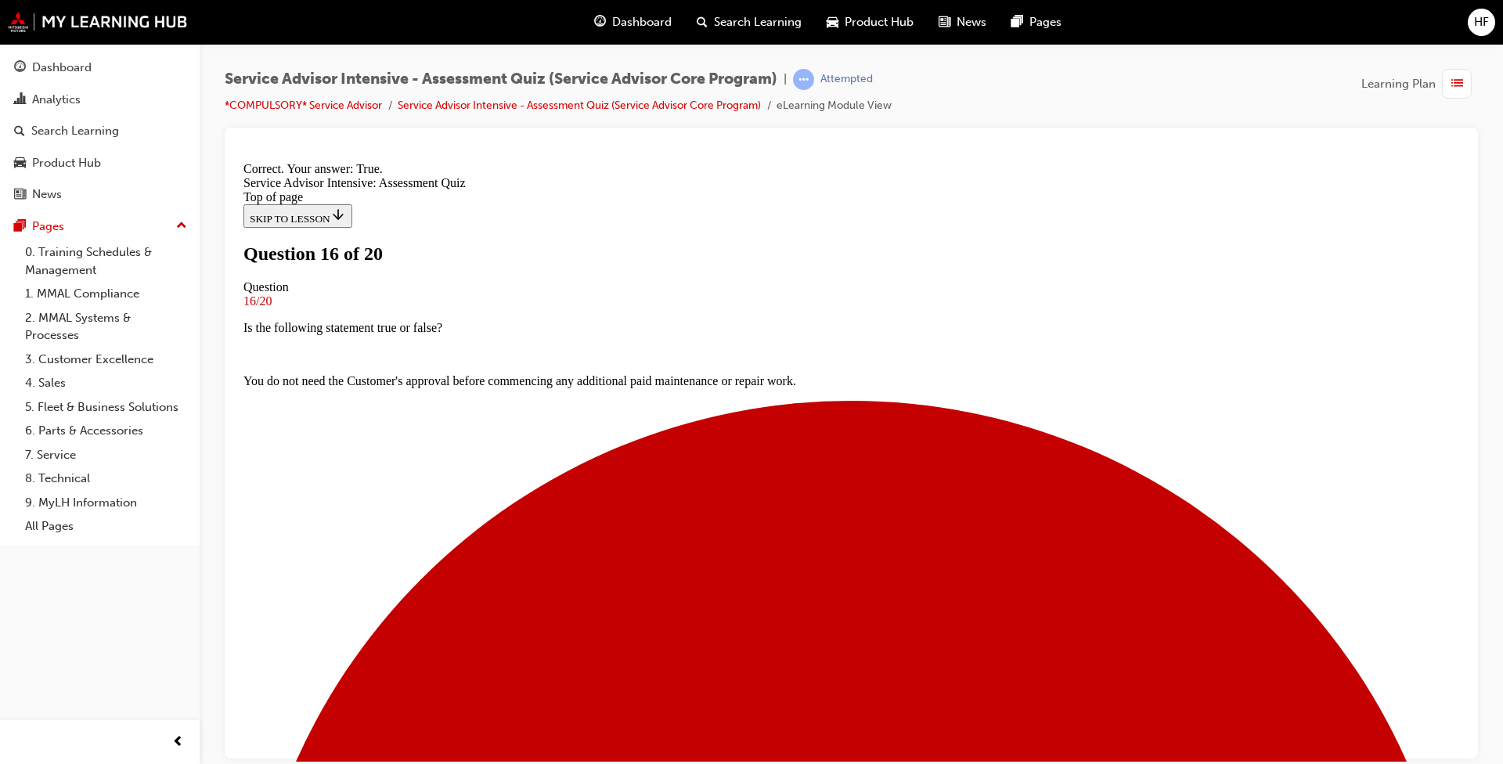
scroll to position [118, 0]
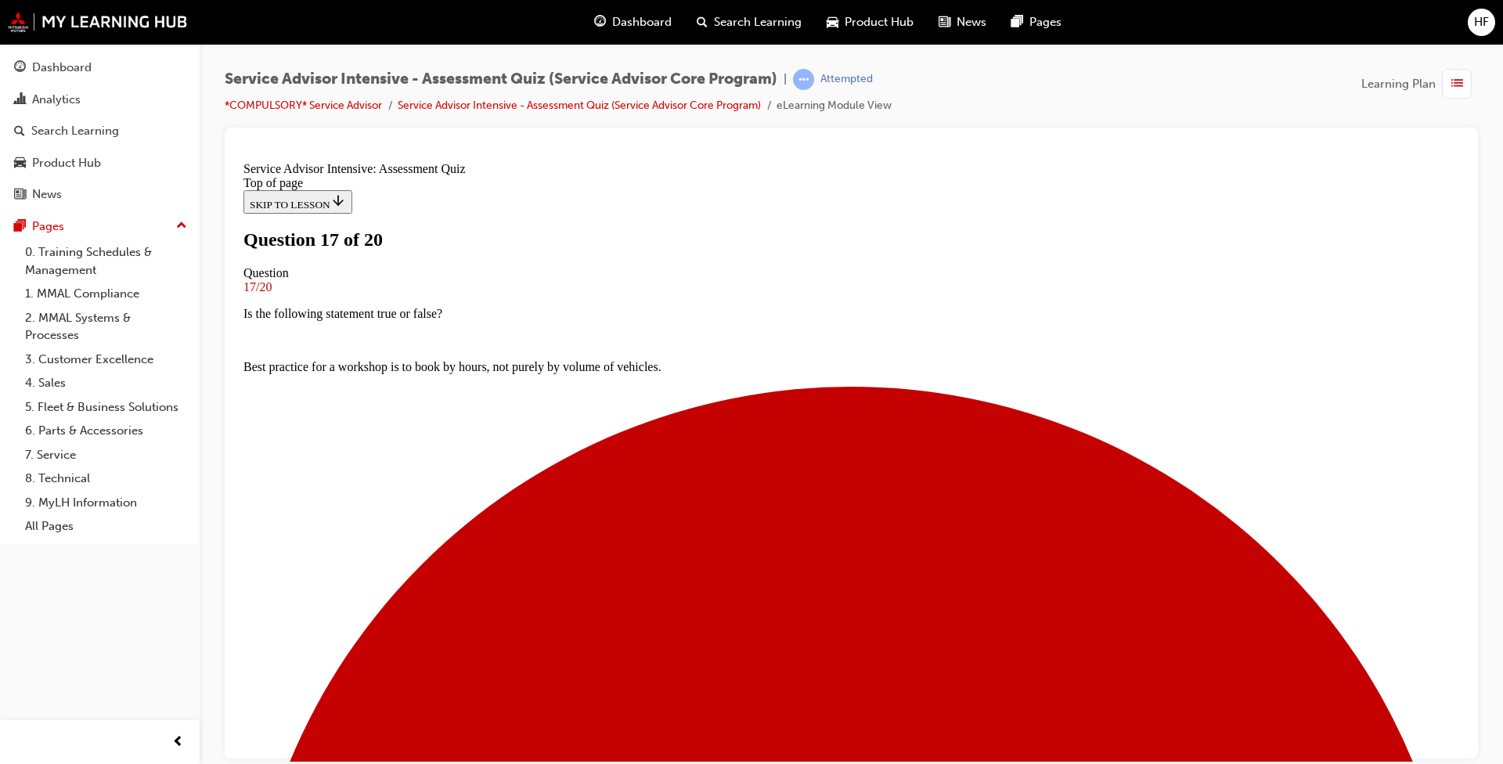
scroll to position [102, 0]
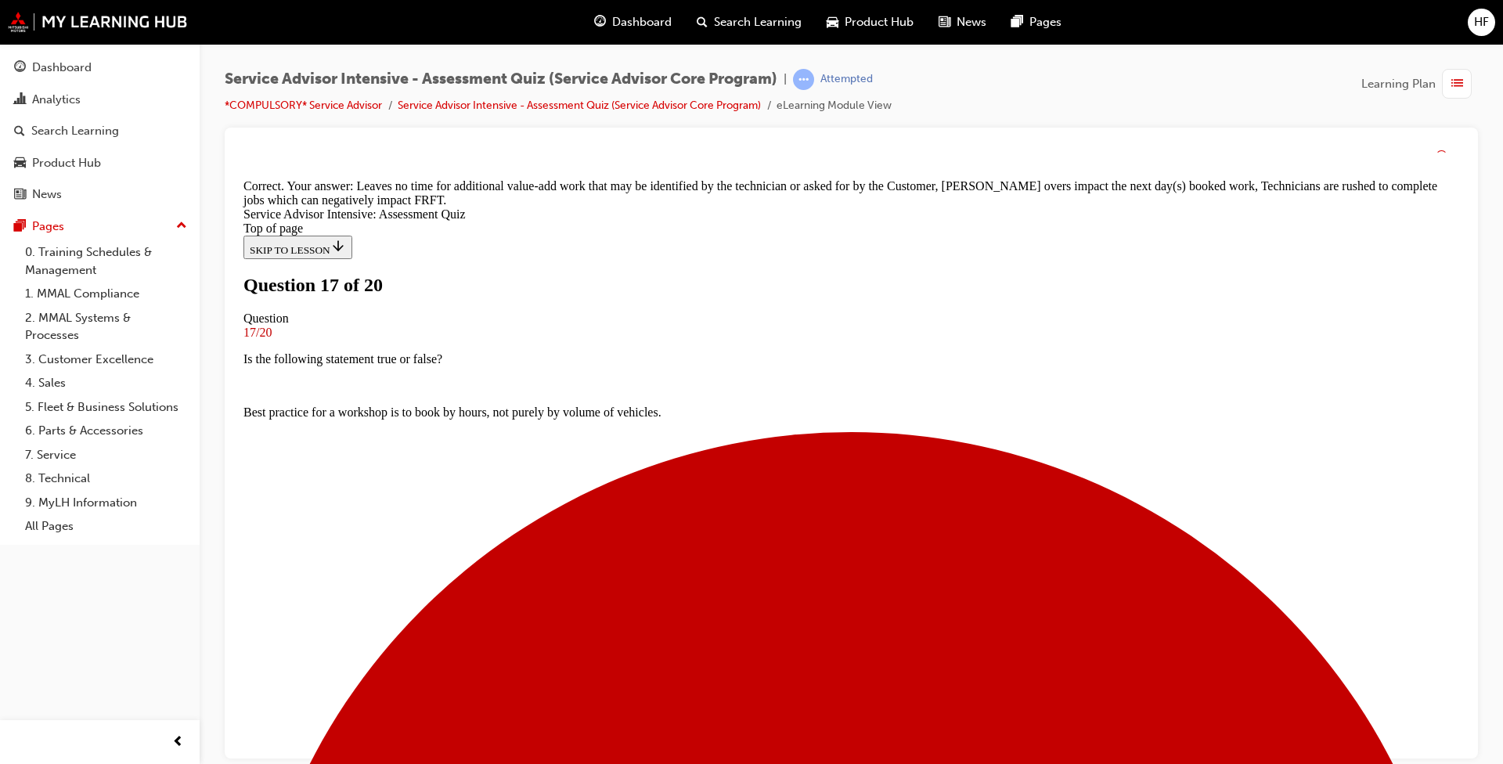
scroll to position [237, 0]
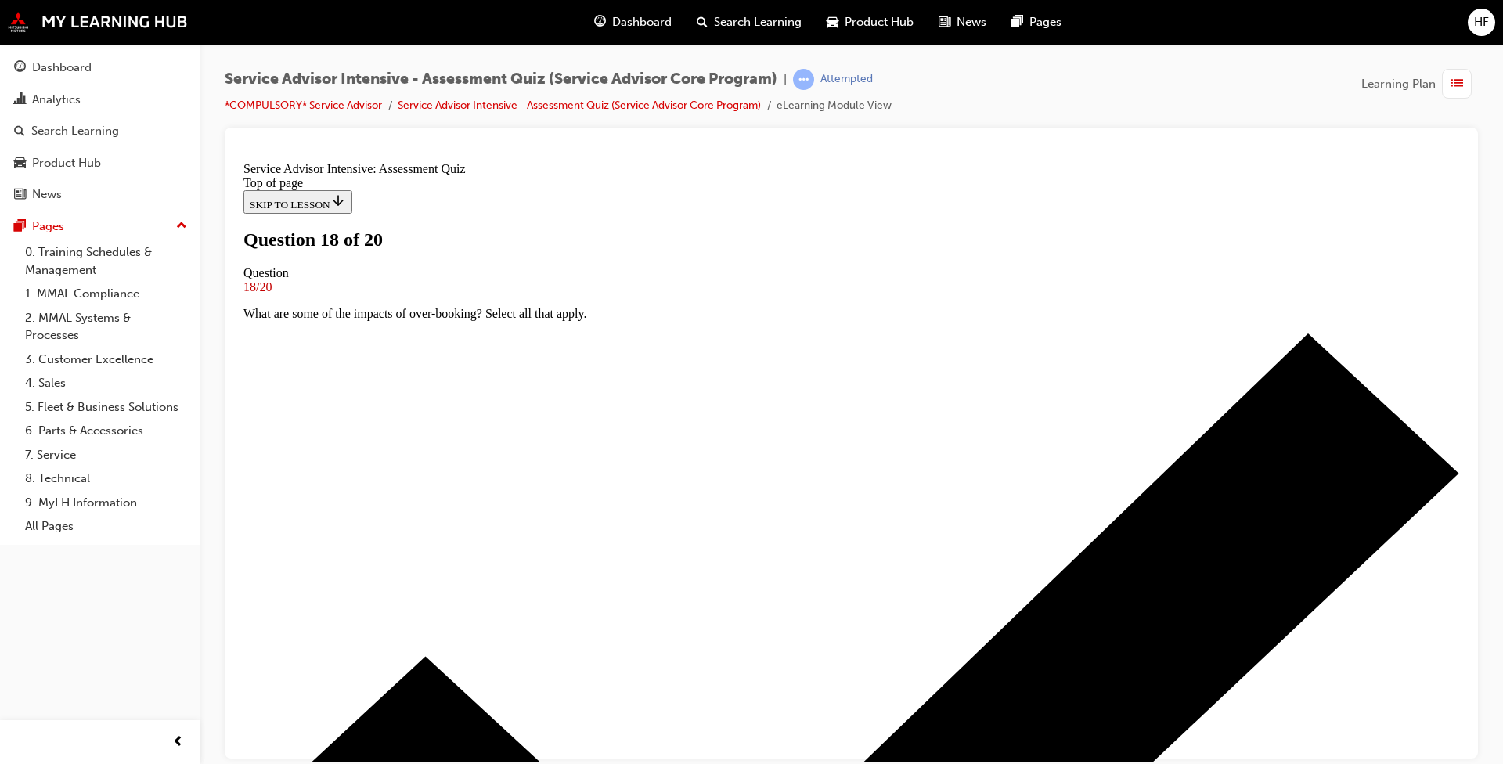
scroll to position [96, 0]
drag, startPoint x: 606, startPoint y: 442, endPoint x: 854, endPoint y: 564, distance: 276.6
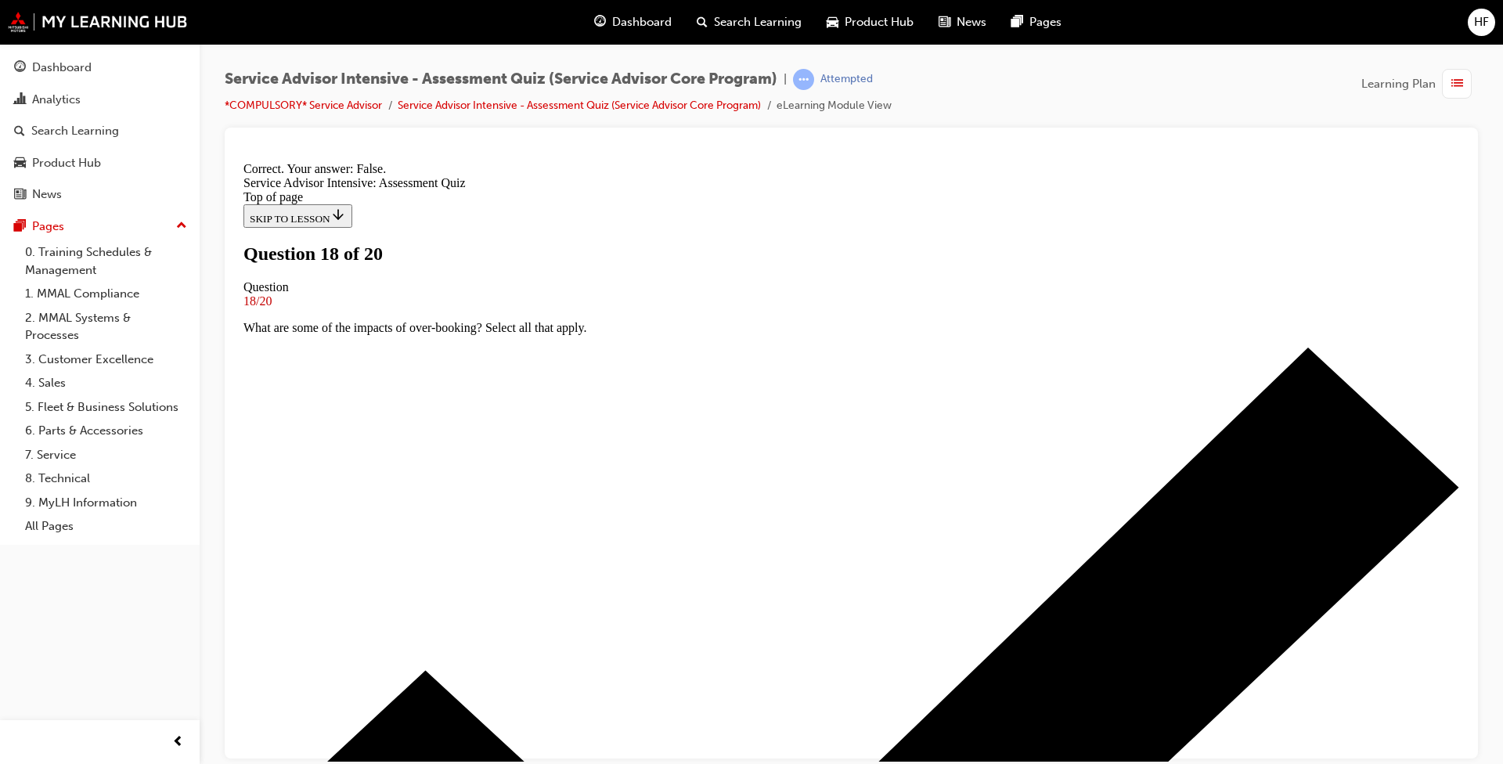
scroll to position [145, 0]
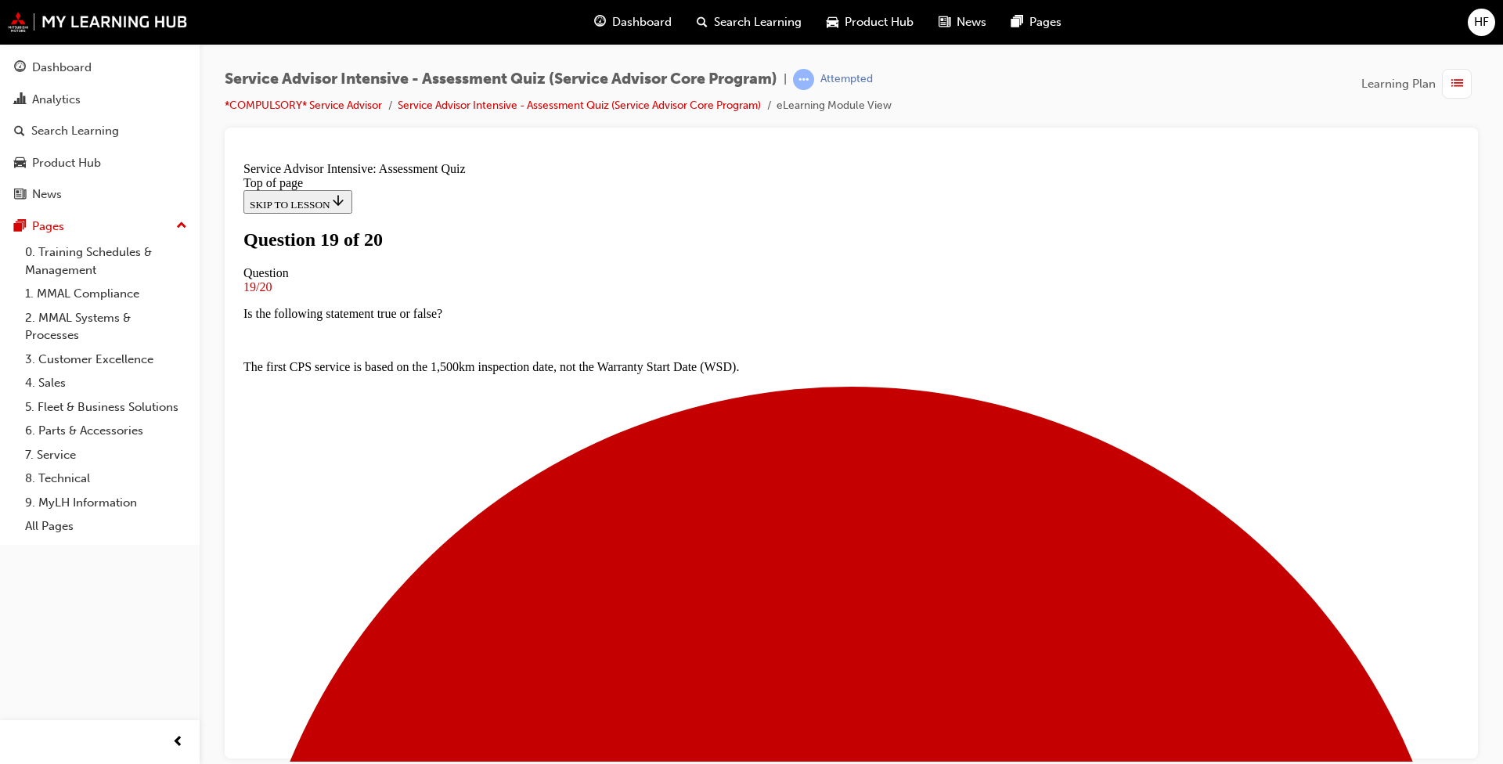
scroll to position [132, 0]
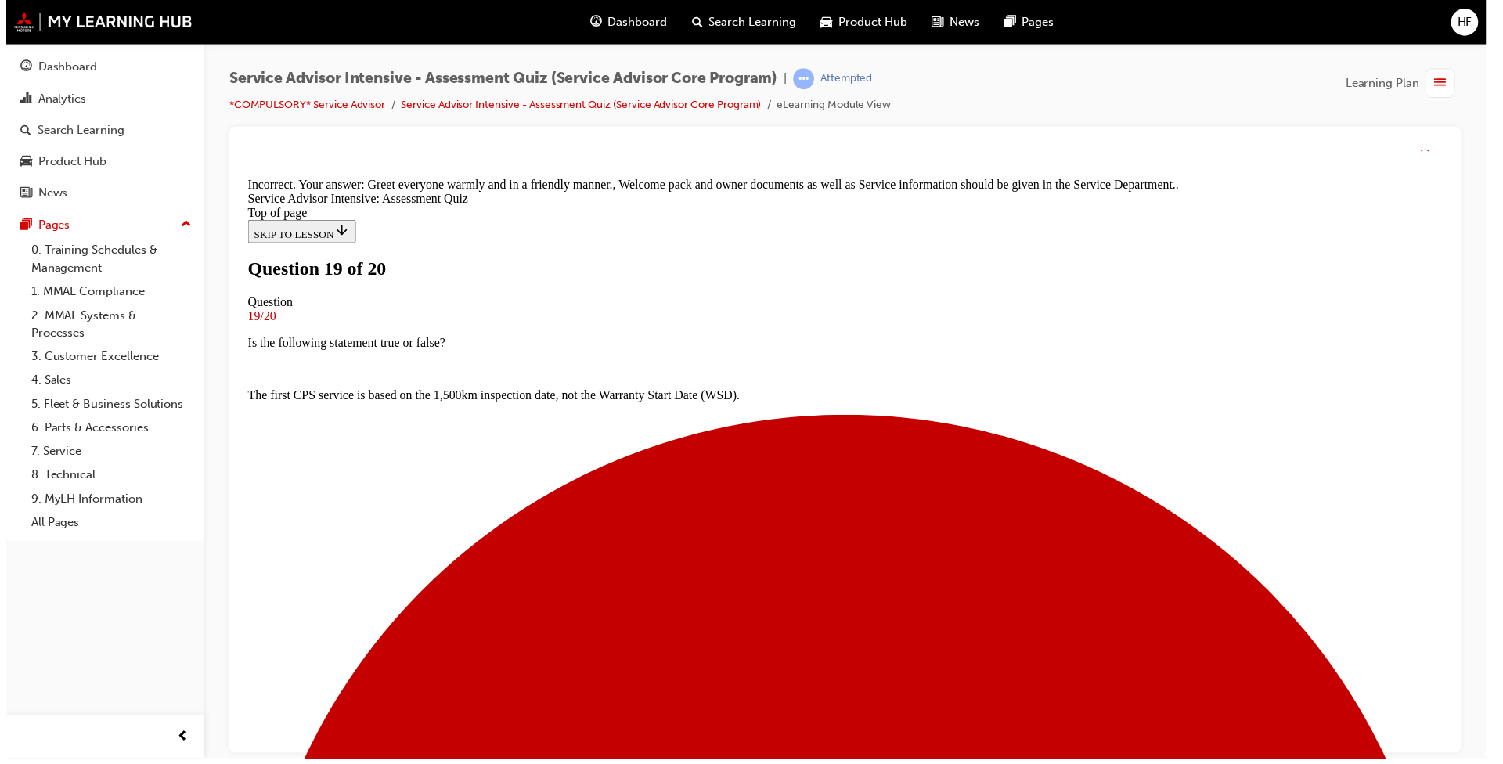
scroll to position [264, 0]
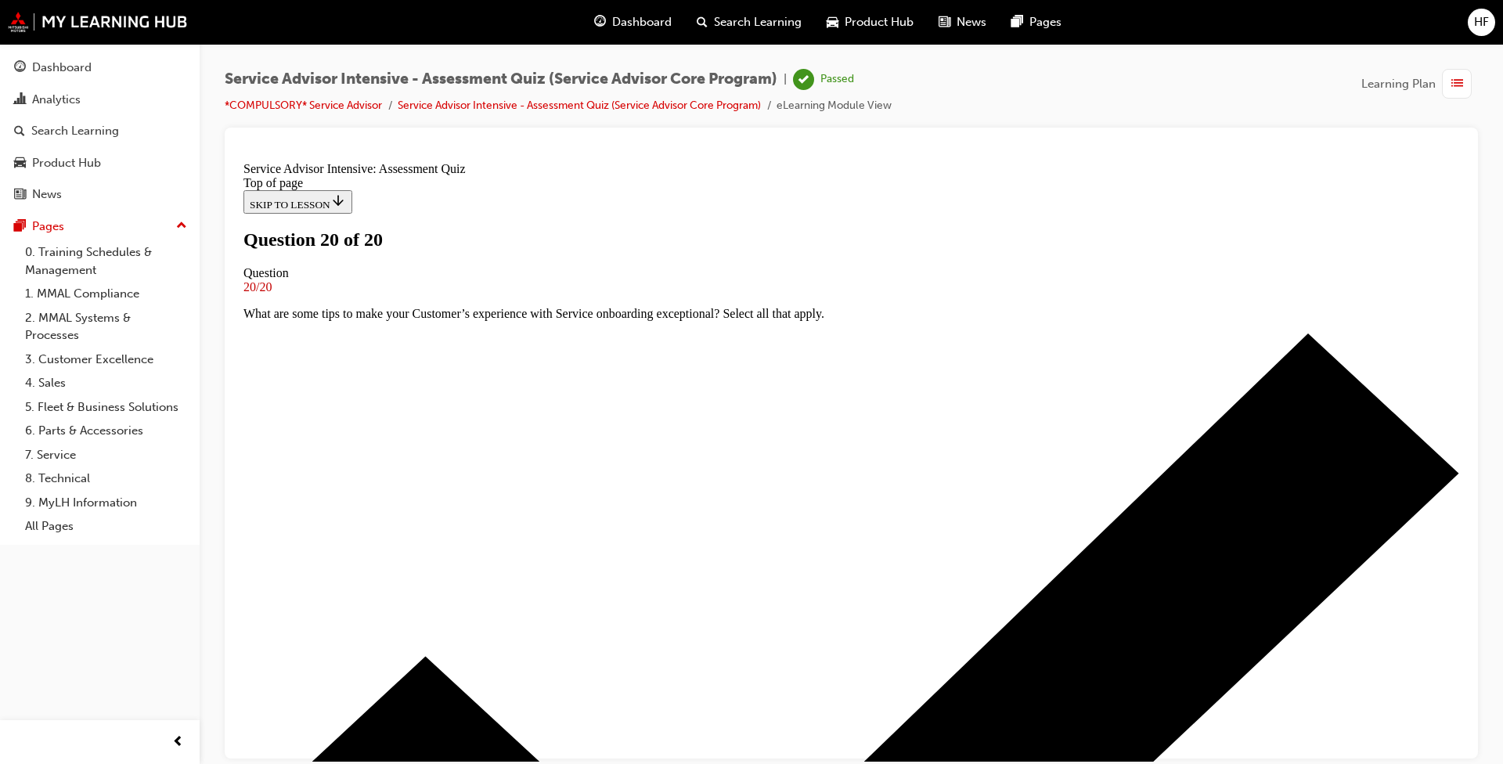
scroll to position [193, 0]
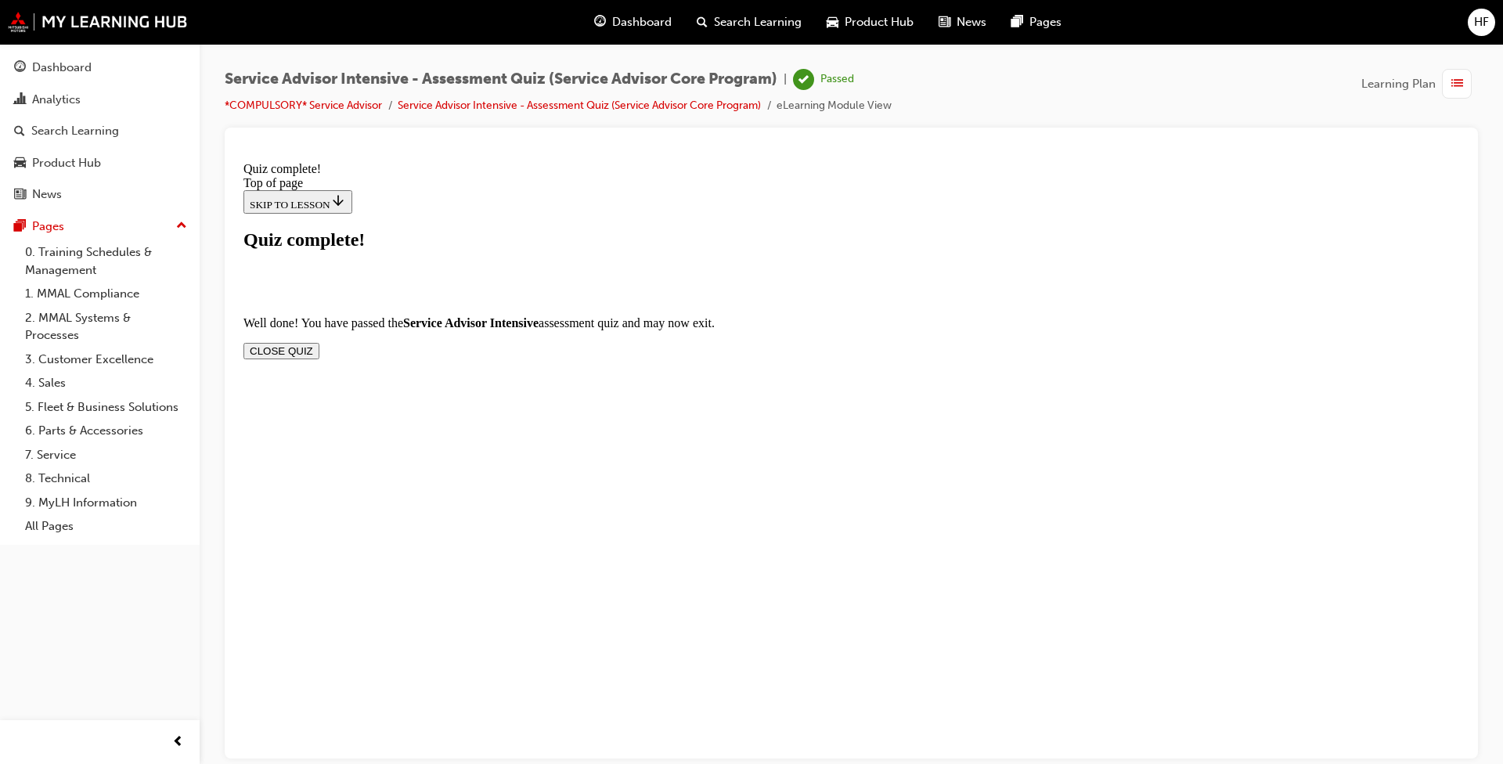
click at [319, 342] on button "CLOSE QUIZ" at bounding box center [281, 350] width 76 height 16
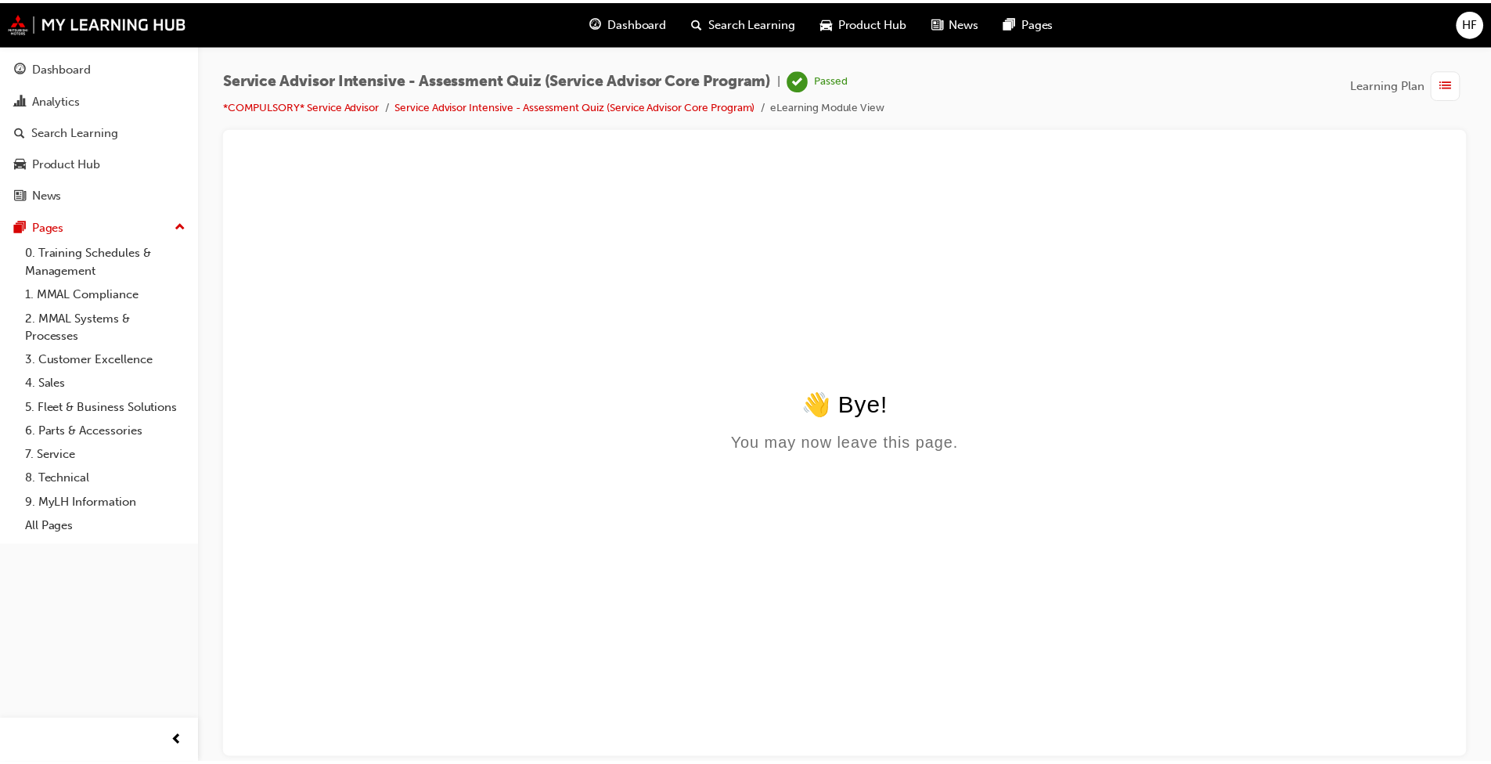
scroll to position [0, 0]
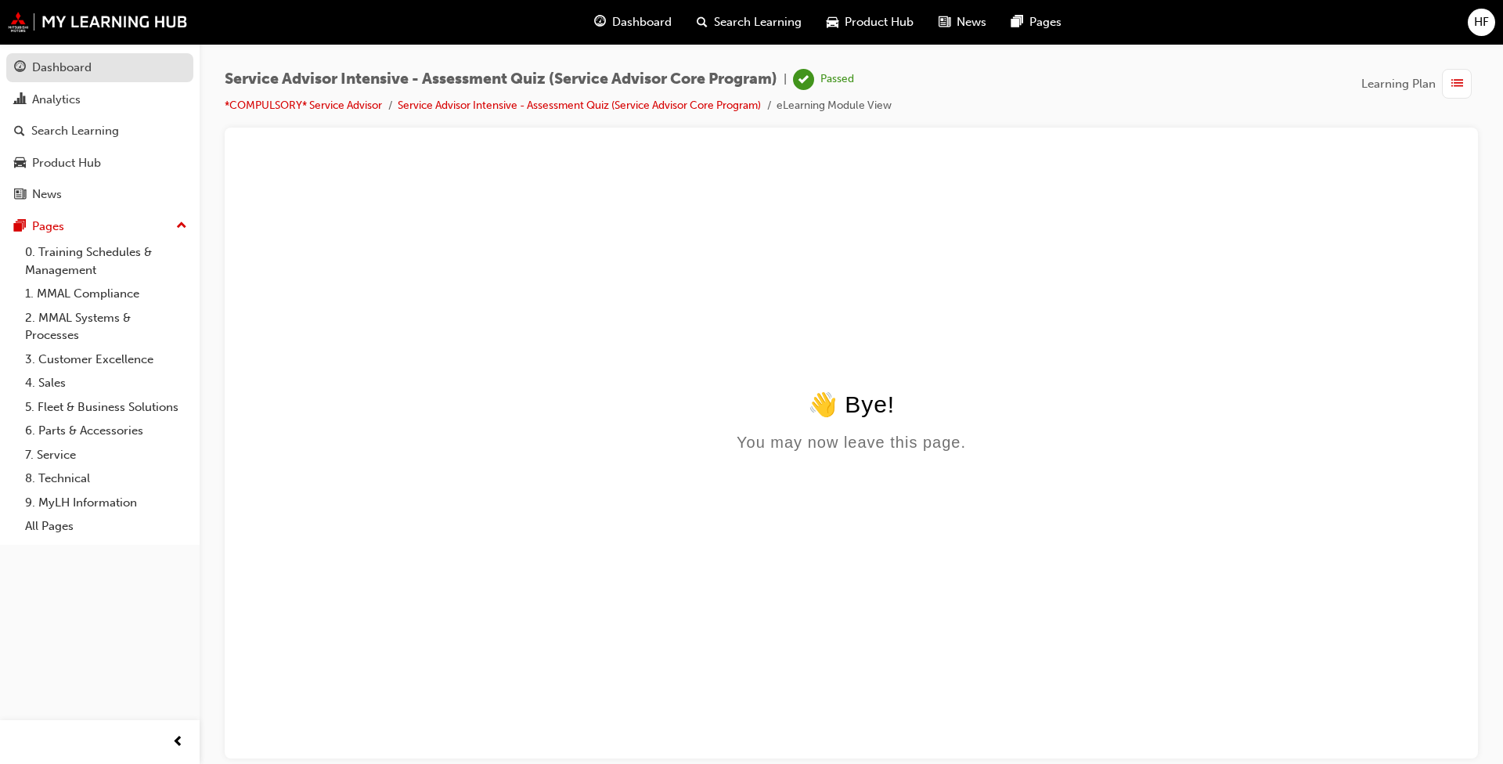
click at [63, 64] on div "Dashboard" at bounding box center [61, 68] width 59 height 18
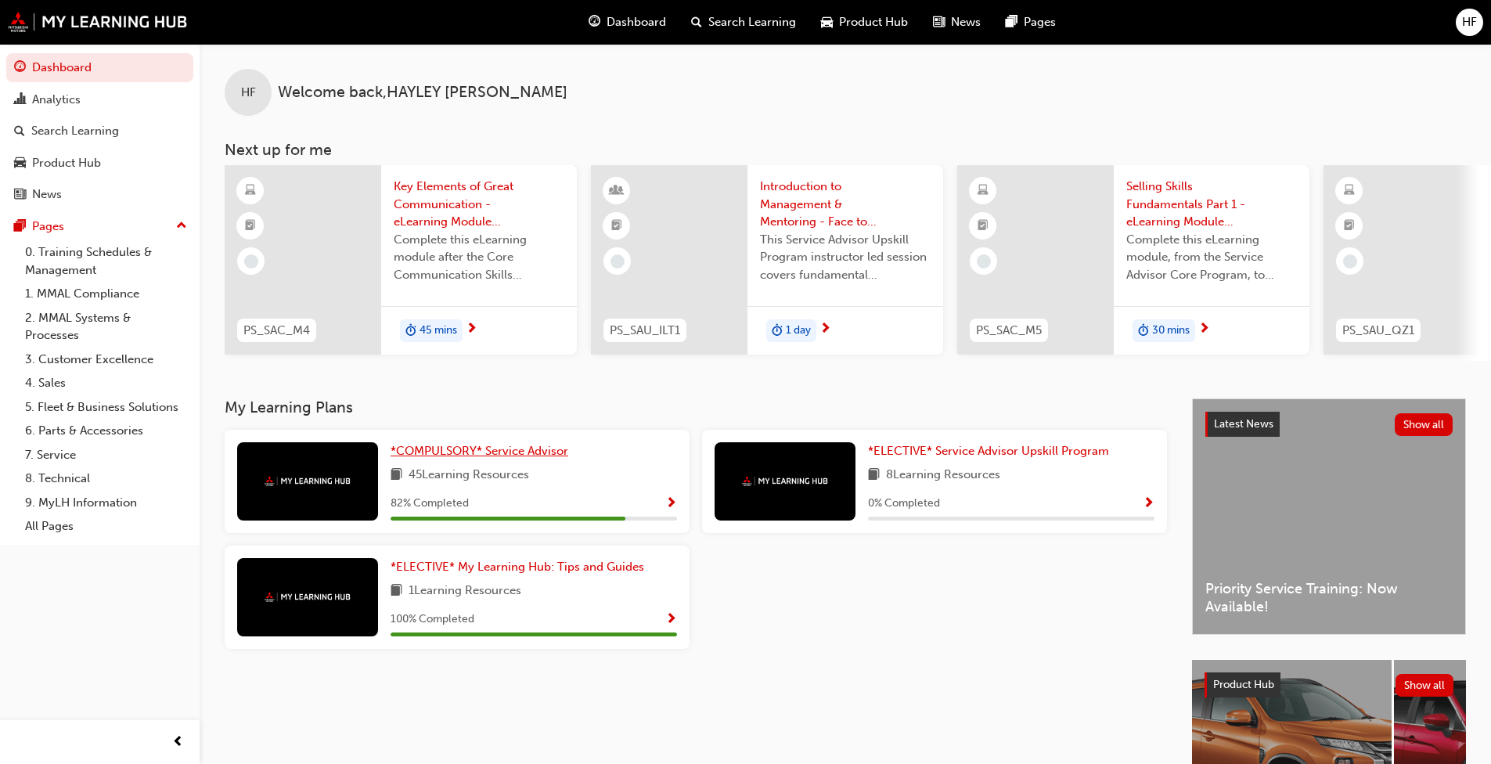
click at [506, 455] on span "*COMPULSORY* Service Advisor" at bounding box center [480, 451] width 178 height 14
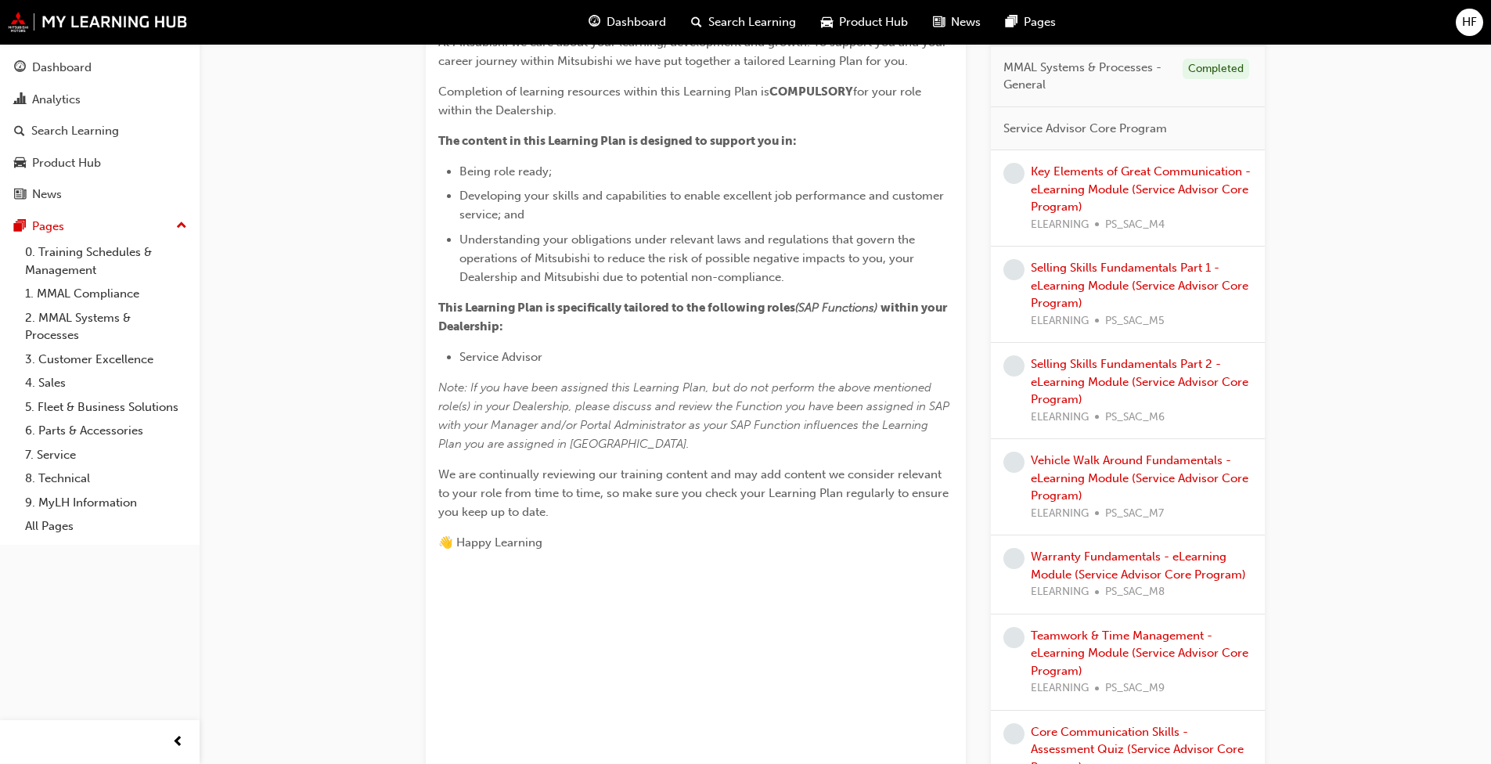
scroll to position [391, 0]
